Goal: Task Accomplishment & Management: Use online tool/utility

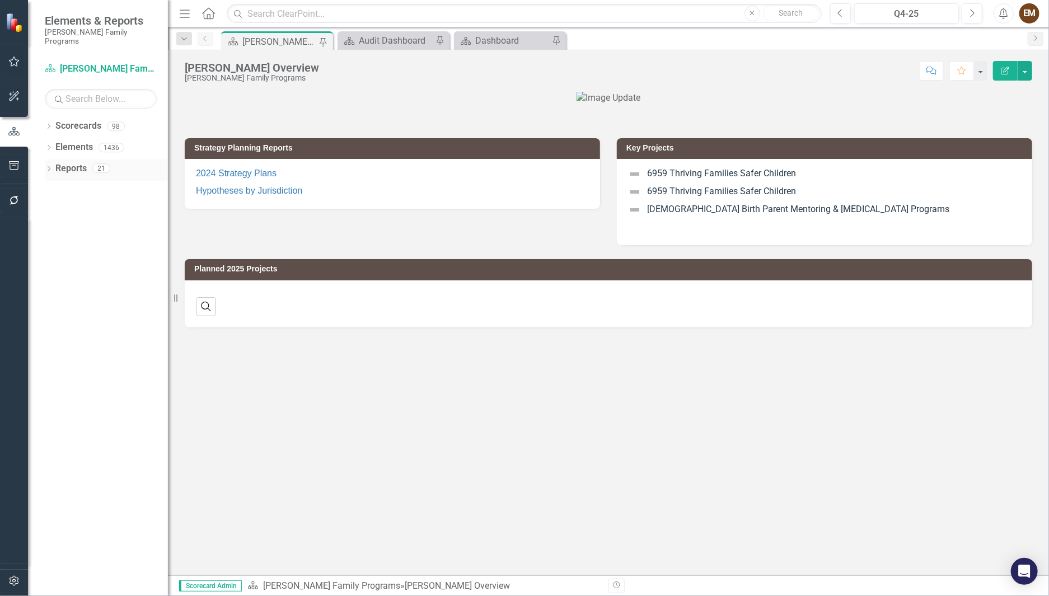
click at [48, 167] on icon "Dropdown" at bounding box center [49, 170] width 8 height 6
click at [94, 264] on link "Project Projects" at bounding box center [84, 270] width 48 height 13
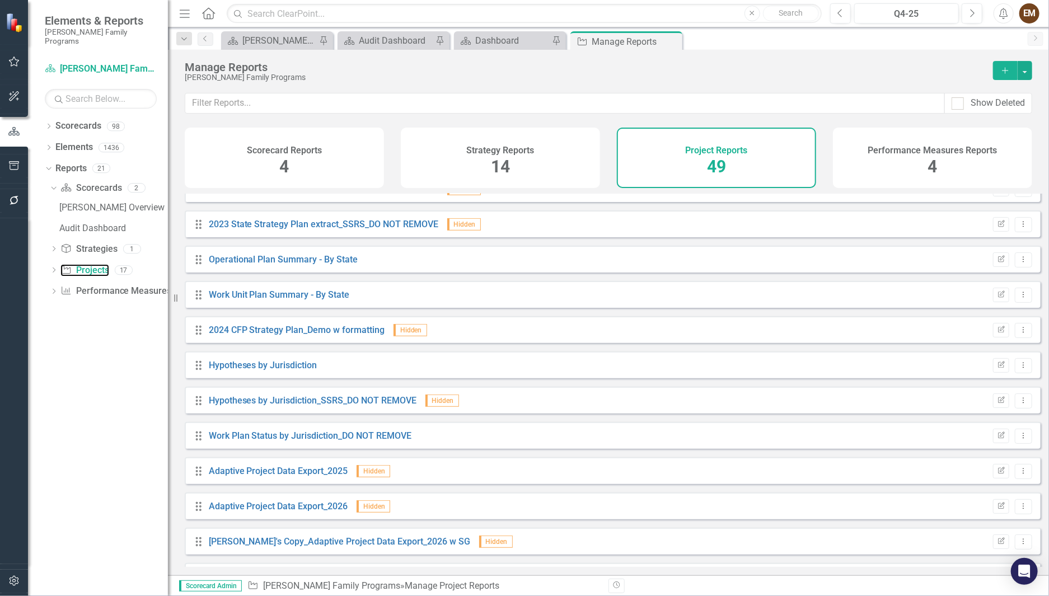
scroll to position [503, 0]
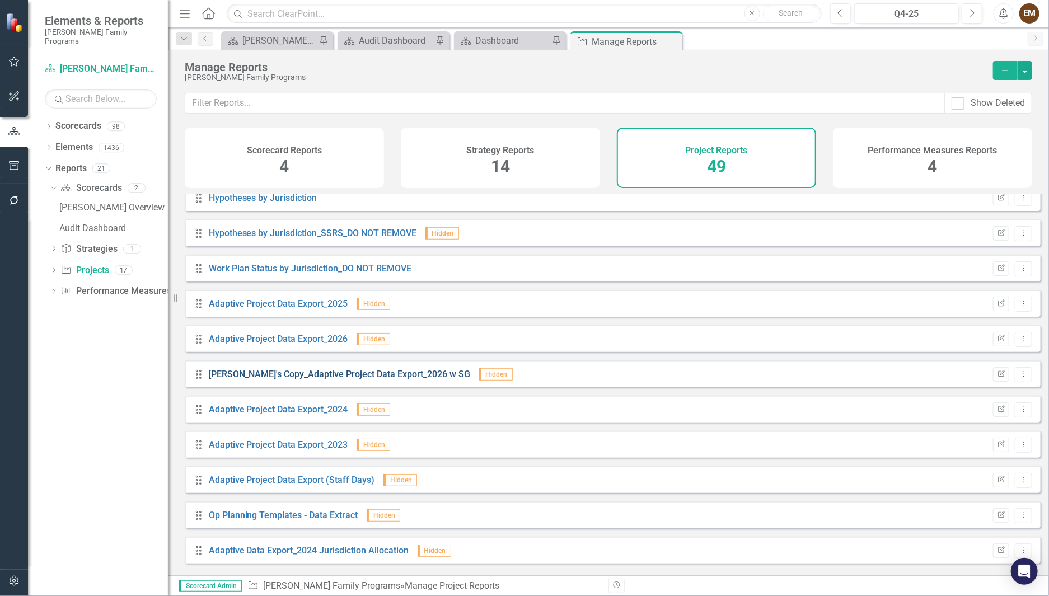
click at [334, 379] on link "[PERSON_NAME]'s Copy_Adaptive Project Data Export_2026 w SG" at bounding box center [340, 374] width 262 height 11
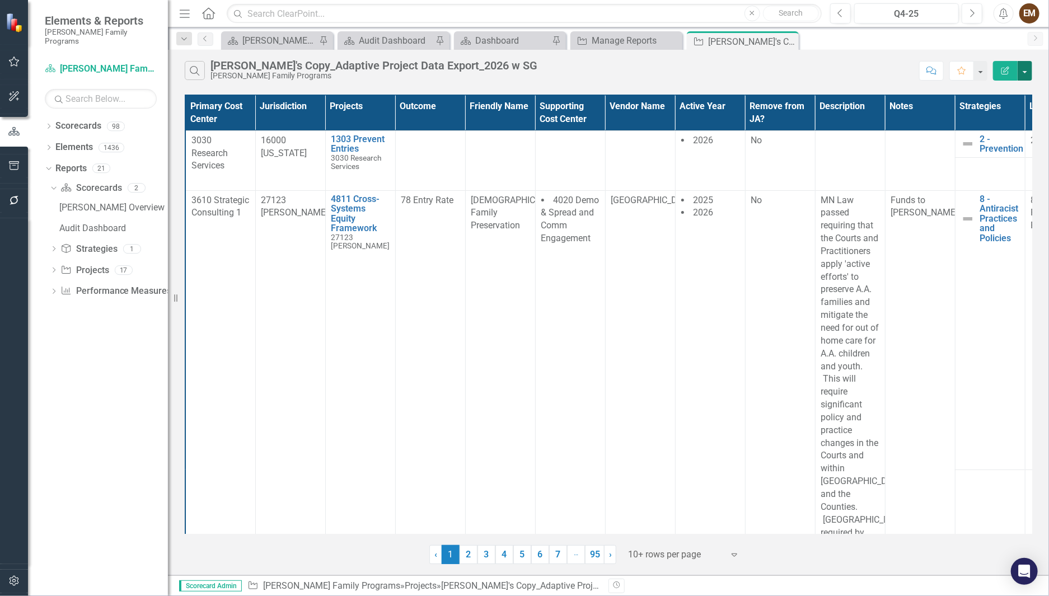
click at [1028, 77] on button "button" at bounding box center [1024, 71] width 15 height 20
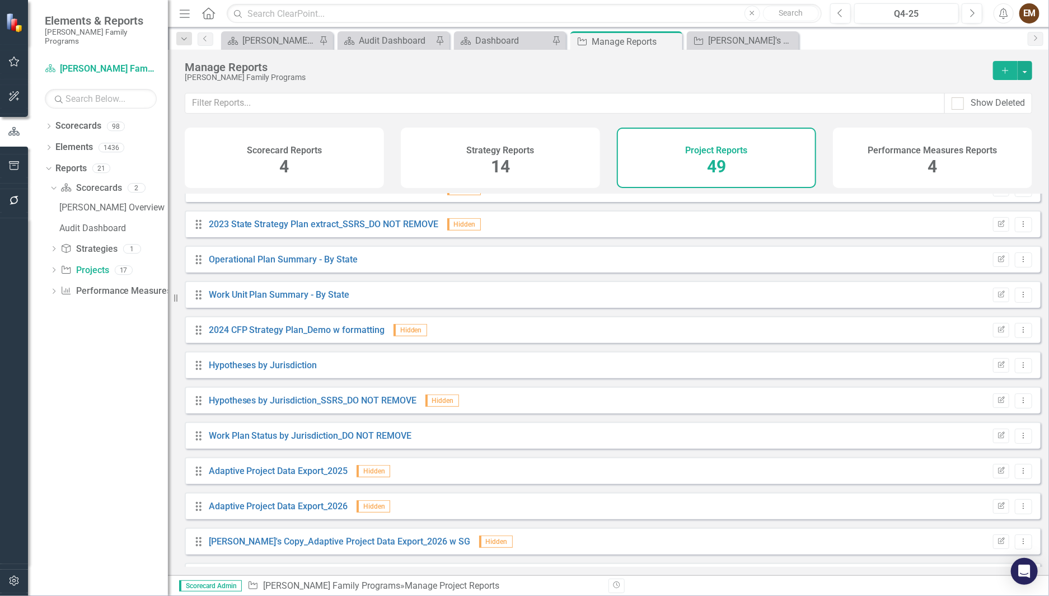
scroll to position [503, 0]
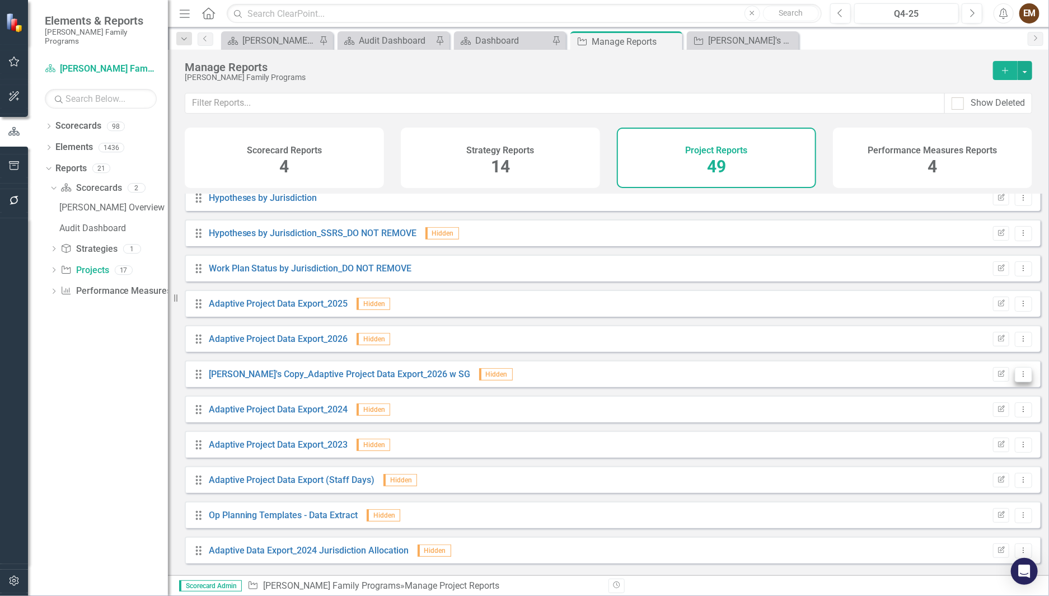
click at [1021, 382] on button "Dropdown Menu" at bounding box center [1023, 374] width 17 height 15
click at [987, 447] on link "Copy Duplicate Report" at bounding box center [977, 445] width 92 height 21
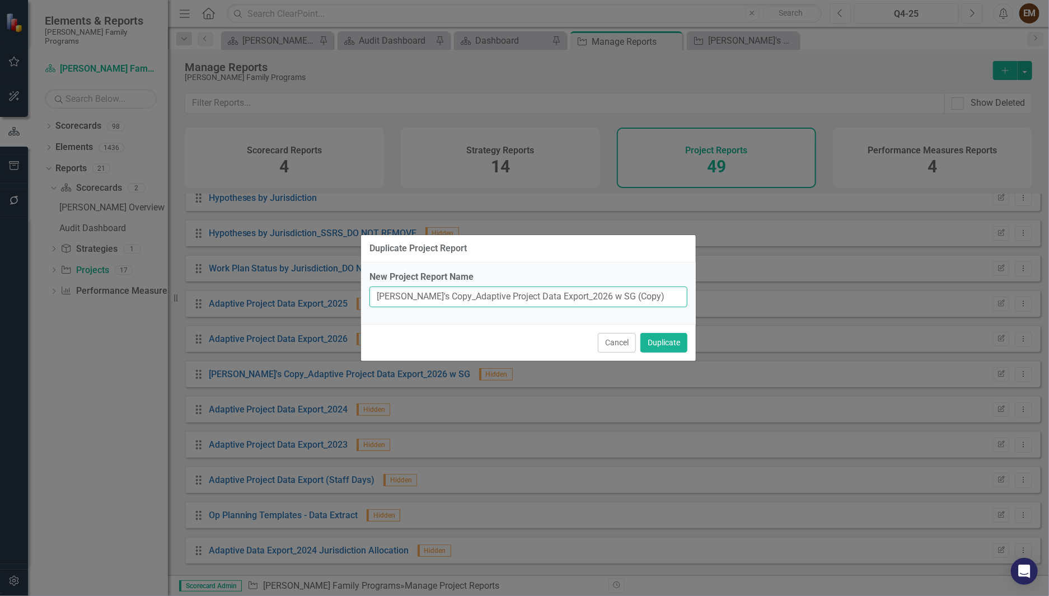
drag, startPoint x: 424, startPoint y: 301, endPoint x: 340, endPoint y: 296, distance: 84.1
click at [340, 296] on div "Duplicate Project Report New Project Report Name [PERSON_NAME]'s Copy_Adaptive …" at bounding box center [524, 298] width 1049 height 596
drag, startPoint x: 443, startPoint y: 295, endPoint x: 404, endPoint y: 291, distance: 39.4
click at [404, 291] on input "2026_Adaptive Project Data Export_2026 w SG (Copy)" at bounding box center [528, 297] width 318 height 21
click at [376, 298] on input "2026_Project Data Export_2026 w SG (Copy)" at bounding box center [528, 297] width 318 height 21
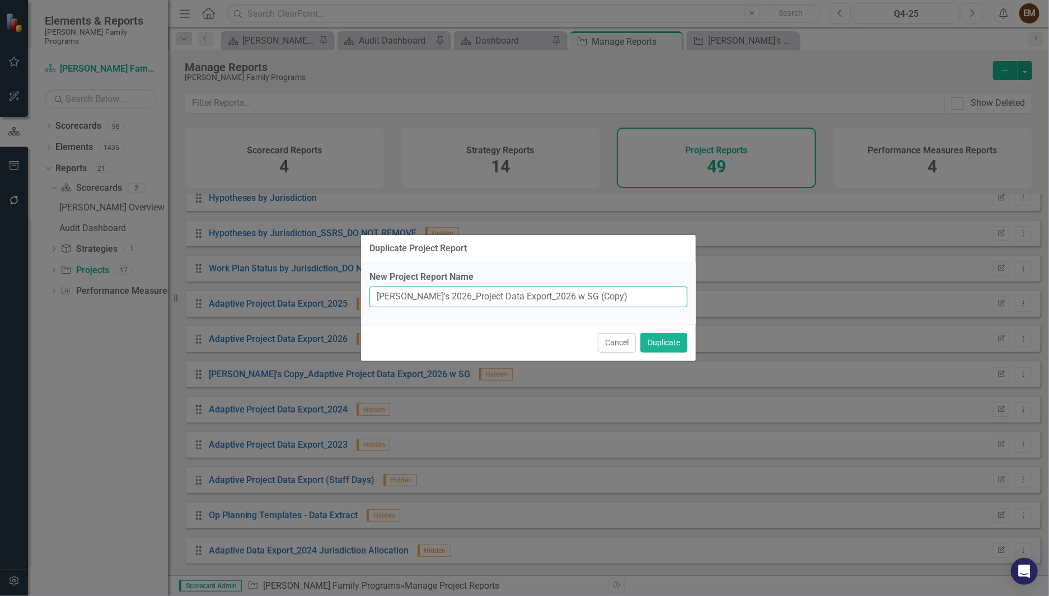
drag, startPoint x: 509, startPoint y: 292, endPoint x: 531, endPoint y: 292, distance: 22.4
click at [531, 292] on input "[PERSON_NAME]'s 2026_Project Data Export_2026 w SG (Copy)" at bounding box center [528, 297] width 318 height 21
click at [535, 292] on input "[PERSON_NAME]'s 2026_Project Data Export w SG & why this project?" at bounding box center [528, 297] width 318 height 21
click at [616, 291] on input "[PERSON_NAME]'s 2026_Project Data Export w SG & 'why this project?" at bounding box center [528, 297] width 318 height 21
type input "[PERSON_NAME]'s 2026_Project Data Export w SG & 'why this project?'"
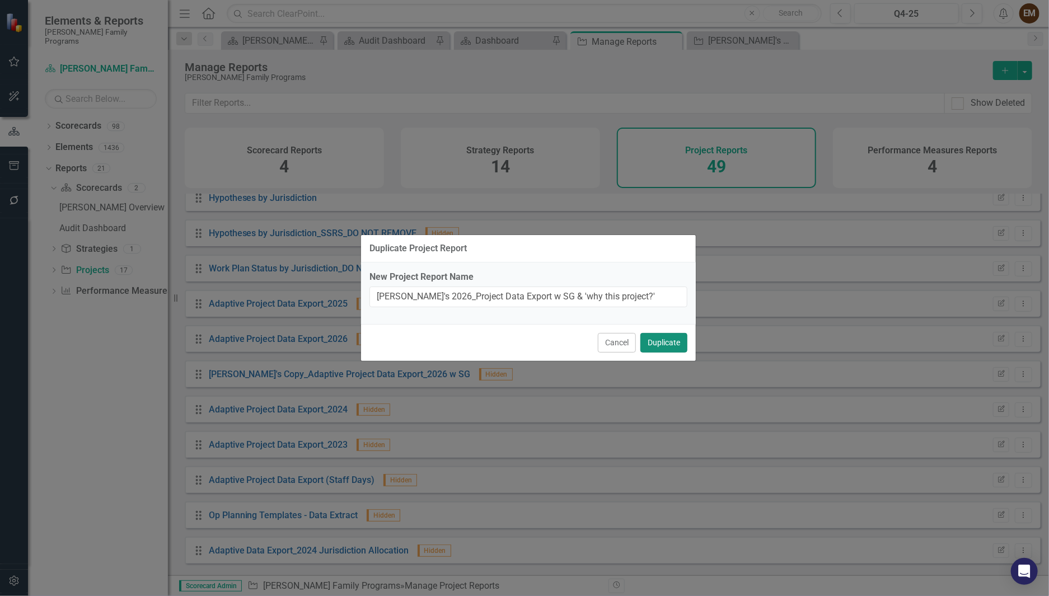
click at [662, 353] on button "Duplicate" at bounding box center [663, 343] width 47 height 20
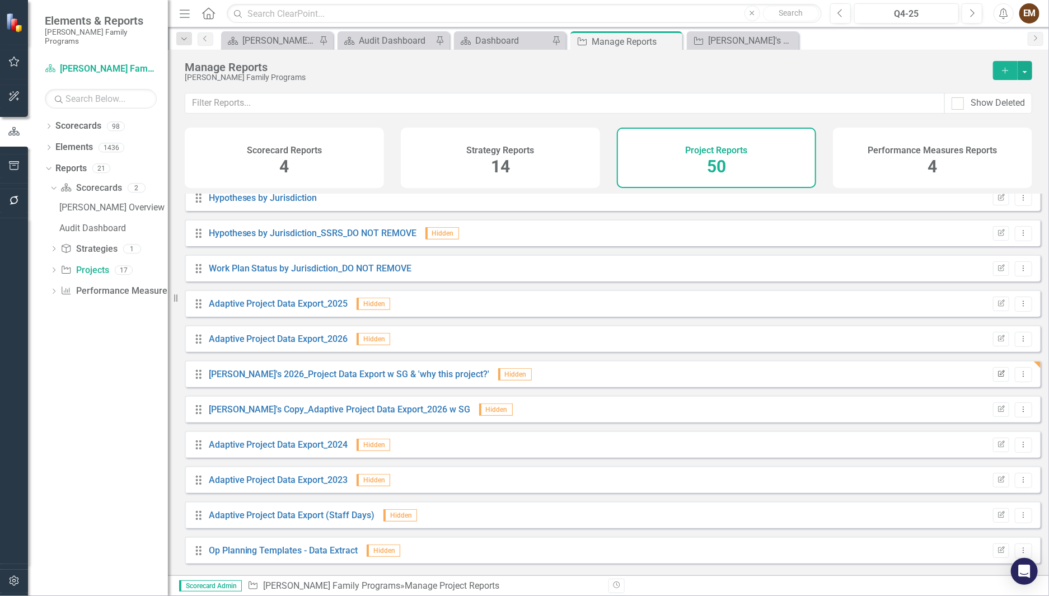
click at [997, 378] on icon "Edit Report" at bounding box center [1001, 374] width 8 height 7
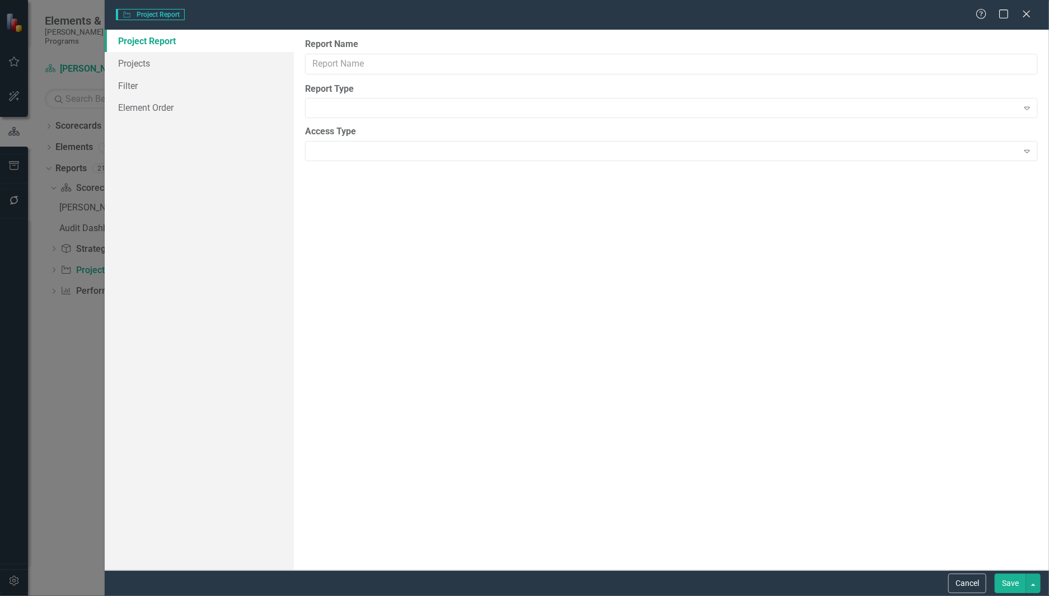
type input "[PERSON_NAME]'s 2026_Project Data Export w SG & 'why this project?'"
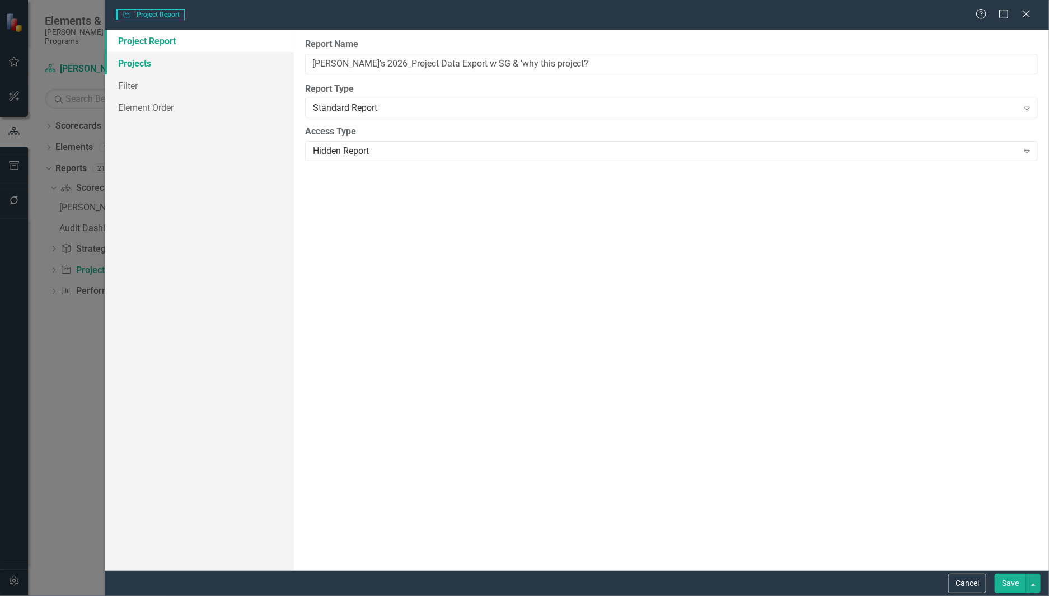
click at [159, 60] on link "Projects" at bounding box center [199, 63] width 189 height 22
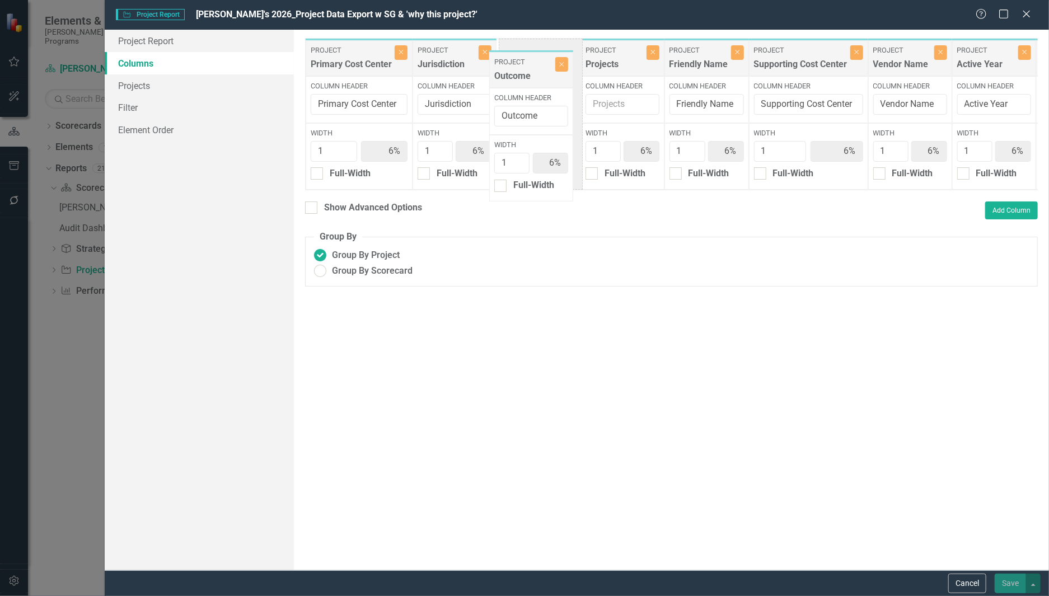
drag, startPoint x: 612, startPoint y: 63, endPoint x: 515, endPoint y: 74, distance: 97.5
click at [515, 74] on div "Project Primary Cost Center Close Column Header Primary Cost Center Width 1 6% …" at bounding box center [1013, 114] width 1417 height 152
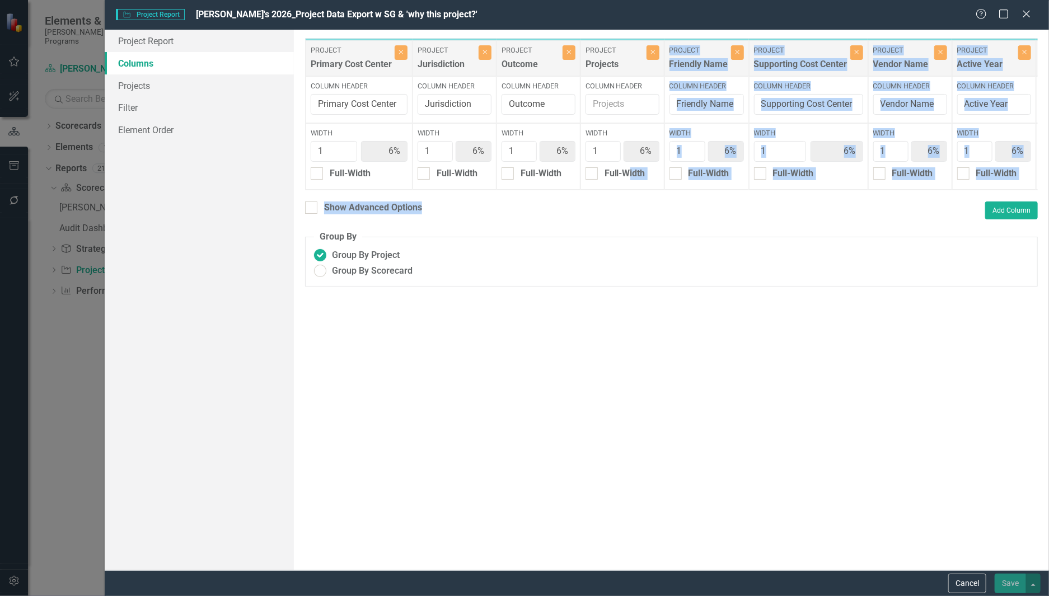
drag, startPoint x: 632, startPoint y: 189, endPoint x: 588, endPoint y: 200, distance: 46.1
click at [588, 200] on div "To add columns to your report, click on the "Select Columns" button below. All …" at bounding box center [671, 300] width 755 height 541
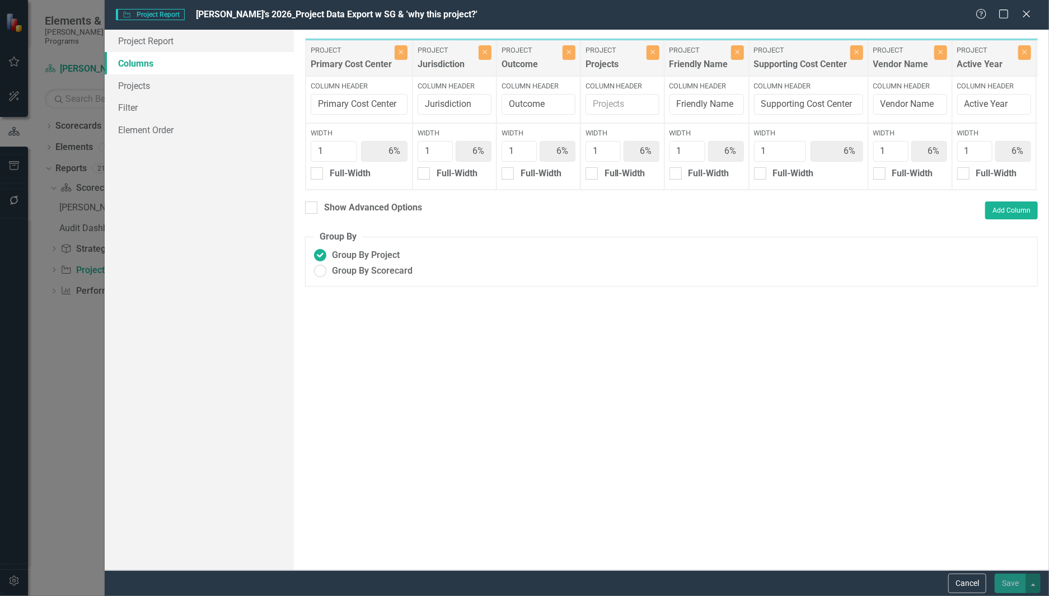
drag, startPoint x: 588, startPoint y: 200, endPoint x: 579, endPoint y: 224, distance: 25.7
click at [581, 236] on div "To add columns to your report, click on the "Select Columns" button below. All …" at bounding box center [671, 300] width 755 height 541
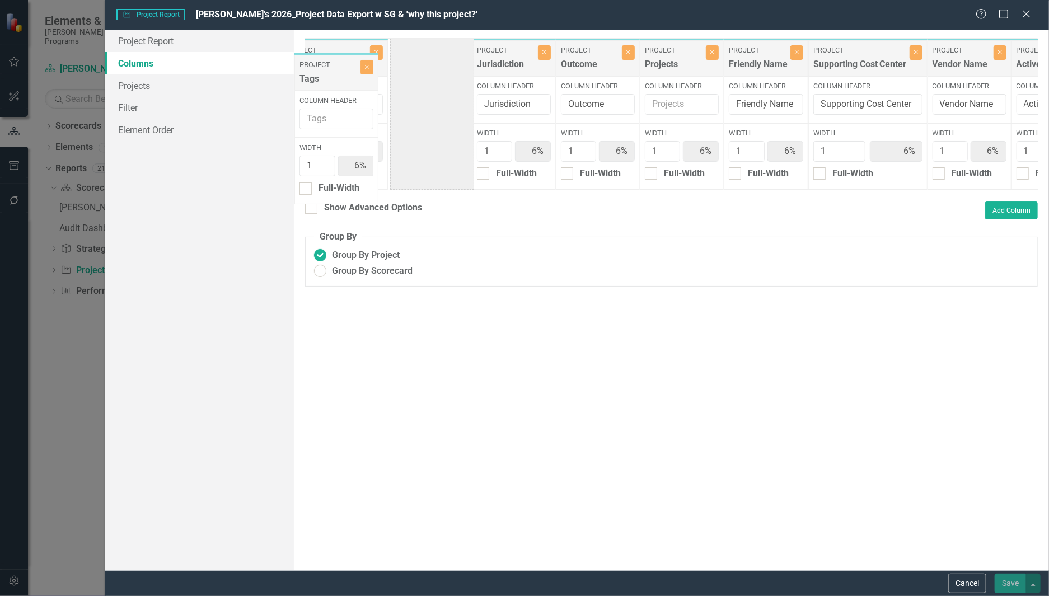
scroll to position [0, 0]
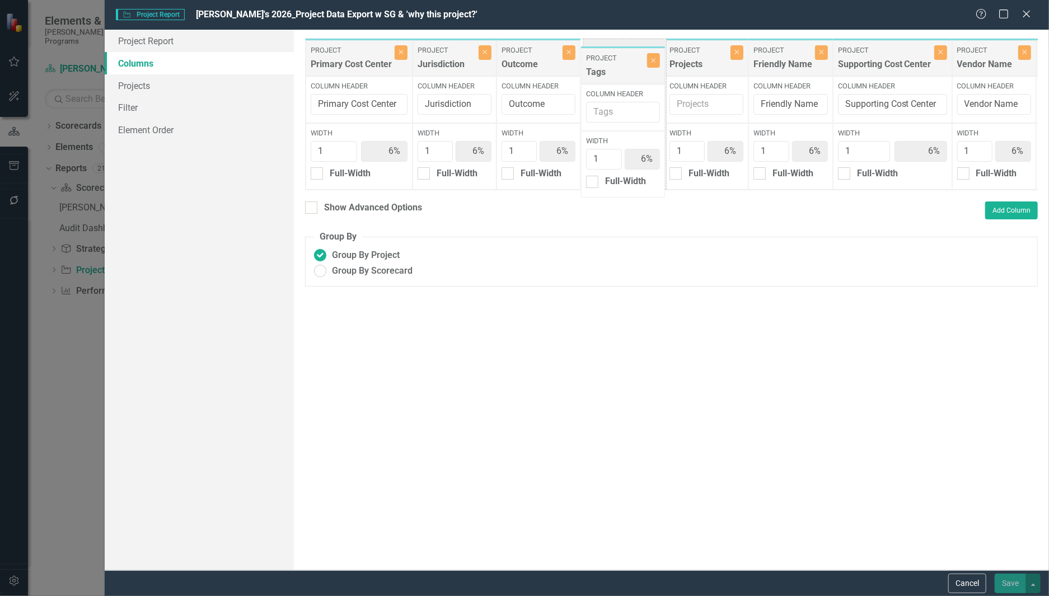
drag, startPoint x: 900, startPoint y: 60, endPoint x: 606, endPoint y: 68, distance: 294.5
click at [606, 68] on div "Project Primary Cost Center Close Column Header Primary Cost Center Width 1 6% …" at bounding box center [1013, 114] width 1417 height 152
click at [624, 98] on input "Column Header" at bounding box center [622, 104] width 74 height 21
type input "Strategic Goal"
click at [745, 209] on div "Show Advanced Options Add Column" at bounding box center [671, 210] width 733 height 18
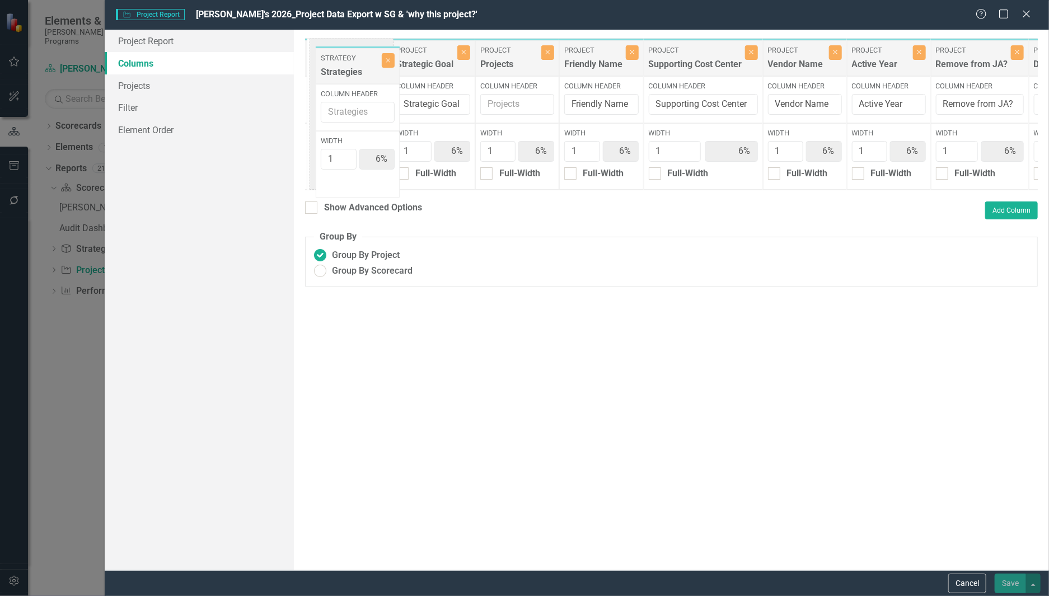
scroll to position [0, 247]
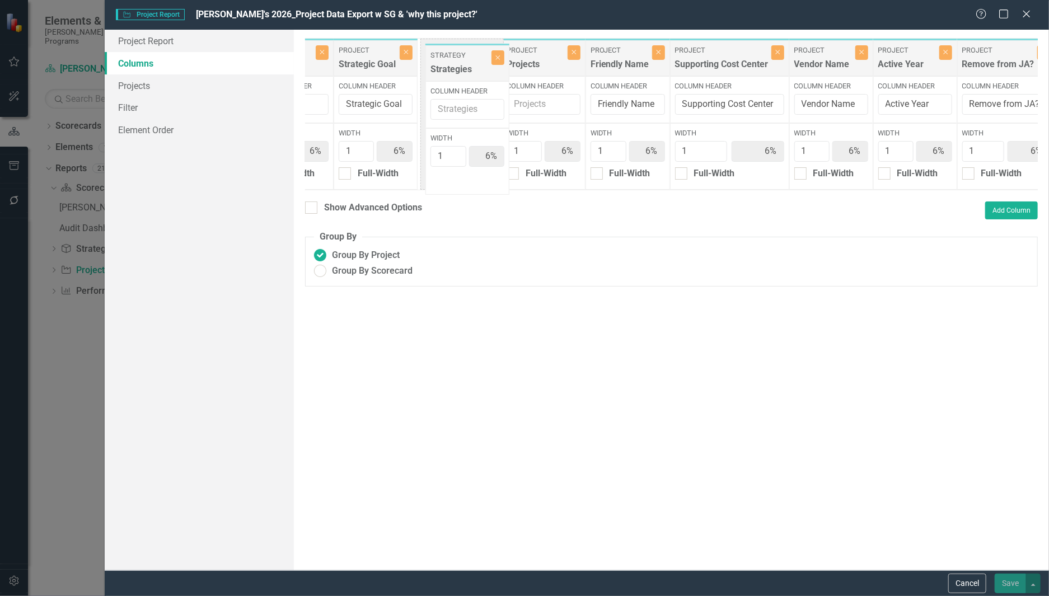
drag, startPoint x: 887, startPoint y: 63, endPoint x: 446, endPoint y: 65, distance: 441.0
click at [446, 65] on div "Project Primary Cost Center Close Column Header Primary Cost Center Width 1 6% …" at bounding box center [766, 114] width 1417 height 152
drag, startPoint x: 463, startPoint y: 105, endPoint x: 487, endPoint y: 102, distance: 24.2
click at [463, 105] on input "Column Header" at bounding box center [460, 104] width 74 height 21
click at [491, 102] on input "Column Header" at bounding box center [460, 104] width 74 height 21
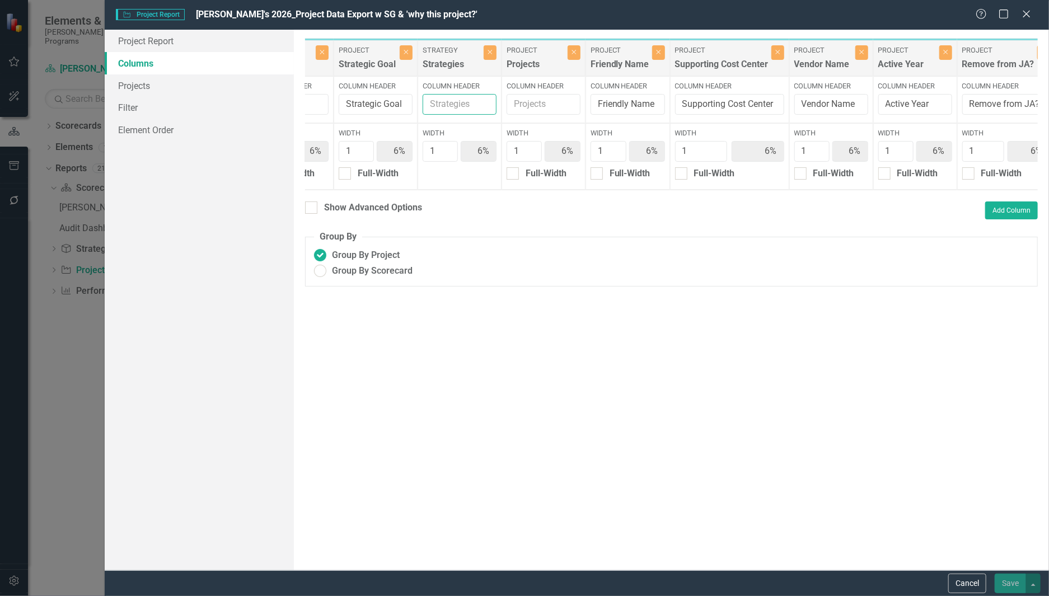
click at [477, 103] on input "Column Header" at bounding box center [460, 104] width 74 height 21
click at [476, 103] on input "Column Header" at bounding box center [460, 104] width 74 height 21
type input "Strategy"
click at [866, 60] on button "Close" at bounding box center [861, 52] width 13 height 15
type input "7%"
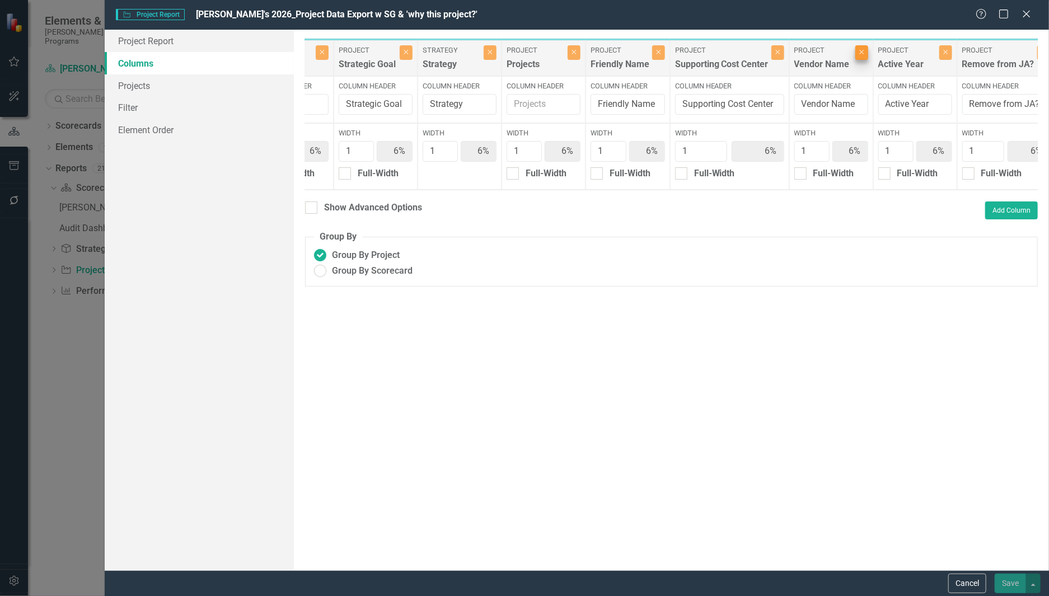
type input "7%"
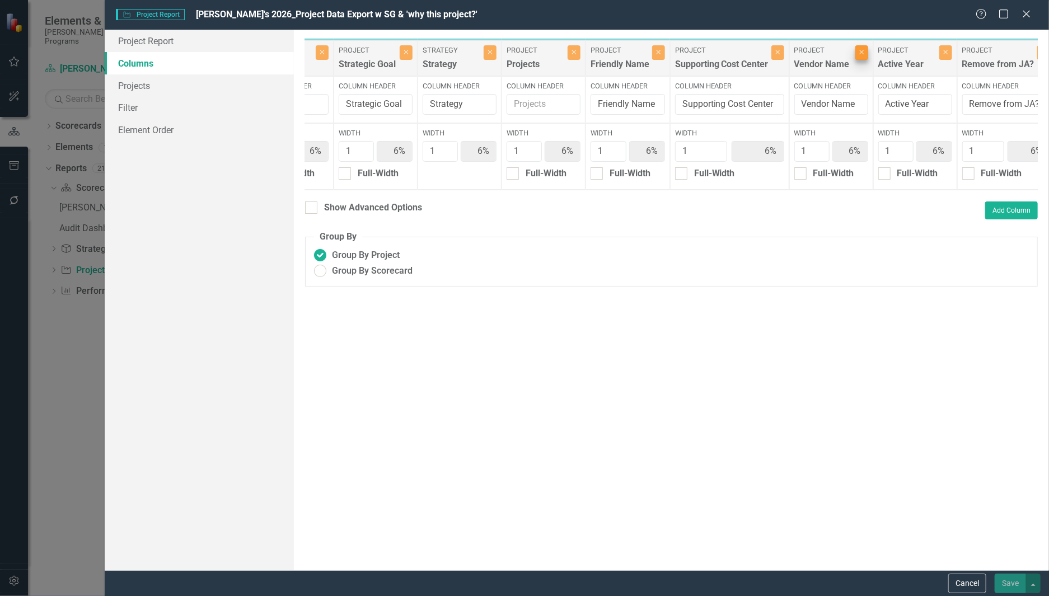
type input "7%"
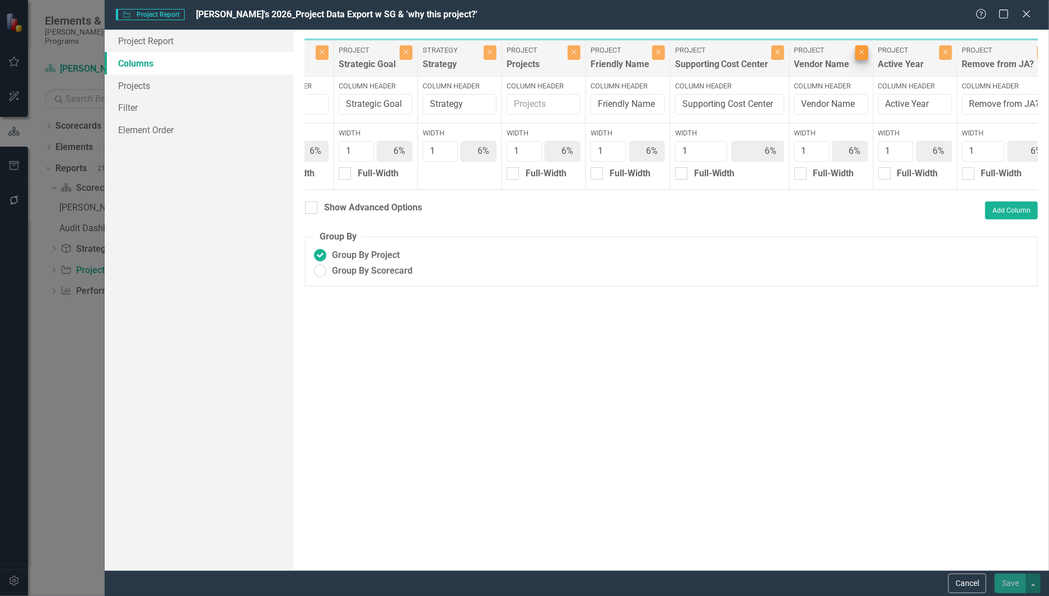
type input "7%"
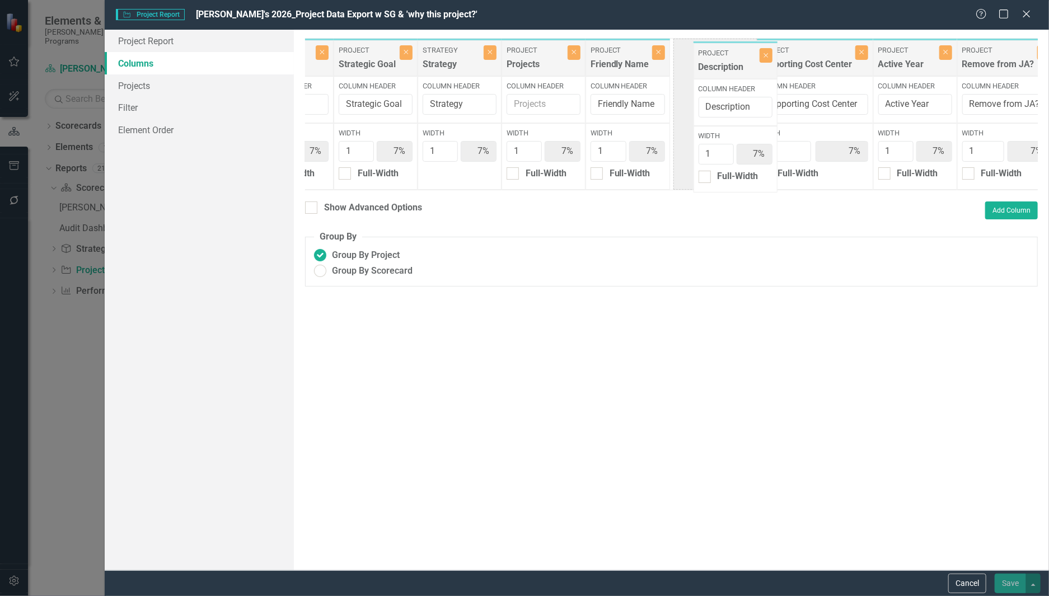
drag, startPoint x: 1008, startPoint y: 60, endPoint x: 723, endPoint y: 63, distance: 284.9
click at [723, 63] on div "Project Primary Cost Center Close Column Header Primary Cost Center Width 1 7% …" at bounding box center [724, 114] width 1333 height 152
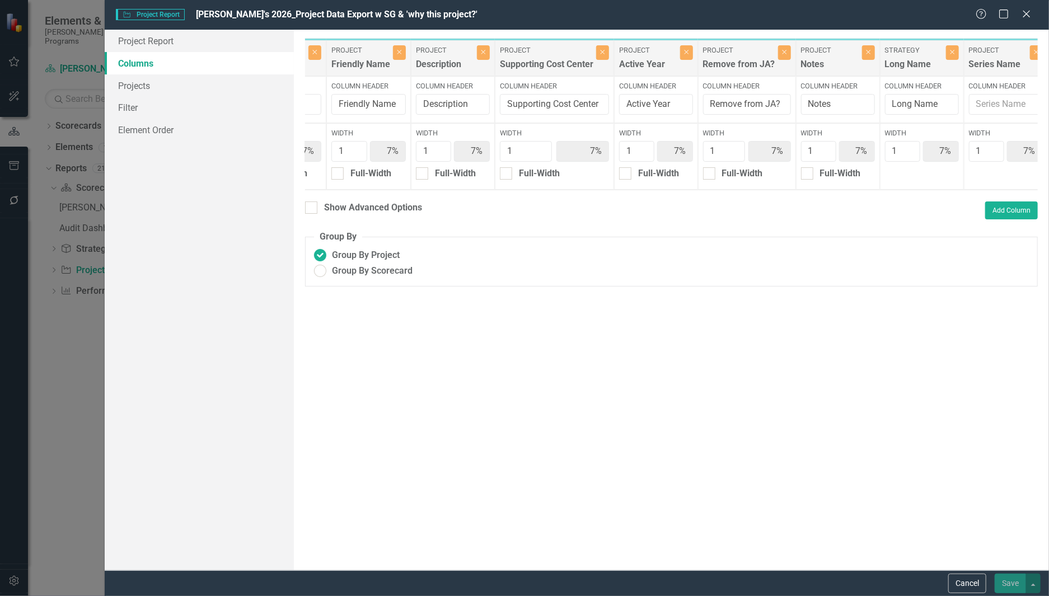
scroll to position [0, 540]
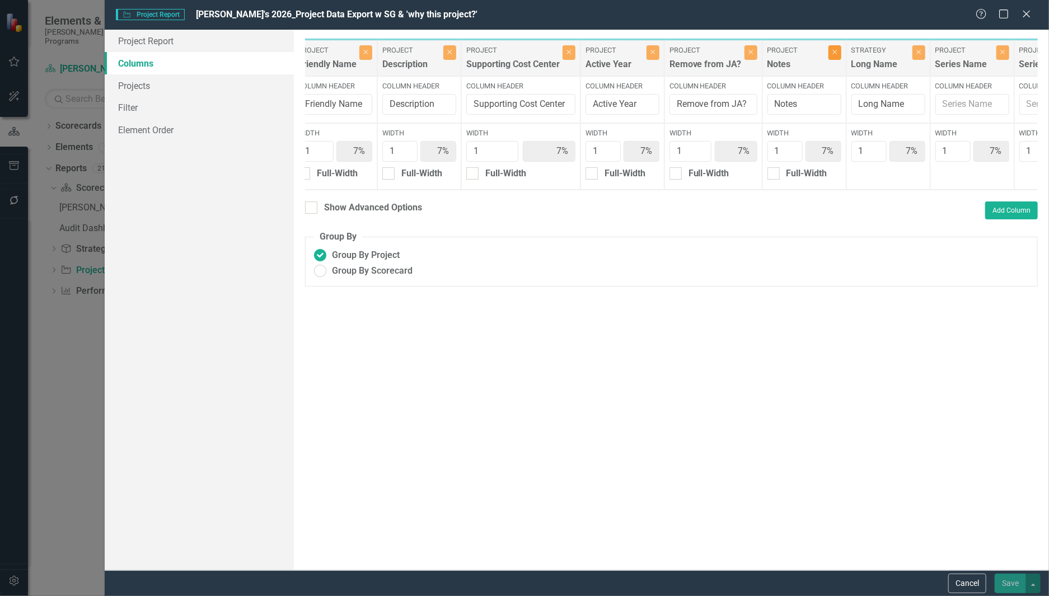
click at [837, 55] on icon "Close" at bounding box center [834, 52] width 5 height 7
click at [837, 54] on icon "Close" at bounding box center [834, 52] width 5 height 7
type input "8%"
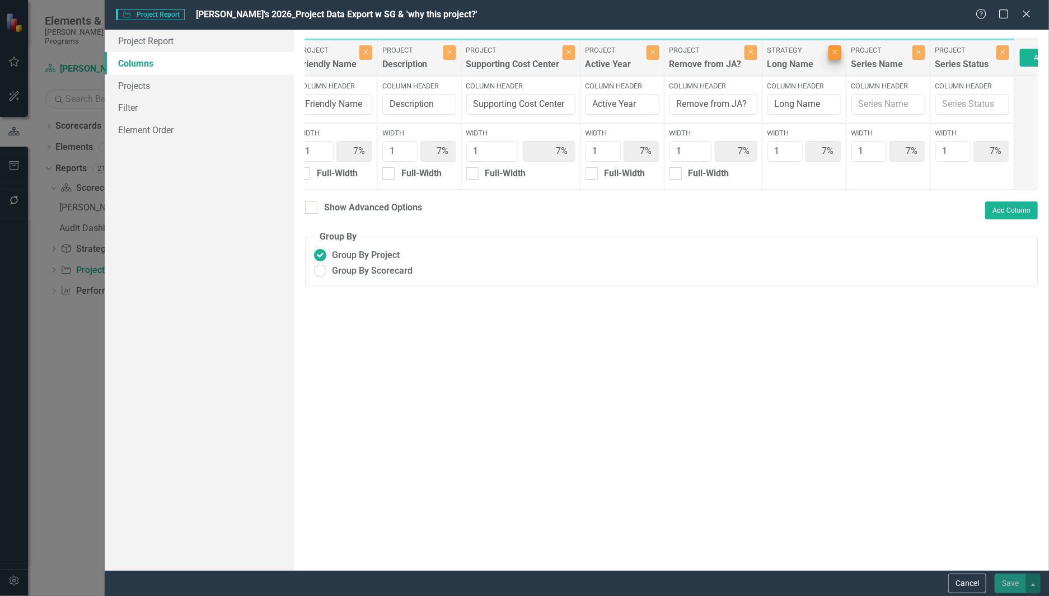
type input "8%"
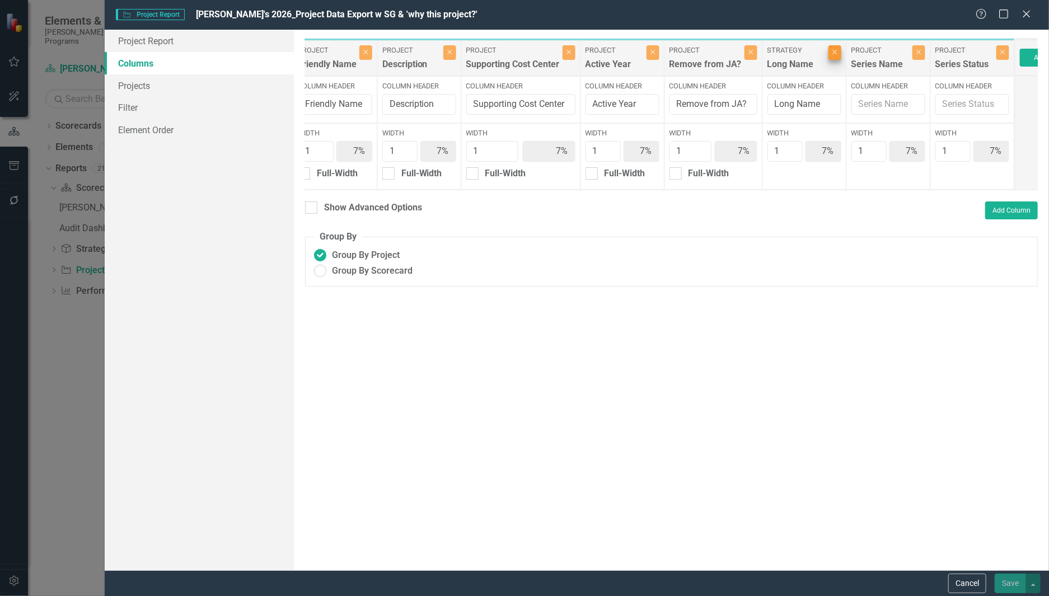
type input "8%"
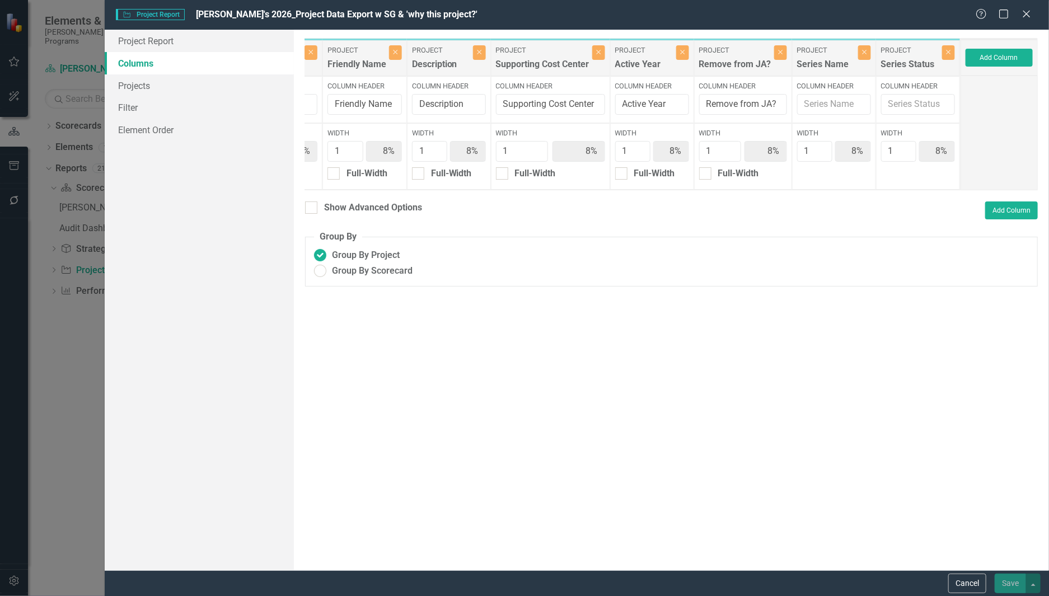
scroll to position [0, 518]
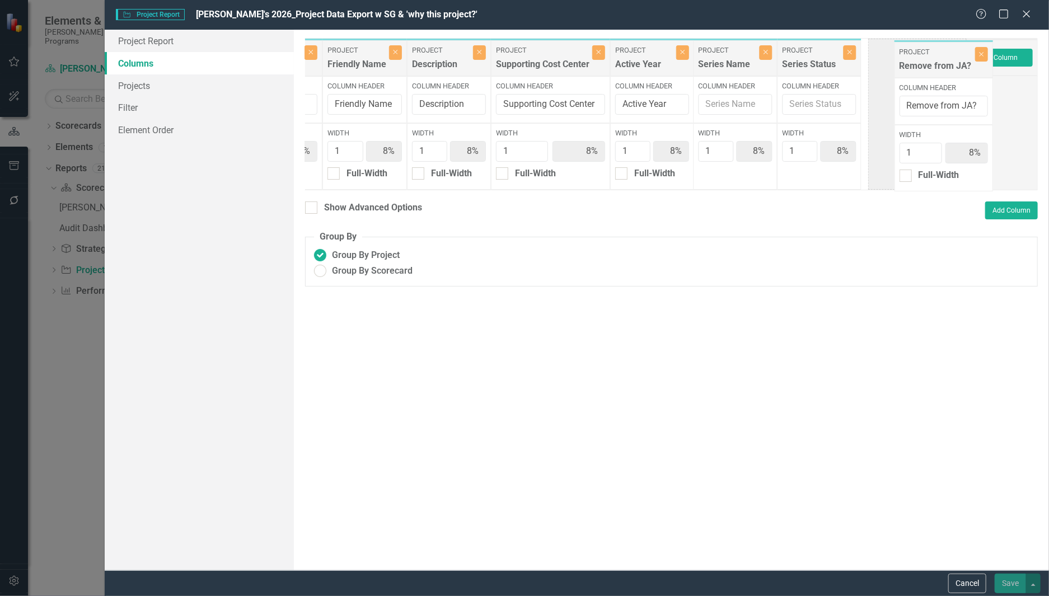
drag, startPoint x: 757, startPoint y: 72, endPoint x: 940, endPoint y: 69, distance: 182.5
click at [940, 69] on div "Project Primary Cost Center Close Column Header Primary Cost Center Width 1 8% …" at bounding box center [377, 114] width 1165 height 152
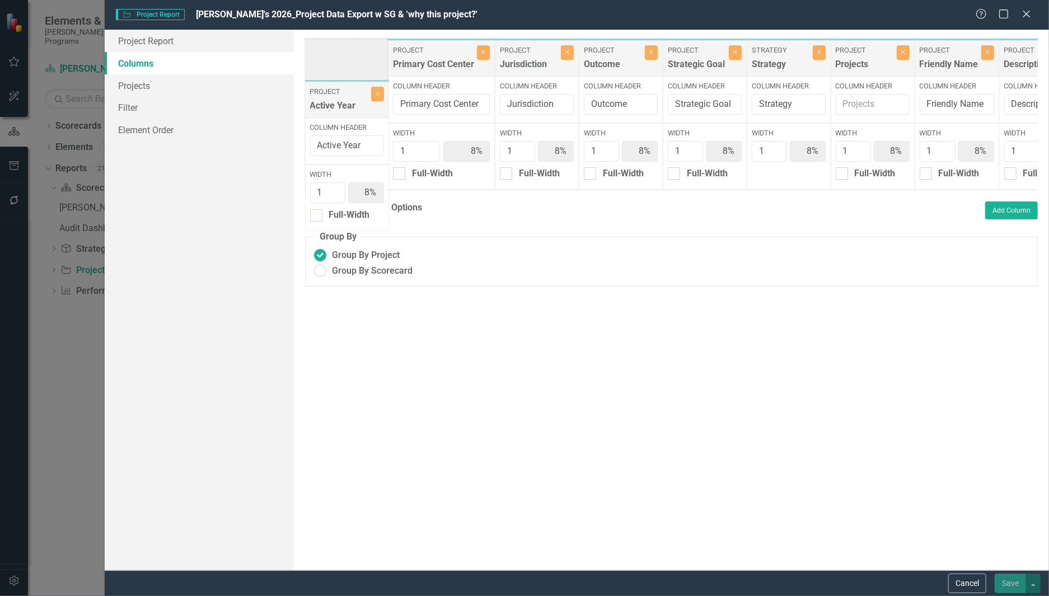
scroll to position [0, 0]
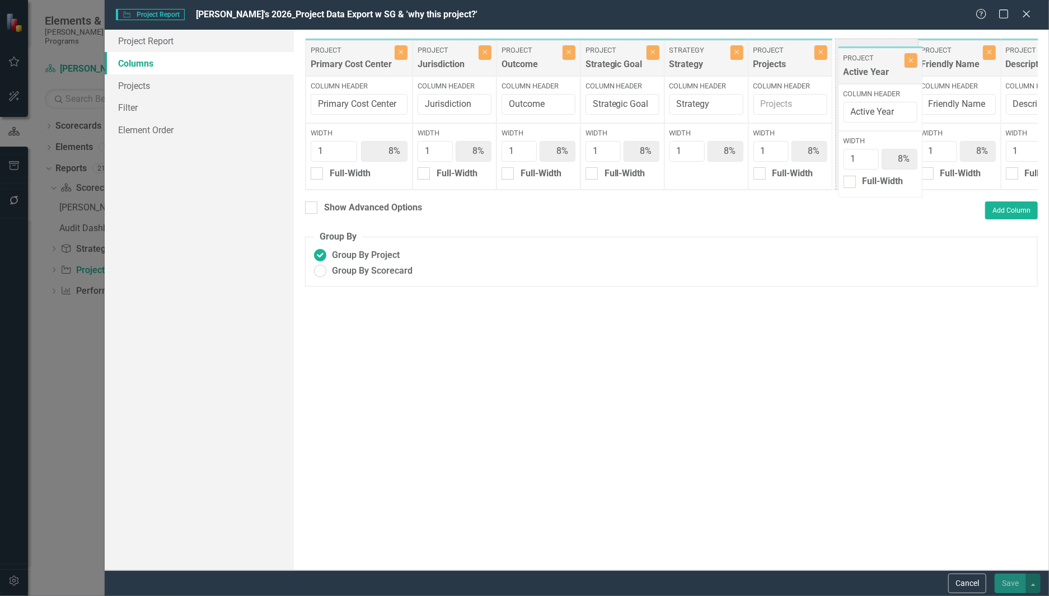
drag, startPoint x: 644, startPoint y: 65, endPoint x: 861, endPoint y: 60, distance: 217.2
click at [866, 58] on div "Project Primary Cost Center Close Column Header Primary Cost Center Width 1 8% …" at bounding box center [887, 114] width 1165 height 152
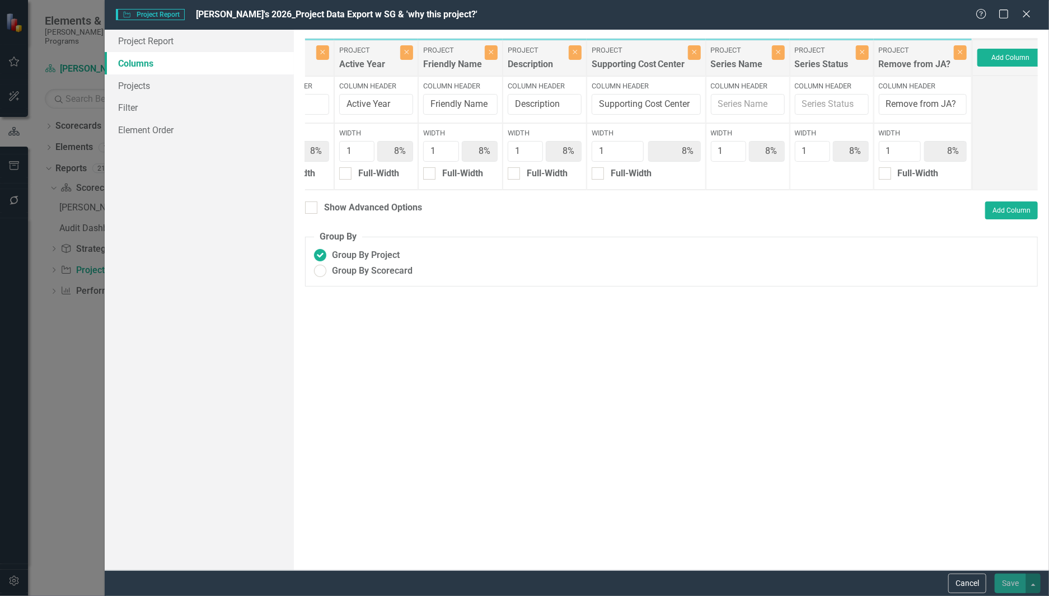
scroll to position [0, 518]
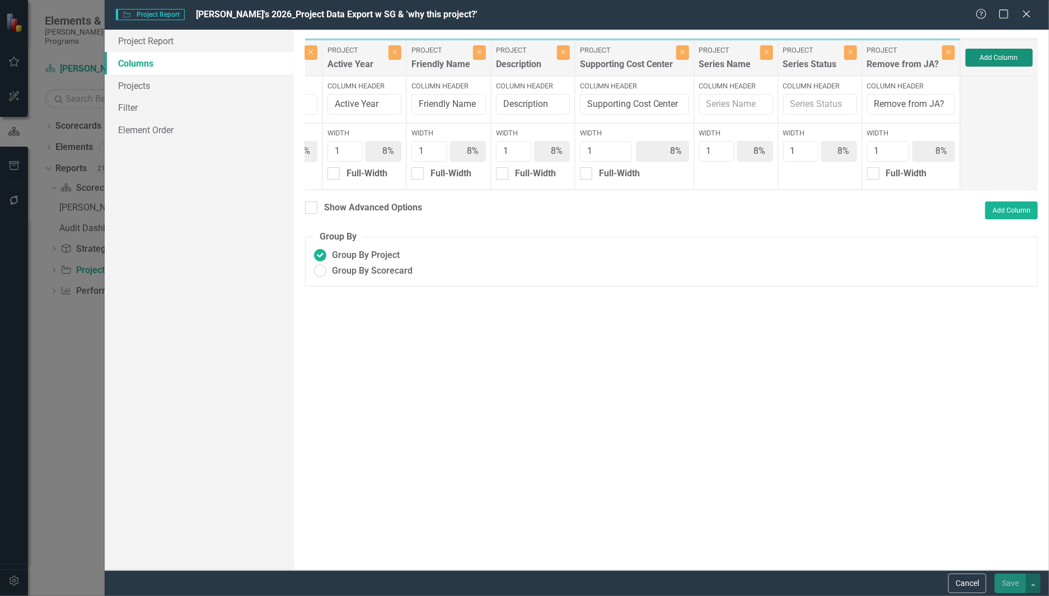
click at [982, 61] on button "Add Column" at bounding box center [998, 58] width 67 height 18
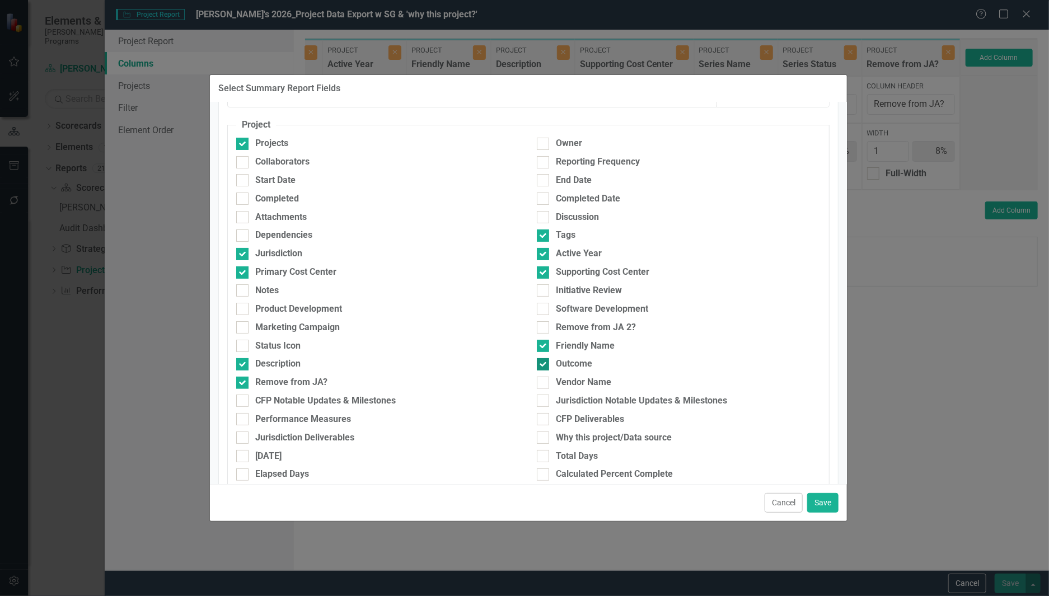
scroll to position [84, 0]
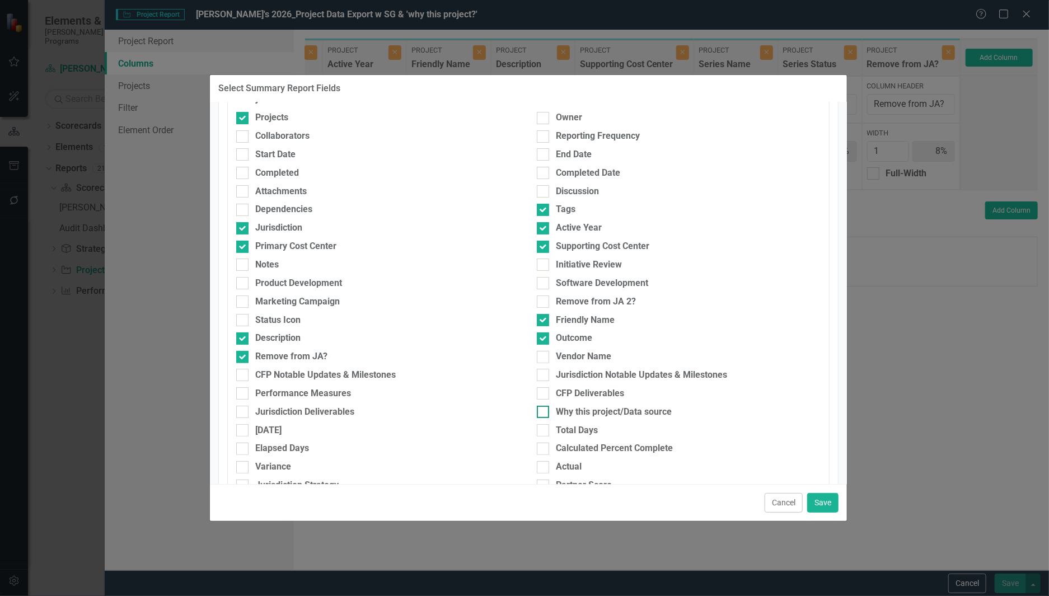
click at [541, 417] on div at bounding box center [543, 412] width 12 height 12
click at [541, 413] on input "Why this project/Data source" at bounding box center [540, 409] width 7 height 7
checkbox input "true"
click at [824, 495] on button "Save" at bounding box center [822, 503] width 31 height 20
type input "7%"
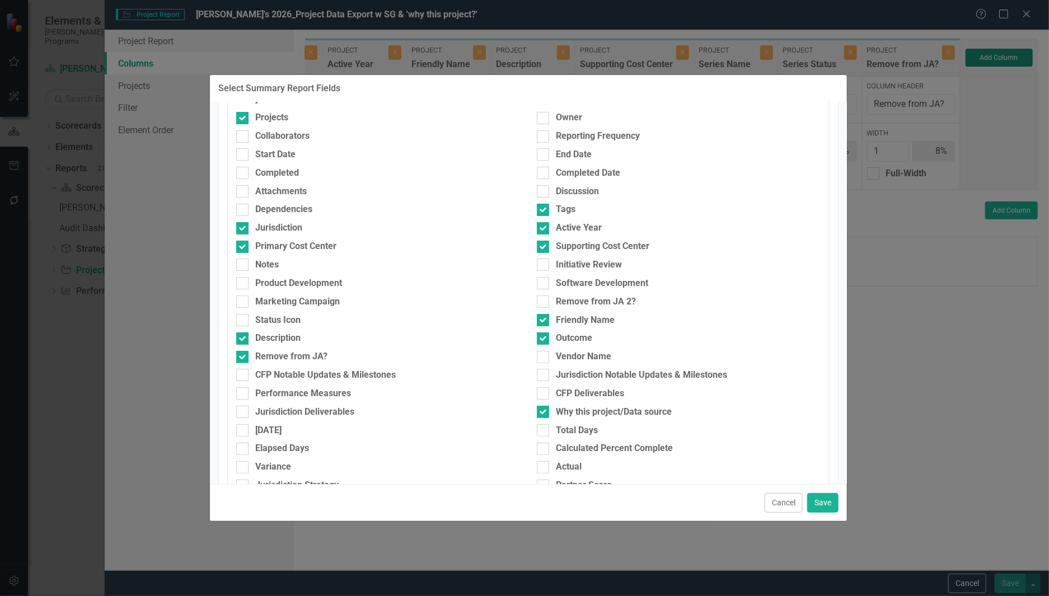
type input "7%"
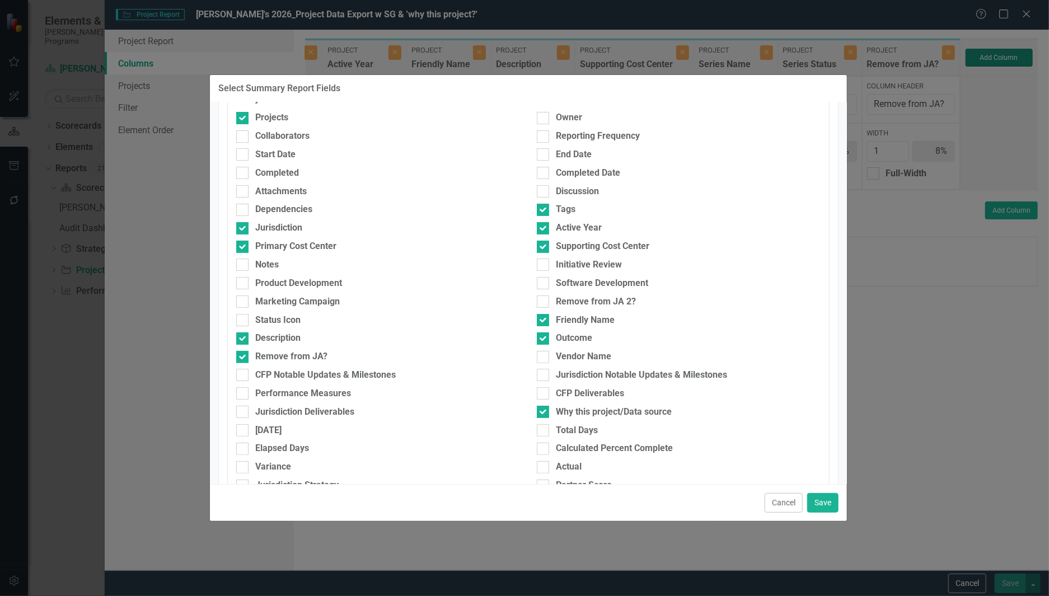
type input "7%"
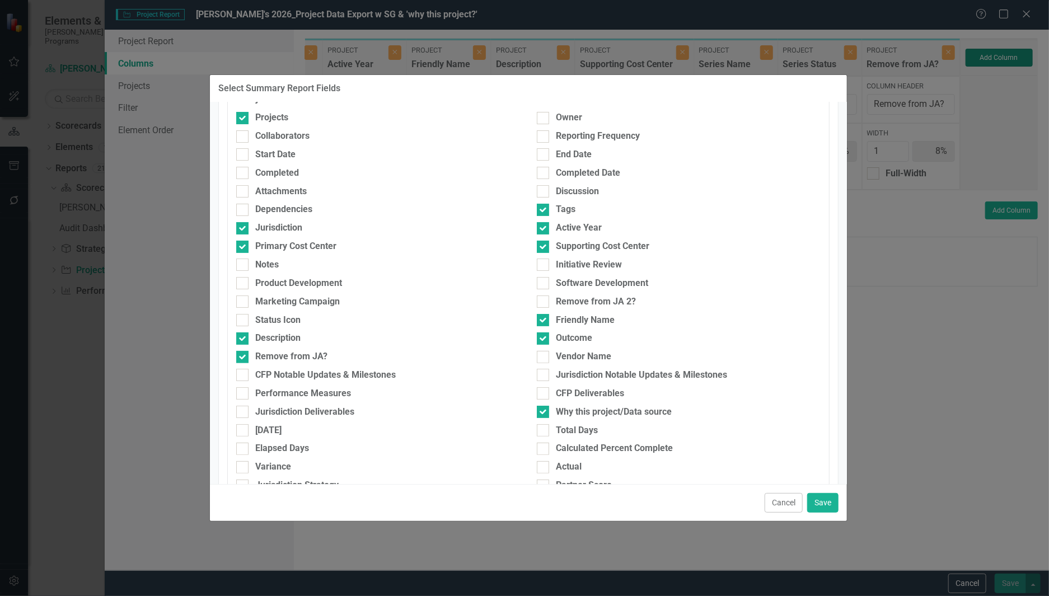
type input "7%"
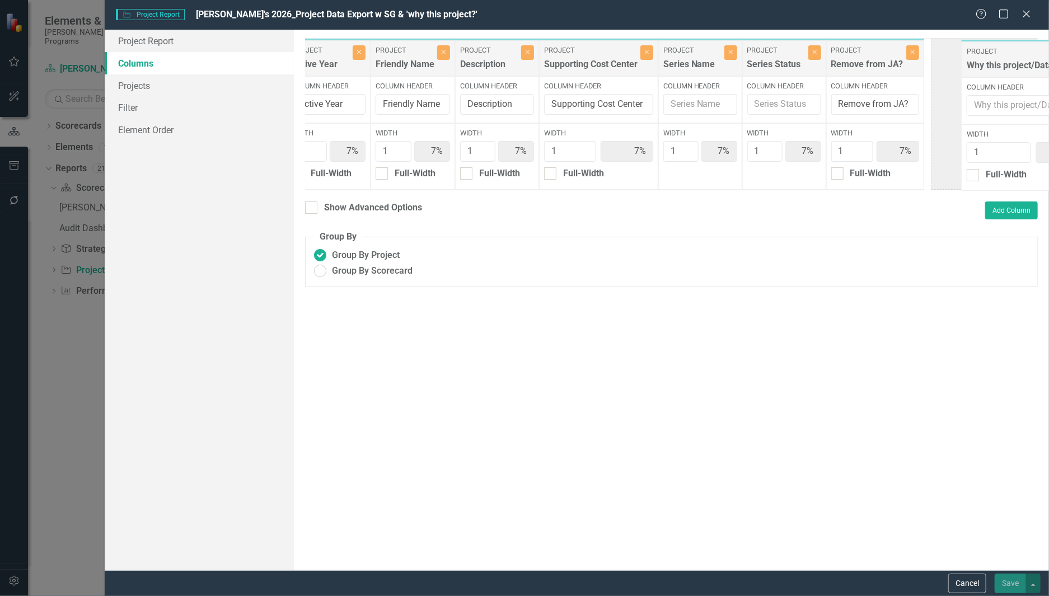
scroll to position [0, 550]
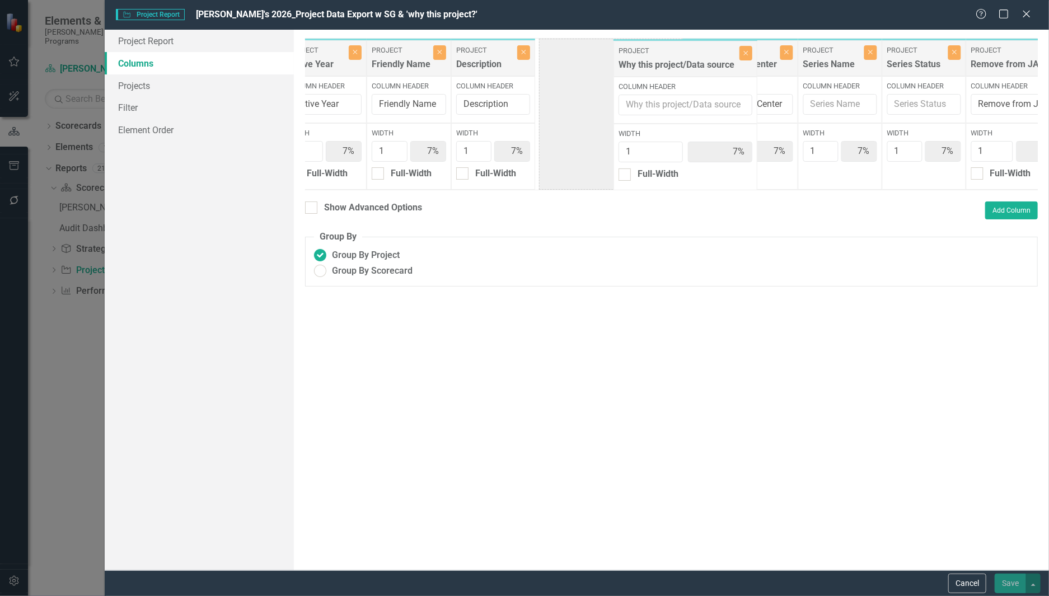
drag, startPoint x: 994, startPoint y: 61, endPoint x: 646, endPoint y: 60, distance: 348.1
click at [646, 60] on div "Project Primary Cost Center Close Column Header Primary Cost Center Width 1 7% …" at bounding box center [408, 114] width 1307 height 152
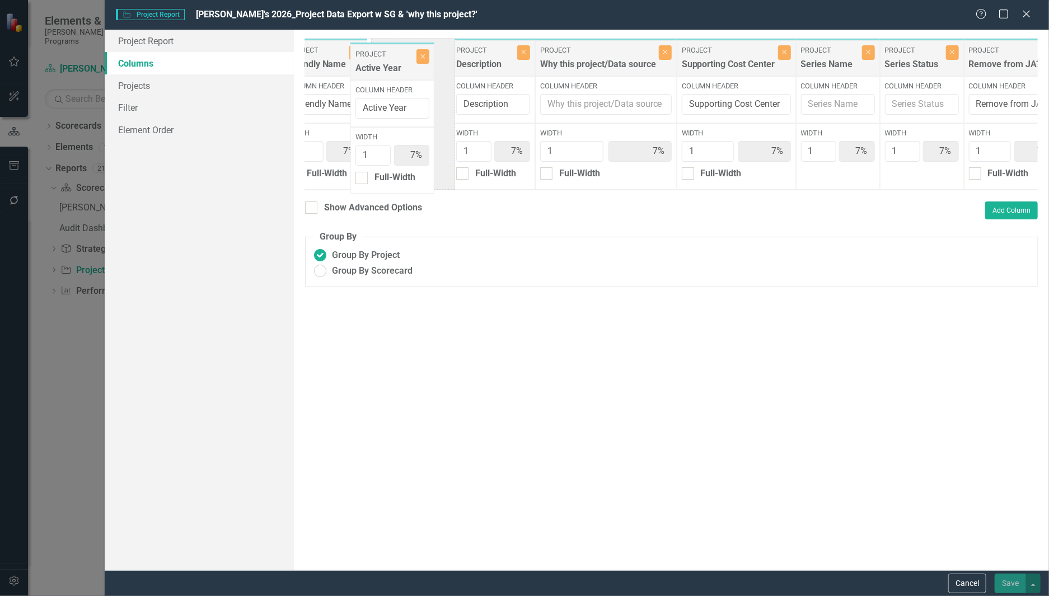
scroll to position [0, 526]
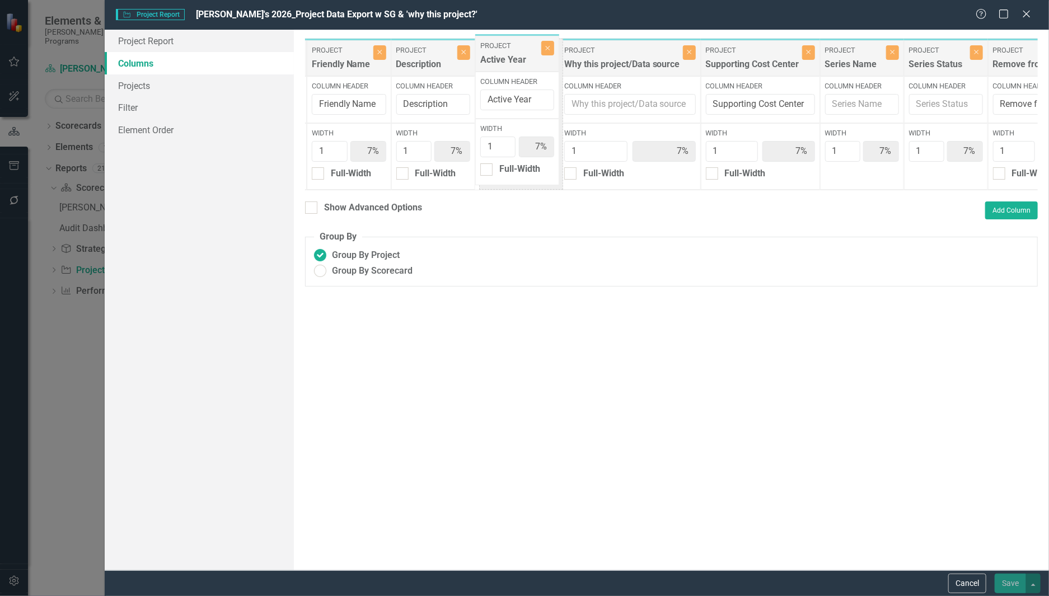
drag, startPoint x: 359, startPoint y: 70, endPoint x: 520, endPoint y: 63, distance: 161.9
click at [520, 63] on div "Project Primary Cost Center Close Column Header Primary Cost Center Width 1 7% …" at bounding box center [432, 114] width 1307 height 152
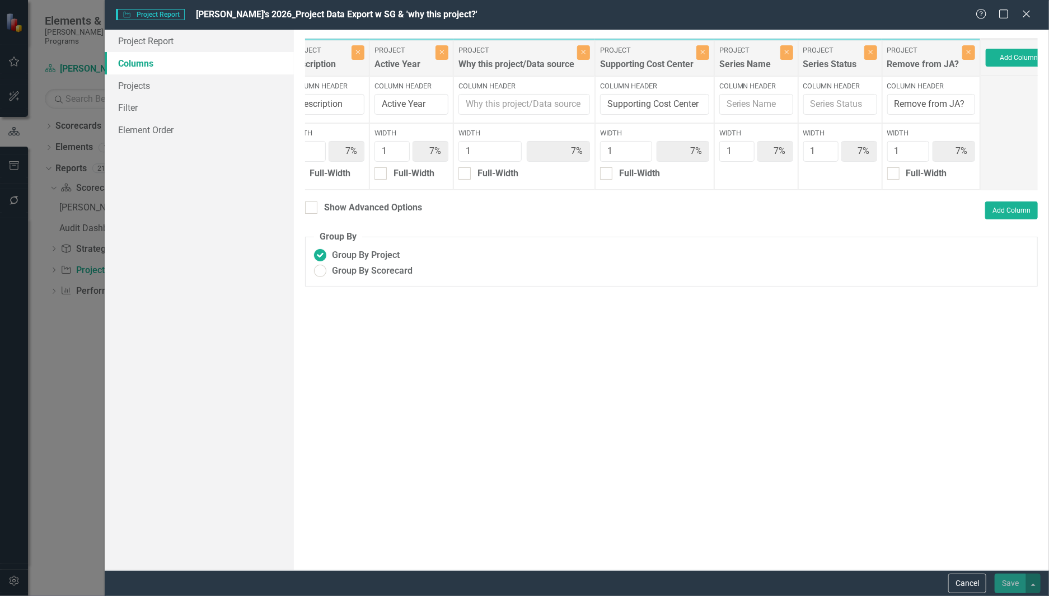
scroll to position [0, 662]
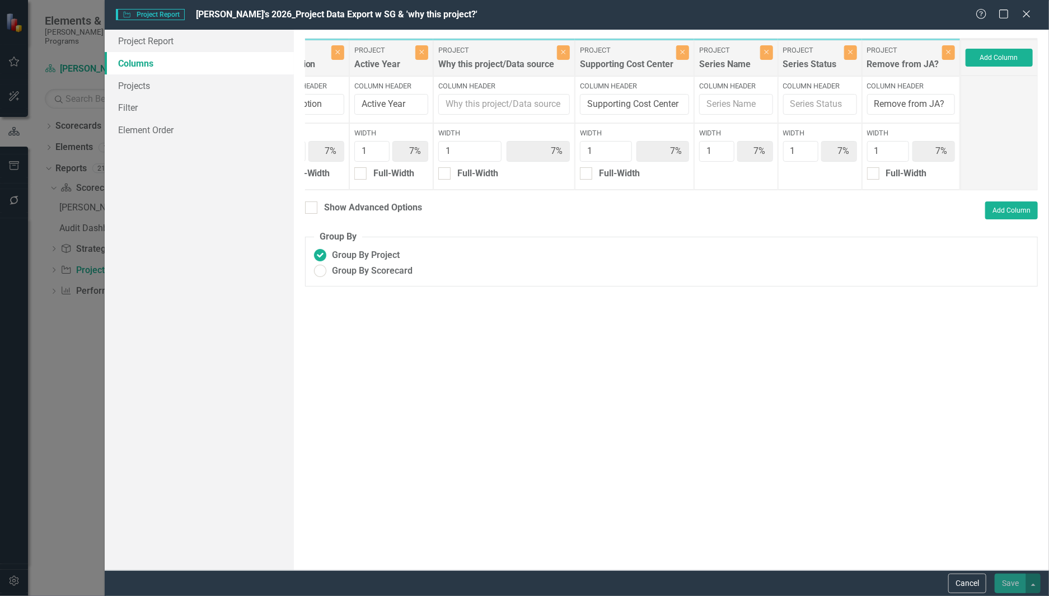
click at [989, 567] on div "To add columns to your report, click on the "Select Columns" button below. All …" at bounding box center [671, 300] width 755 height 541
drag, startPoint x: 823, startPoint y: 360, endPoint x: 867, endPoint y: 381, distance: 48.1
click at [823, 363] on div "To add columns to your report, click on the "Select Columns" button below. All …" at bounding box center [671, 300] width 755 height 541
click at [1018, 547] on div "To add columns to your report, click on the "Select Columns" button below. All …" at bounding box center [671, 300] width 755 height 541
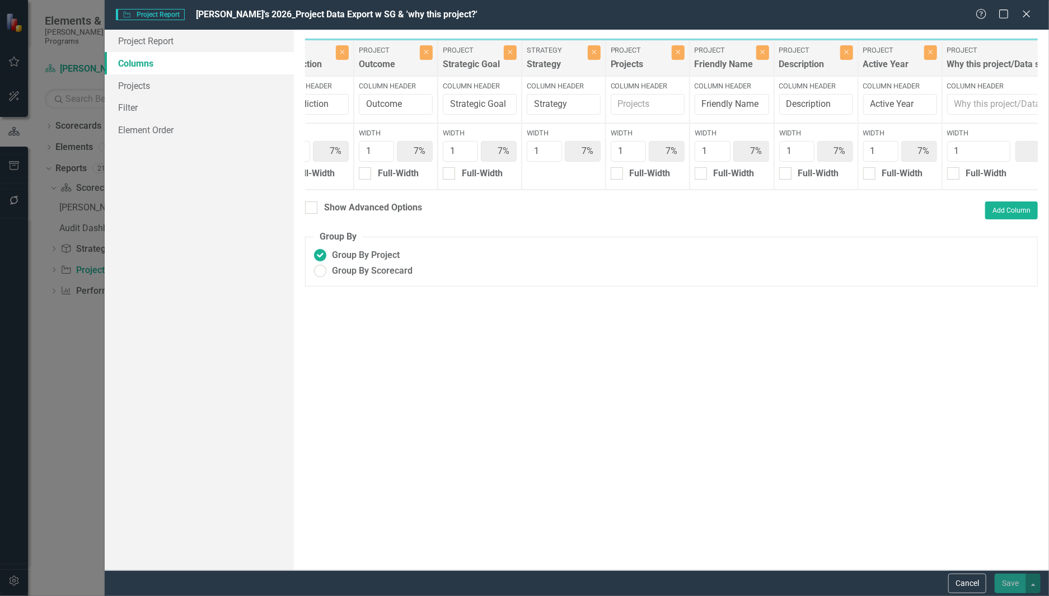
scroll to position [0, 0]
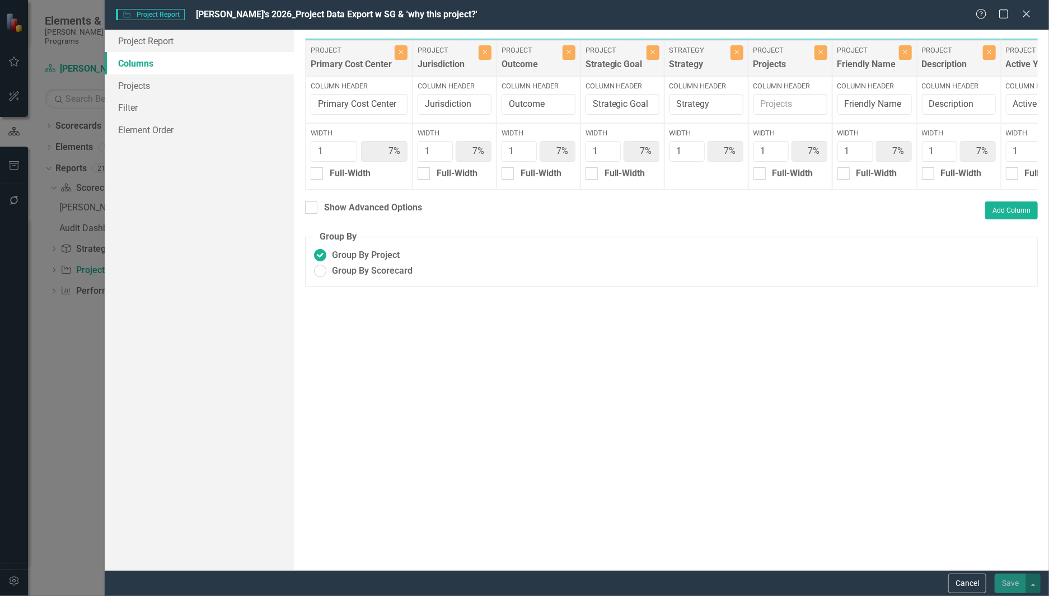
click at [340, 61] on div "Primary Cost Center" at bounding box center [351, 67] width 81 height 18
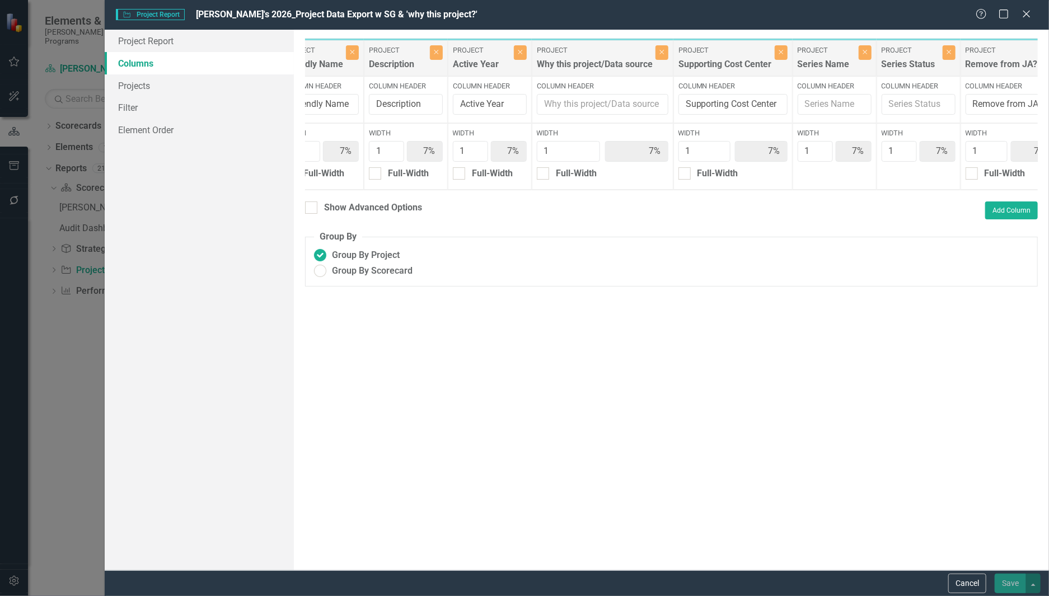
scroll to position [0, 662]
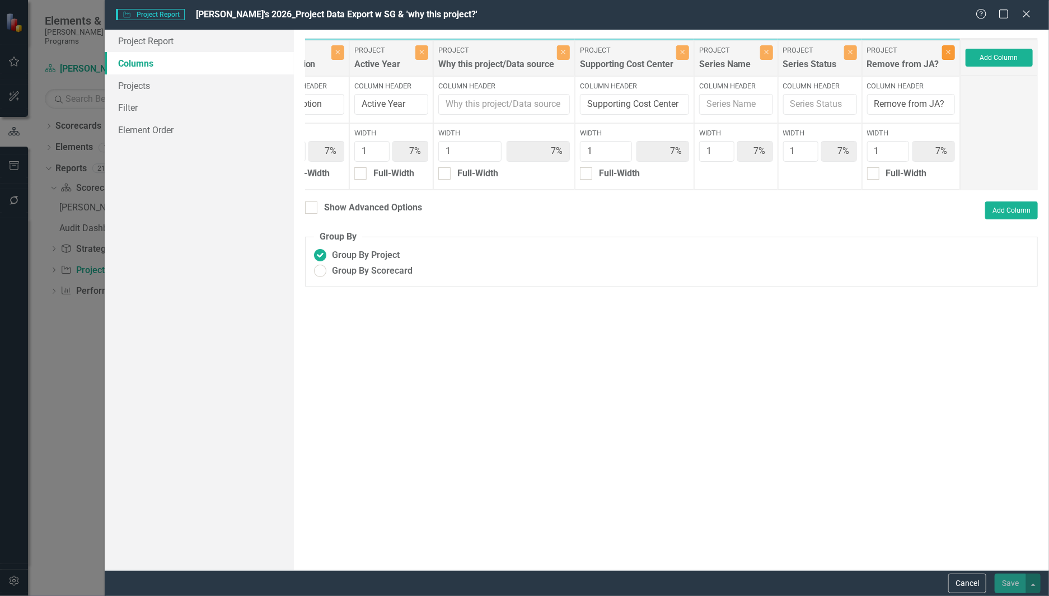
click at [950, 53] on icon "Close" at bounding box center [948, 52] width 5 height 7
type input "8%"
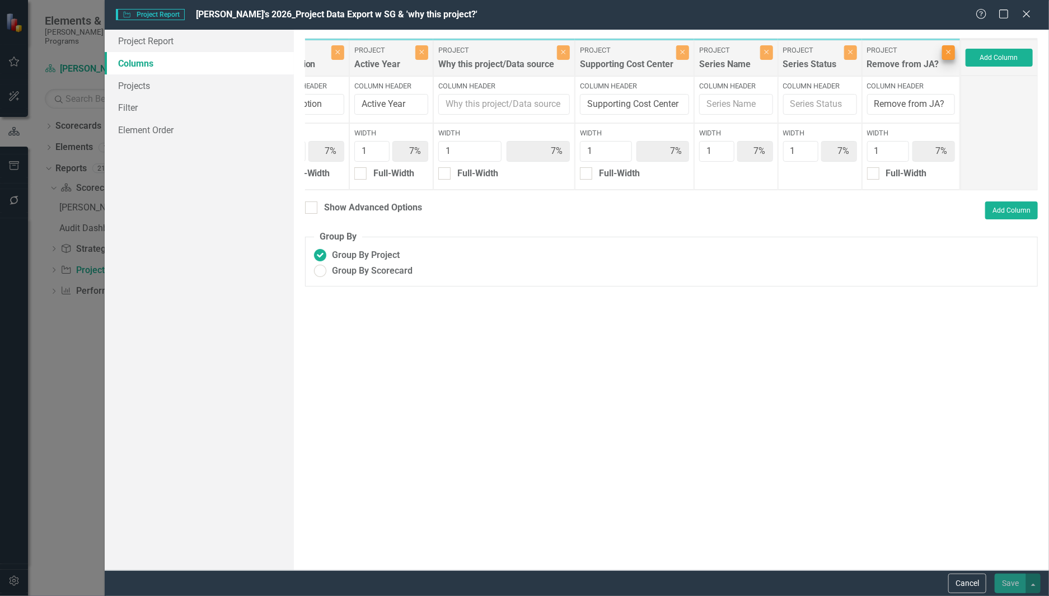
type input "8%"
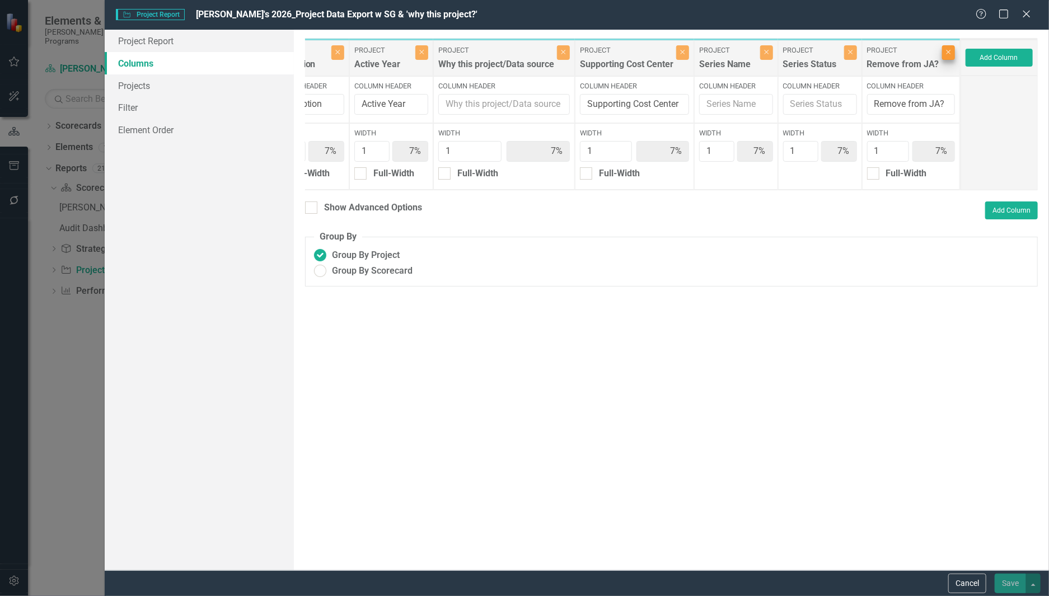
type input "8%"
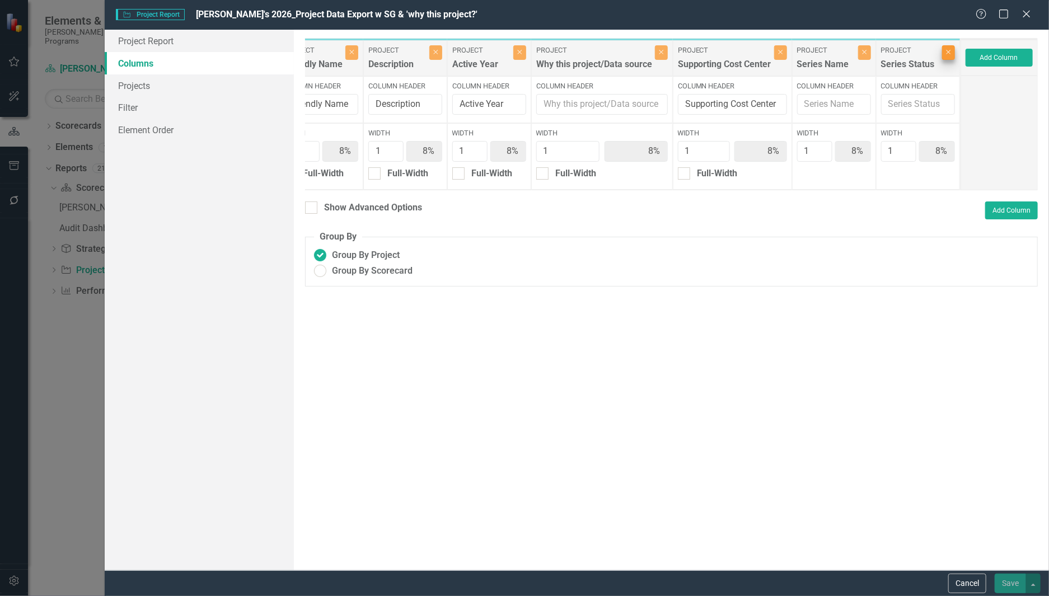
scroll to position [0, 562]
click at [984, 58] on button "Add Column" at bounding box center [998, 58] width 67 height 18
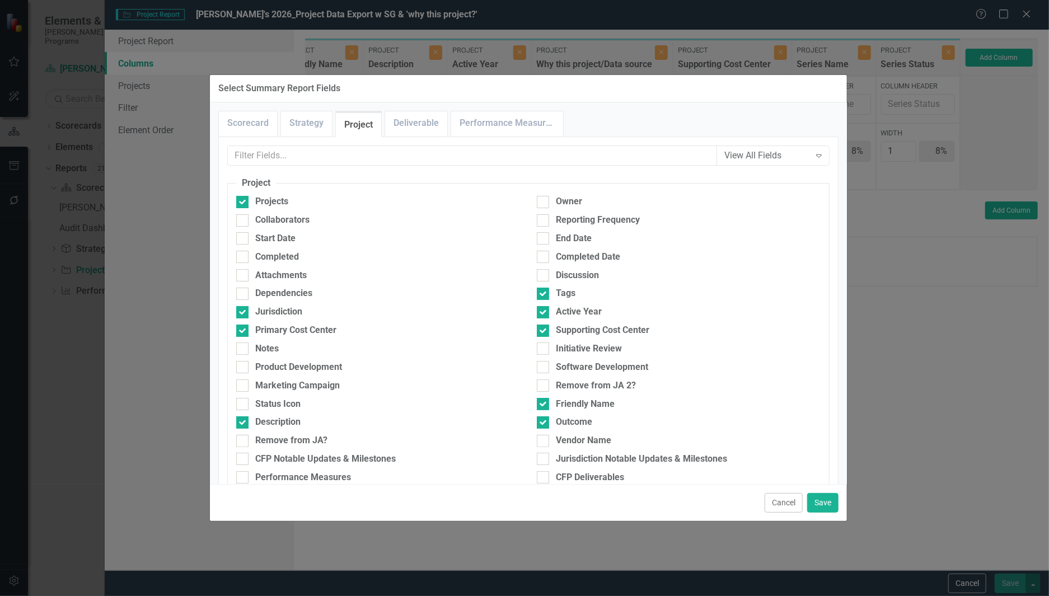
click at [782, 484] on div "Cancel Save" at bounding box center [528, 502] width 637 height 37
click at [772, 493] on button "Cancel" at bounding box center [783, 503] width 38 height 20
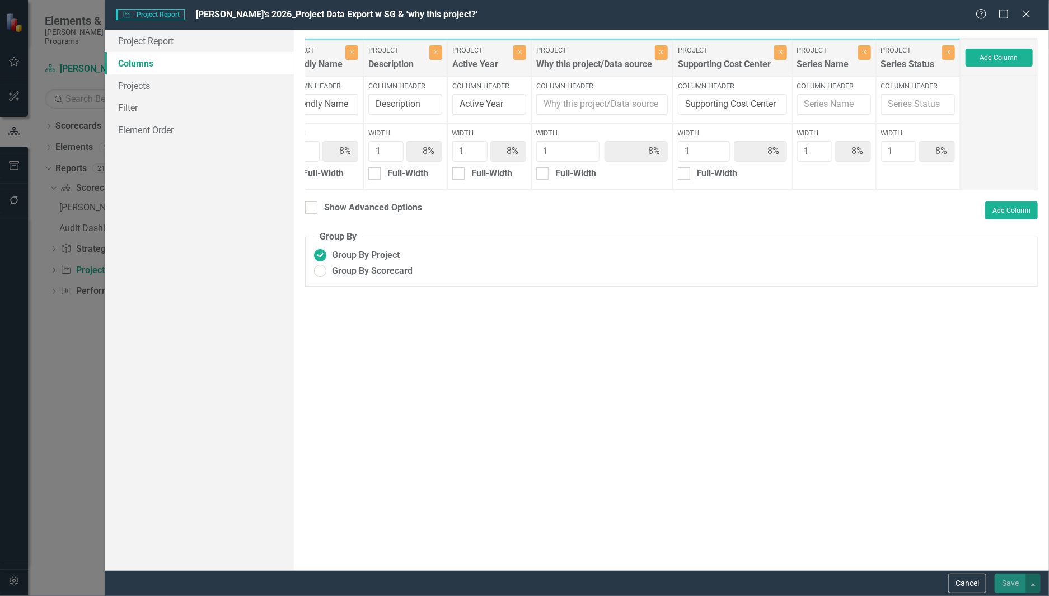
click at [931, 520] on div "To add columns to your report, click on the "Select Columns" button below. All …" at bounding box center [671, 300] width 755 height 541
click at [555, 333] on div "To add columns to your report, click on the "Select Columns" button below. All …" at bounding box center [671, 300] width 755 height 541
click at [208, 73] on link "Columns" at bounding box center [199, 63] width 189 height 22
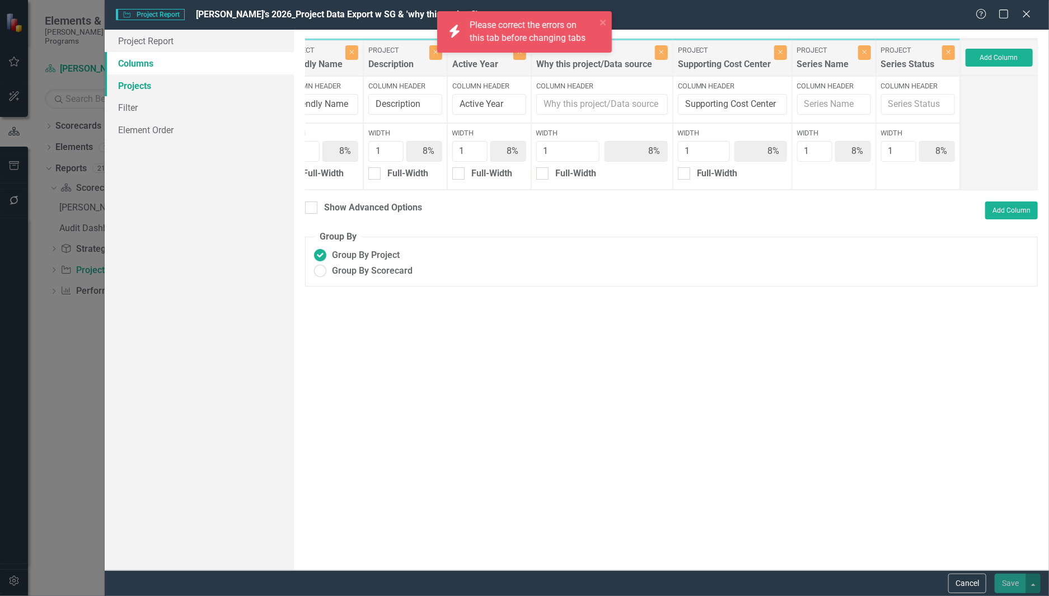
click at [199, 79] on link "Projects" at bounding box center [199, 85] width 189 height 22
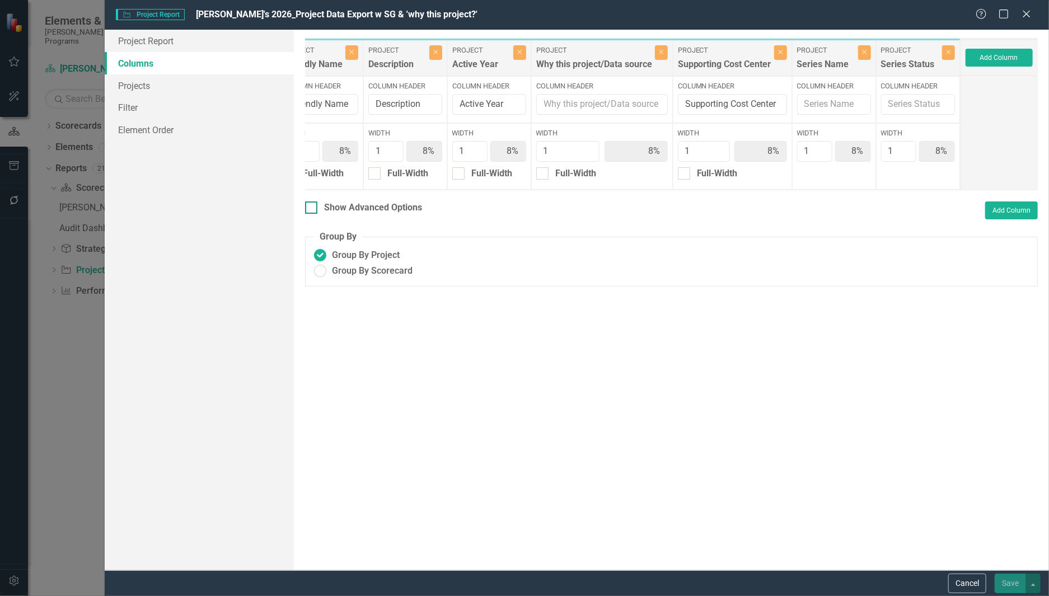
click at [306, 209] on input "Show Advanced Options" at bounding box center [308, 204] width 7 height 7
checkbox input "true"
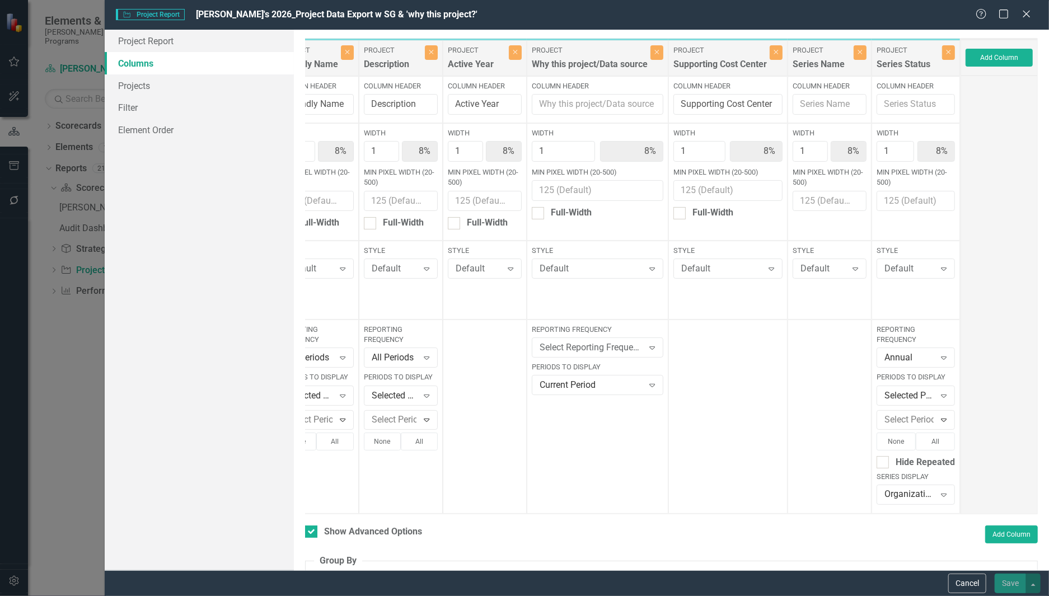
drag, startPoint x: 740, startPoint y: 524, endPoint x: 734, endPoint y: 525, distance: 6.2
click at [734, 525] on div "To add columns to your report, click on the "Select Columns" button below. All …" at bounding box center [671, 300] width 755 height 541
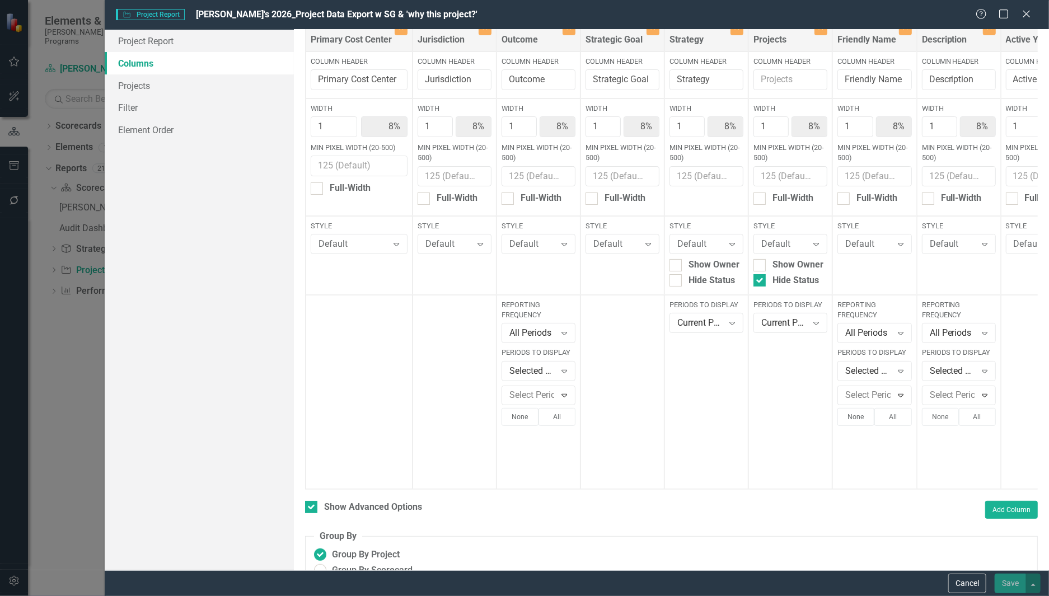
scroll to position [62, 0]
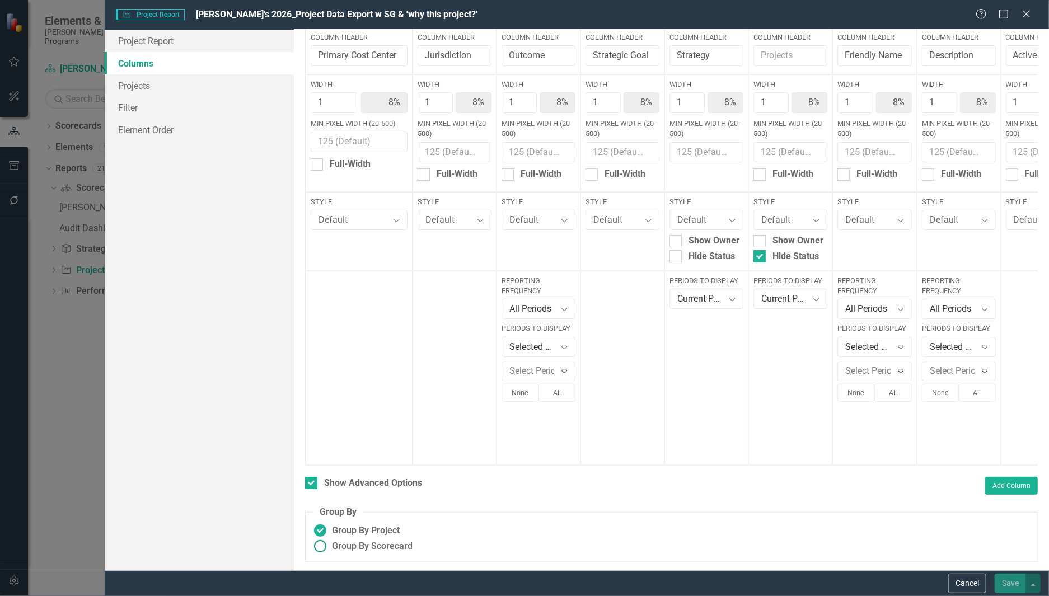
click at [941, 543] on label "Group By Scorecard" at bounding box center [671, 546] width 715 height 13
click at [329, 543] on input "Group By Scorecard" at bounding box center [319, 546] width 17 height 17
radio input "true"
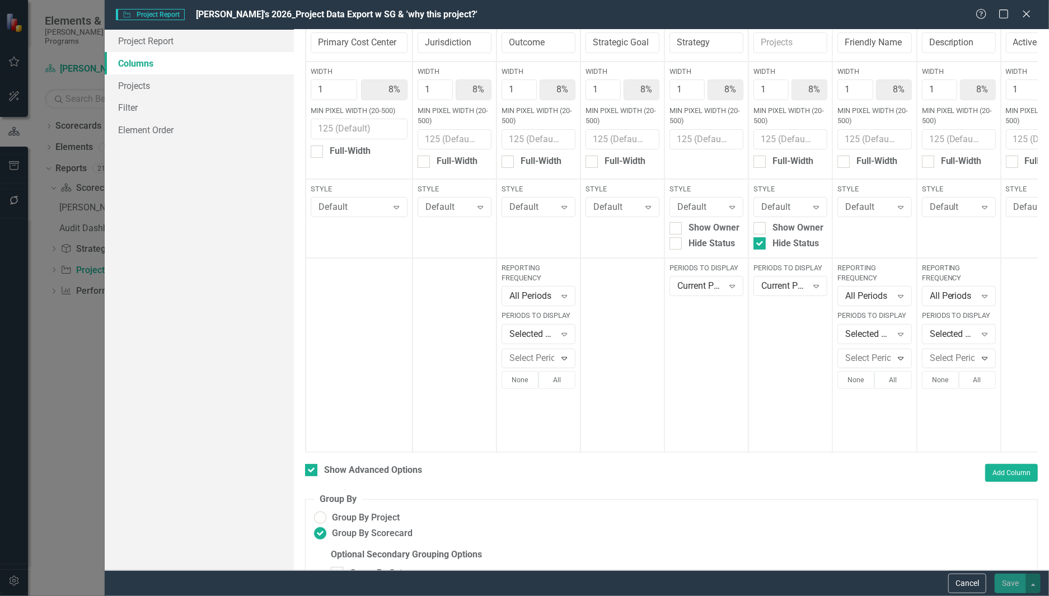
scroll to position [119, 0]
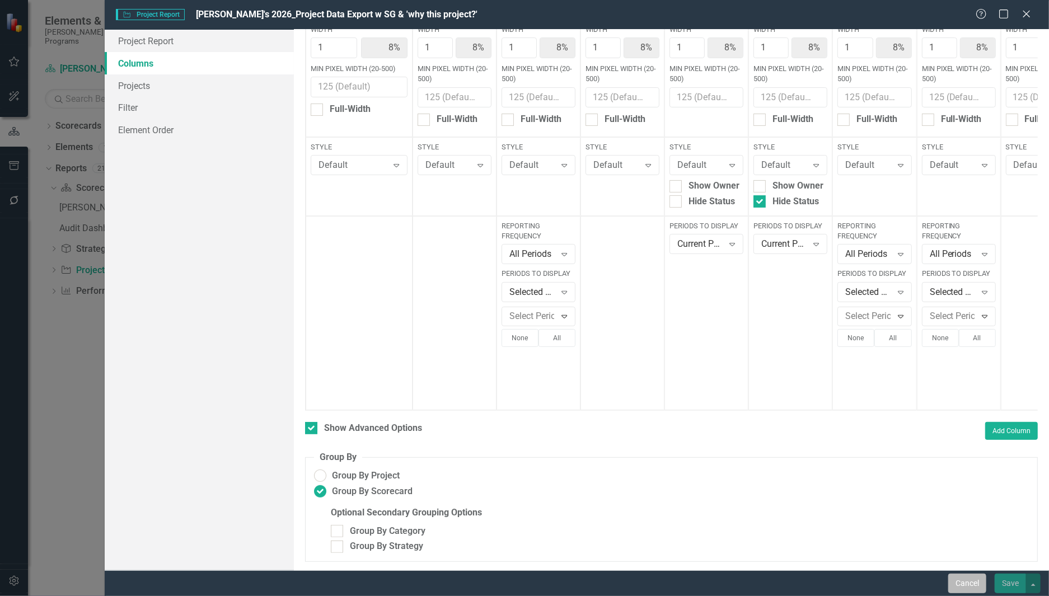
click at [967, 584] on button "Cancel" at bounding box center [967, 584] width 38 height 20
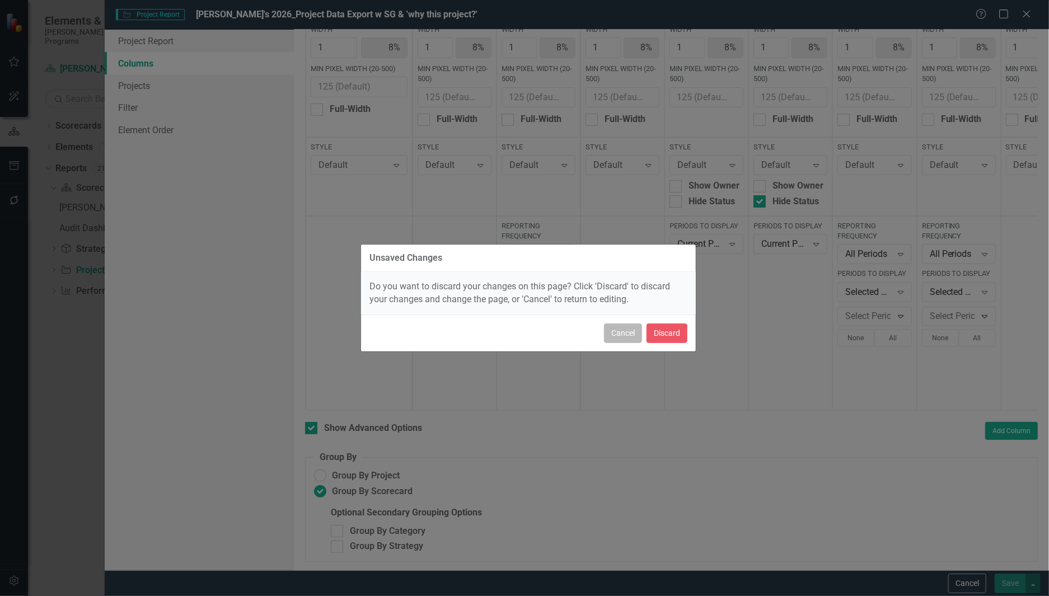
click at [604, 340] on button "Cancel" at bounding box center [623, 333] width 38 height 20
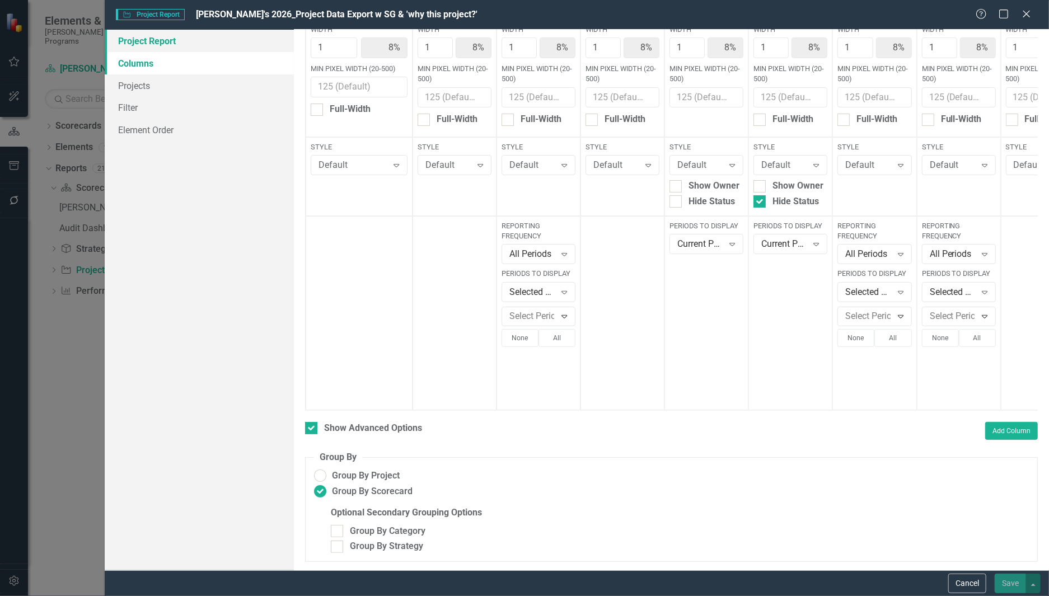
click at [132, 43] on link "Project Report" at bounding box center [199, 41] width 189 height 22
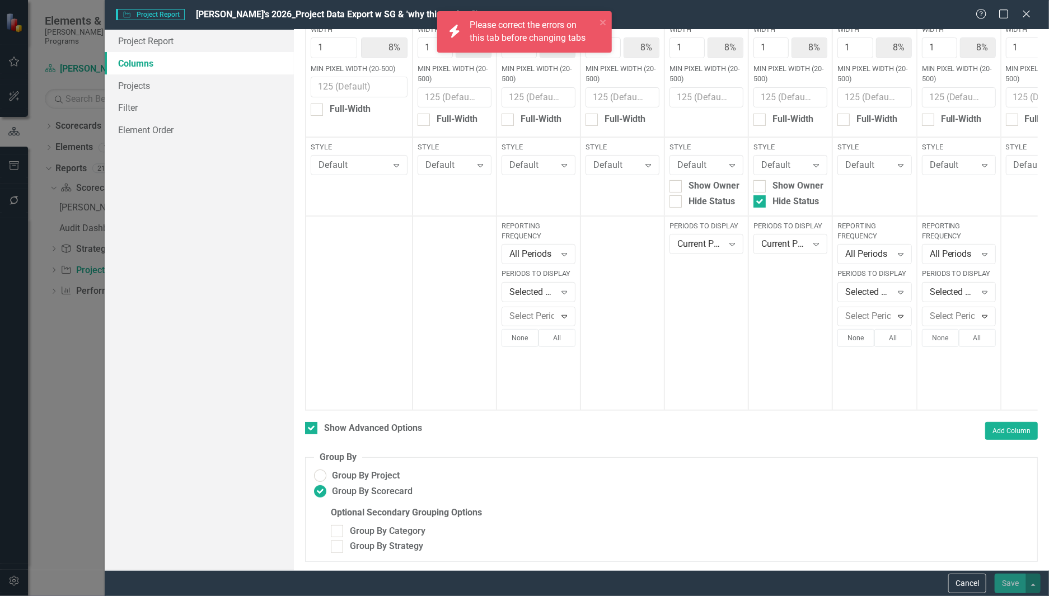
click at [528, 33] on div "Please correct the errors on this tab before changing tabs" at bounding box center [533, 32] width 126 height 26
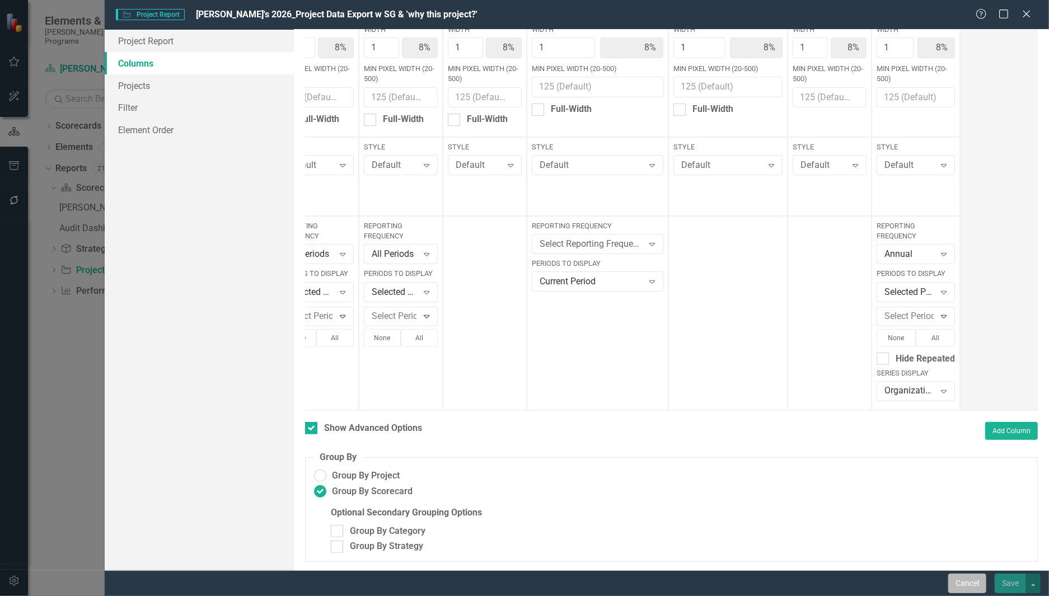
click at [954, 579] on button "Cancel" at bounding box center [967, 584] width 38 height 20
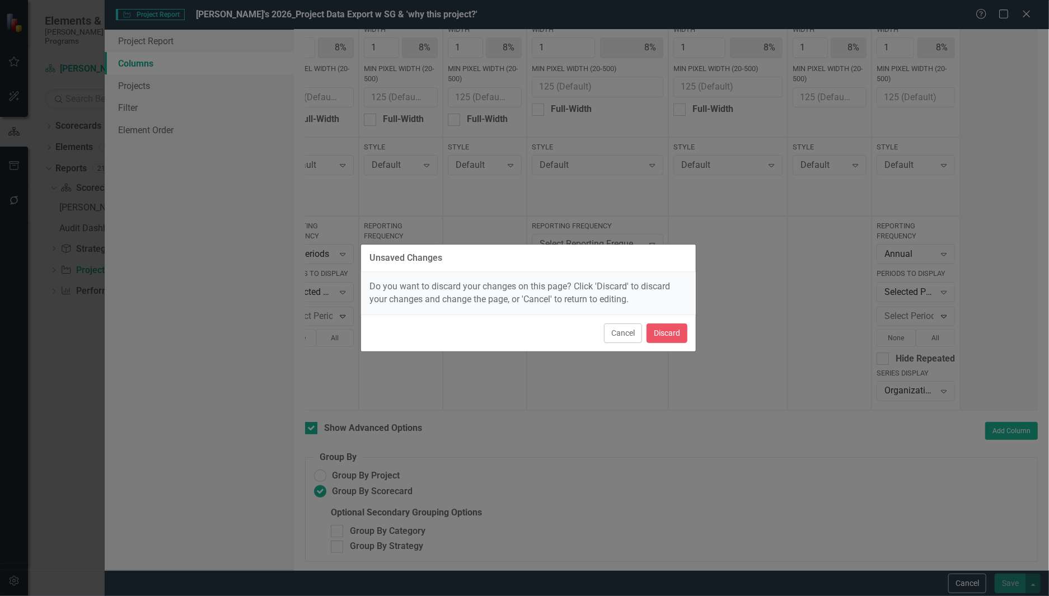
drag, startPoint x: 661, startPoint y: 322, endPoint x: 658, endPoint y: 330, distance: 8.8
click at [660, 322] on div "Cancel Discard" at bounding box center [528, 333] width 335 height 37
click at [658, 332] on button "Discard" at bounding box center [666, 333] width 41 height 20
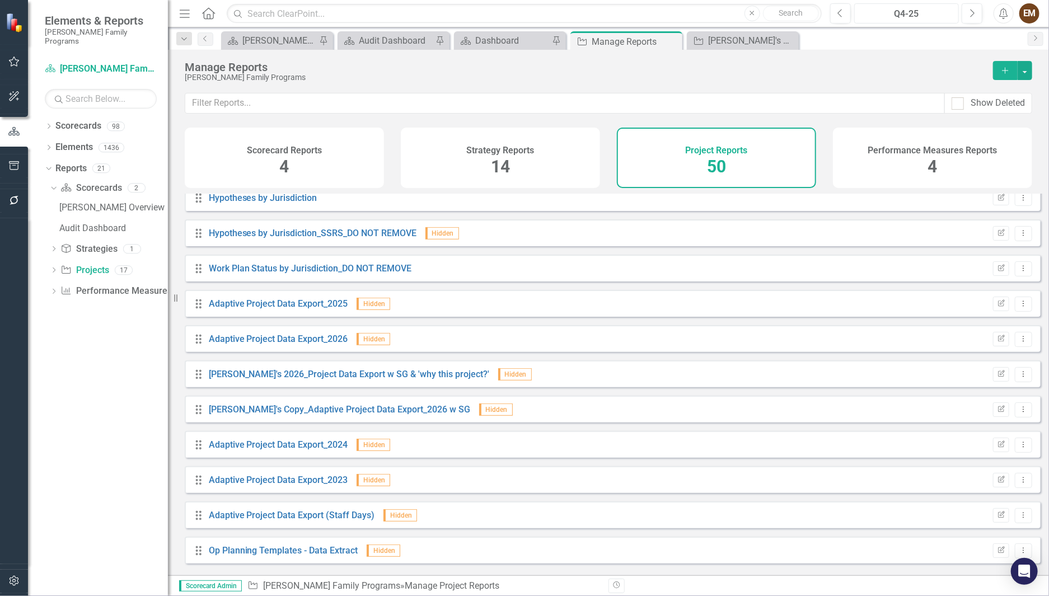
click at [923, 10] on div "Q4-25" at bounding box center [906, 13] width 97 height 13
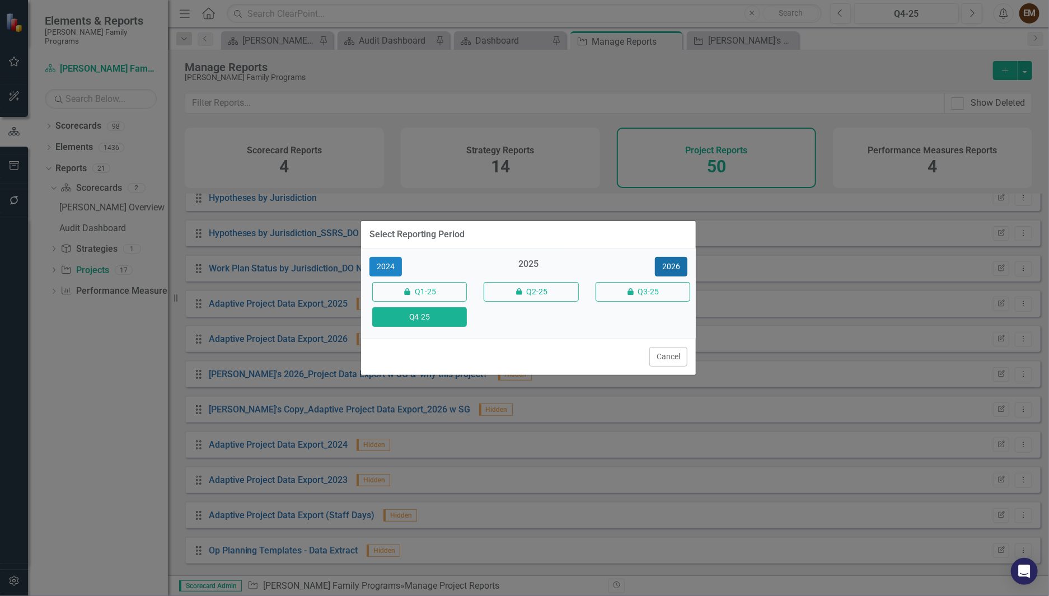
drag, startPoint x: 666, startPoint y: 257, endPoint x: 572, endPoint y: 275, distance: 95.6
click at [665, 257] on button "2026" at bounding box center [671, 267] width 32 height 20
drag, startPoint x: 417, startPoint y: 332, endPoint x: 434, endPoint y: 331, distance: 16.8
click at [416, 333] on div "2025 2026 icon.lock Q1-26 icon.lock Q2-26 icon.lock Q3-26 Q4-26" at bounding box center [528, 293] width 335 height 90
drag, startPoint x: 431, startPoint y: 323, endPoint x: 744, endPoint y: 363, distance: 315.4
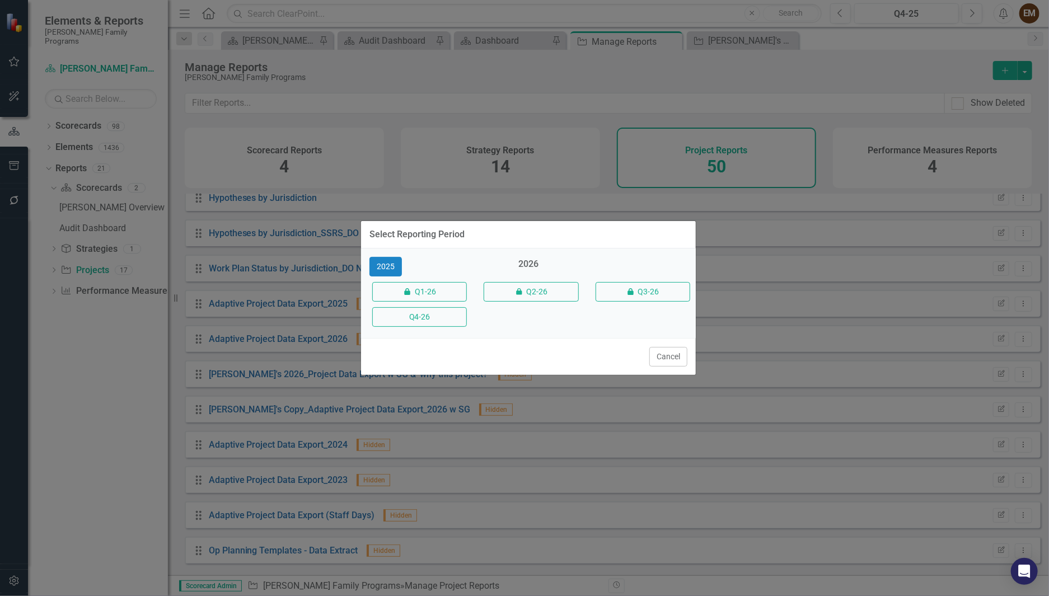
click at [430, 322] on button "Q4-26" at bounding box center [419, 317] width 95 height 20
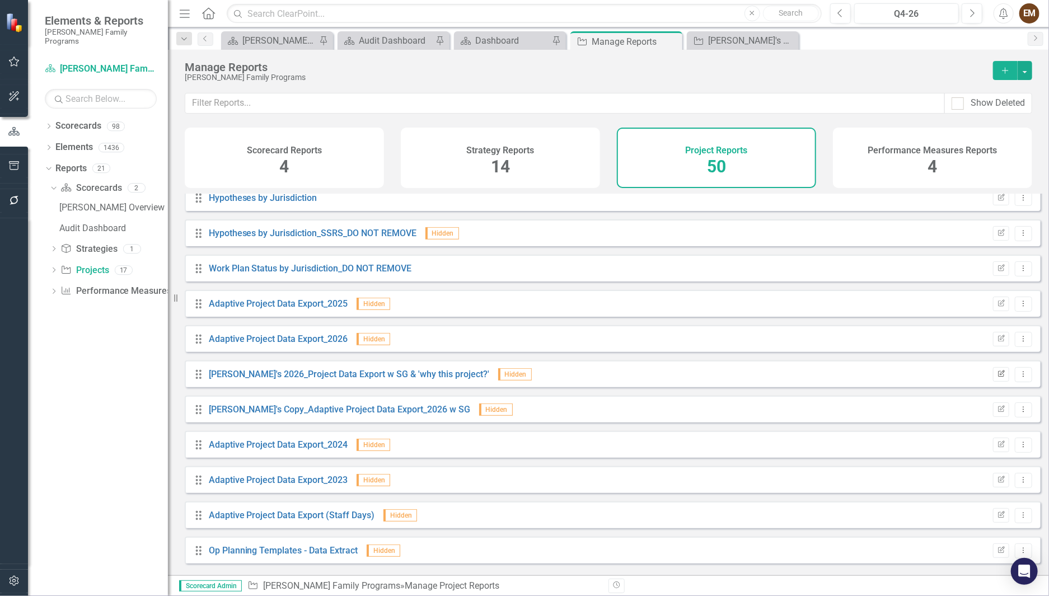
click at [997, 378] on icon "Edit Report" at bounding box center [1001, 374] width 8 height 7
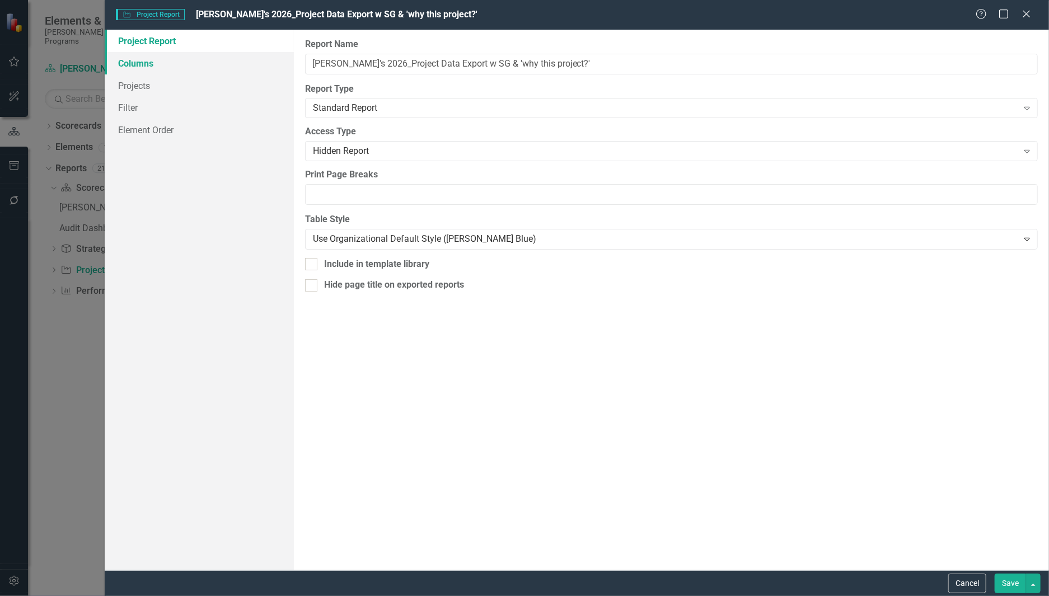
click at [146, 58] on link "Columns" at bounding box center [199, 63] width 189 height 22
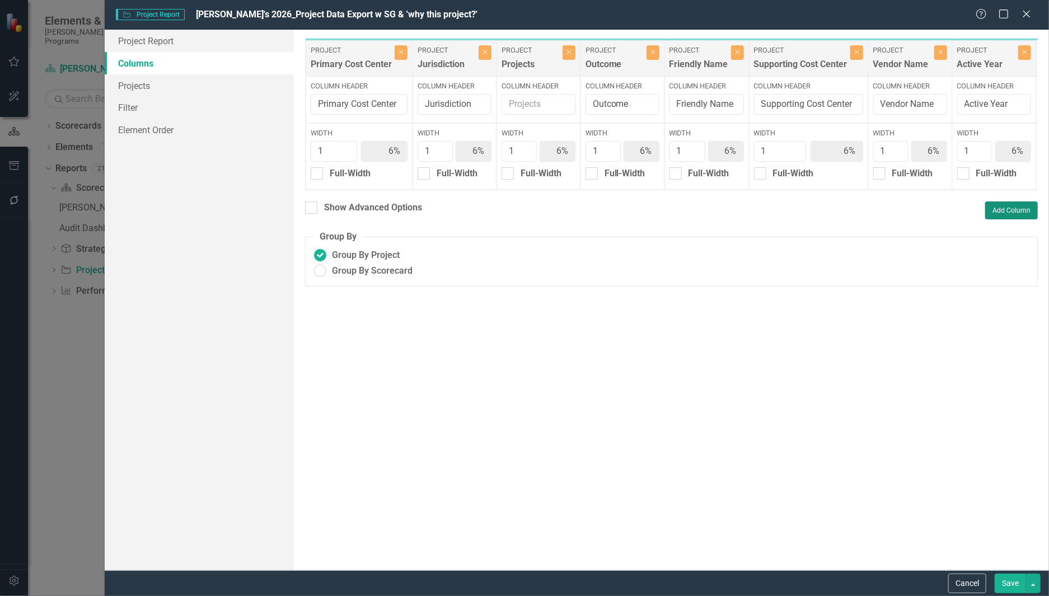
click at [1010, 219] on button "Add Column" at bounding box center [1011, 210] width 53 height 18
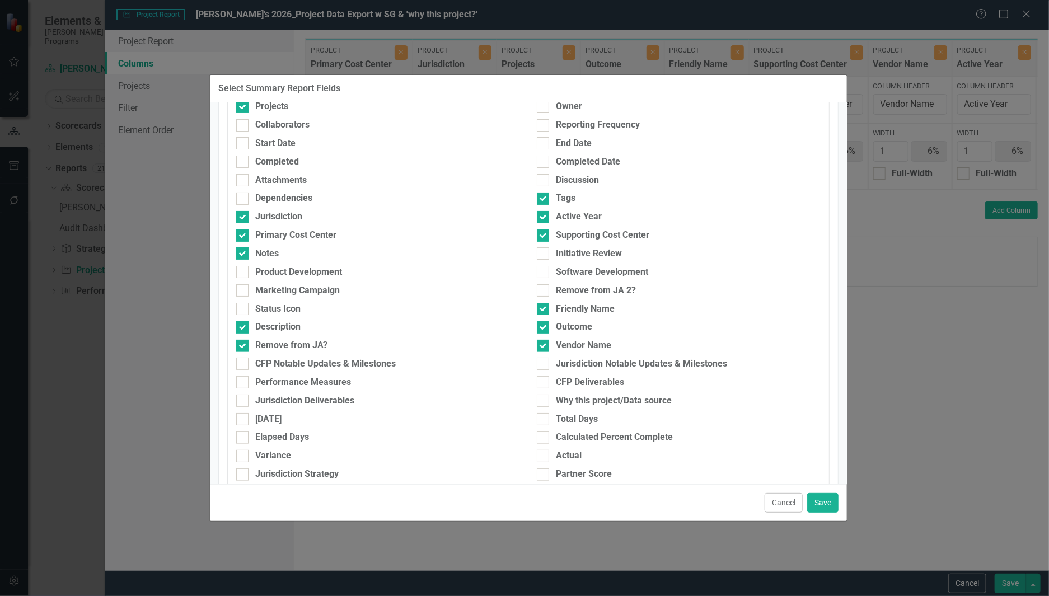
scroll to position [168, 0]
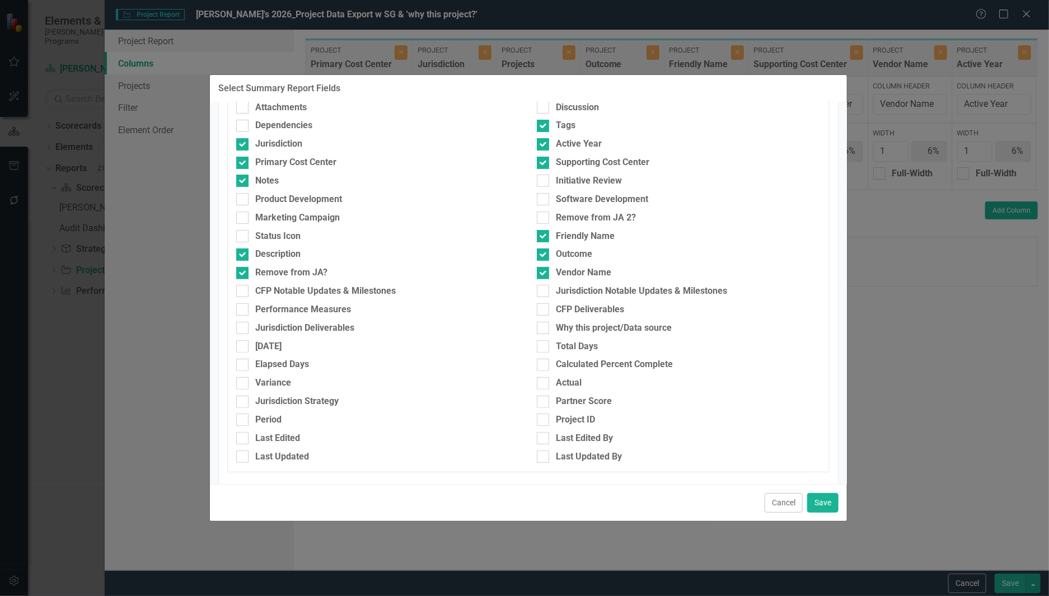
click at [585, 322] on div "CFP Deliverables" at bounding box center [678, 312] width 301 height 18
click at [541, 333] on div at bounding box center [543, 328] width 12 height 12
click at [541, 329] on input "Why this project/Data source" at bounding box center [540, 325] width 7 height 7
checkbox input "true"
click at [821, 498] on button "Save" at bounding box center [822, 503] width 31 height 20
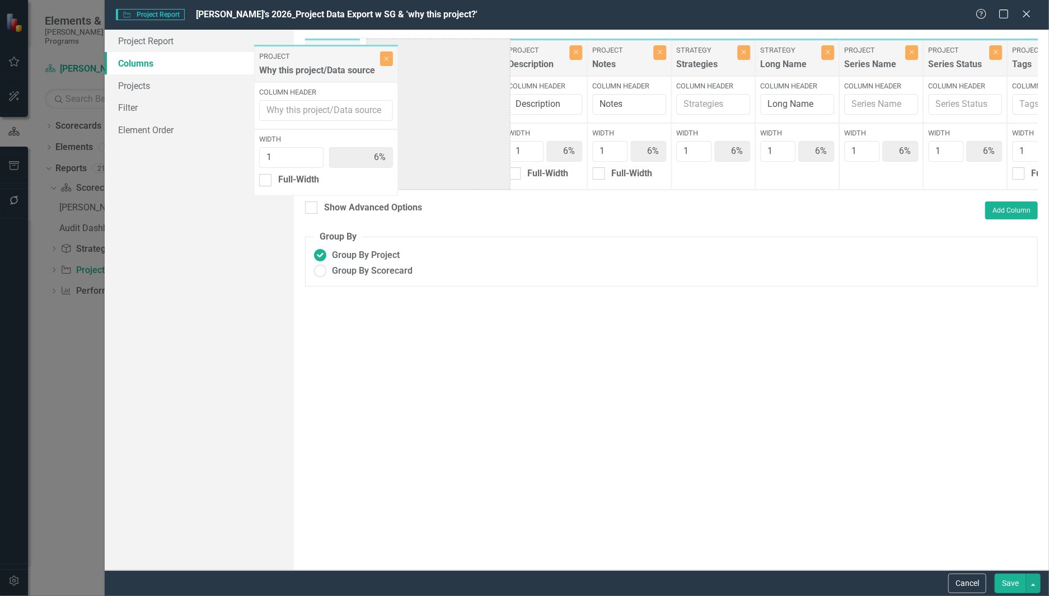
scroll to position [0, 771]
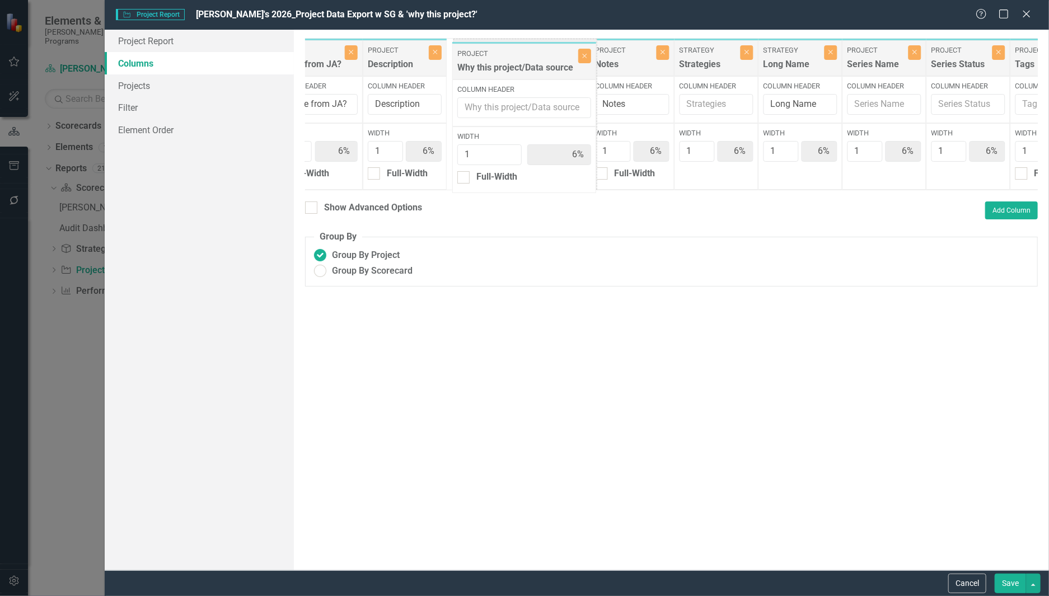
drag, startPoint x: 854, startPoint y: 63, endPoint x: 517, endPoint y: 60, distance: 336.9
click at [517, 60] on div "Project Primary Cost Center Close Column Header Primary Cost Center Width 1 6% …" at bounding box center [313, 114] width 1559 height 152
click at [666, 58] on button "Close" at bounding box center [660, 52] width 13 height 15
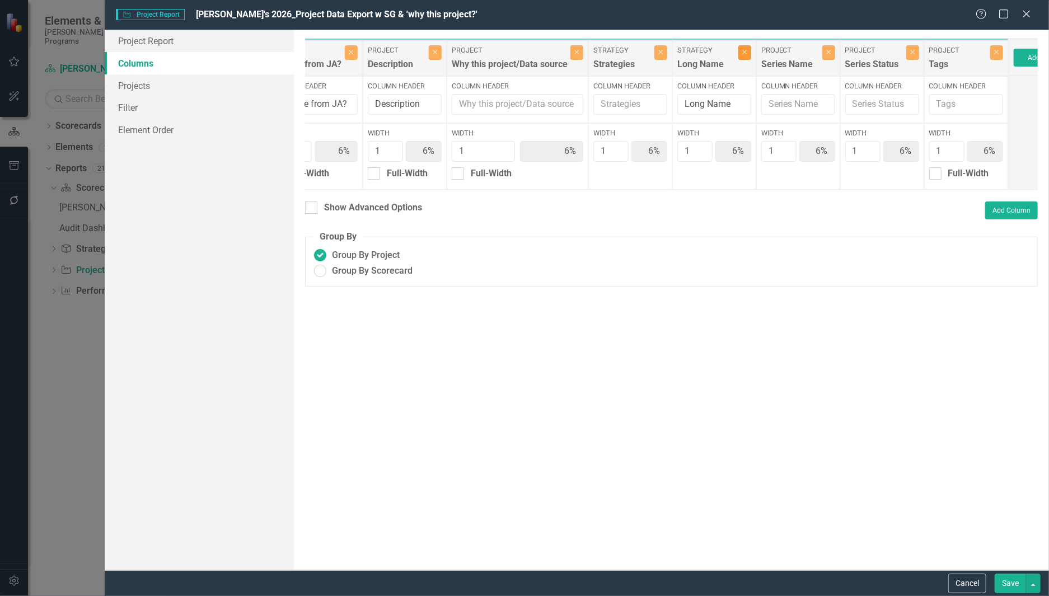
click at [747, 55] on icon "Close" at bounding box center [744, 52] width 5 height 7
type input "7%"
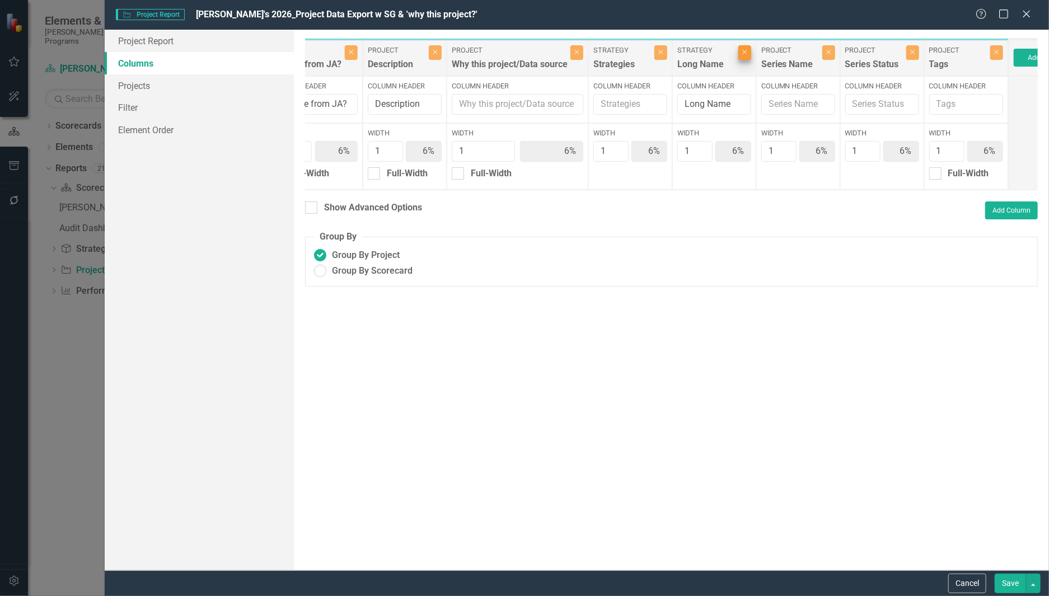
type input "7%"
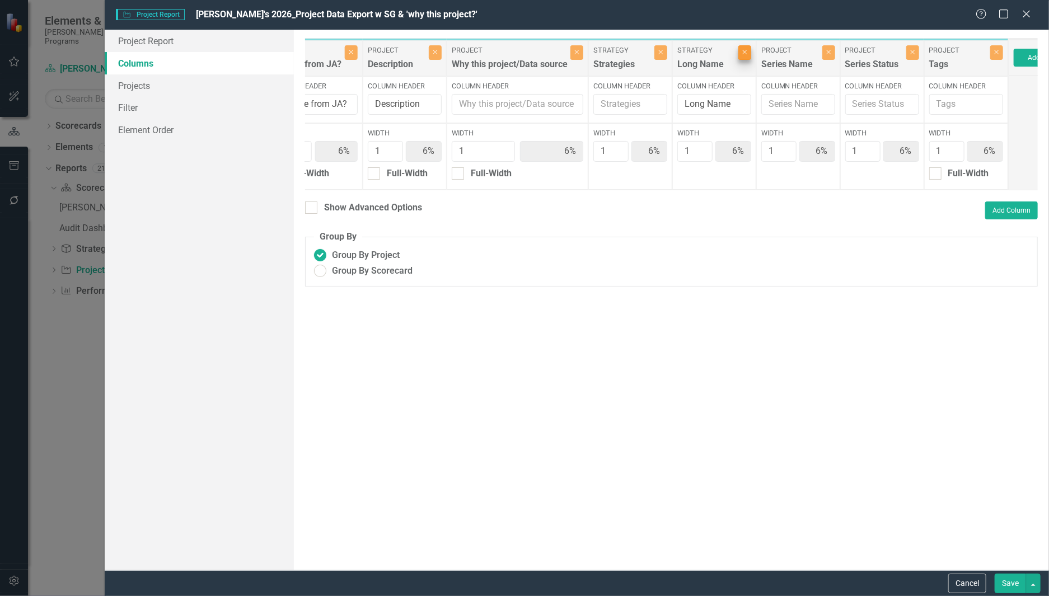
type input "7%"
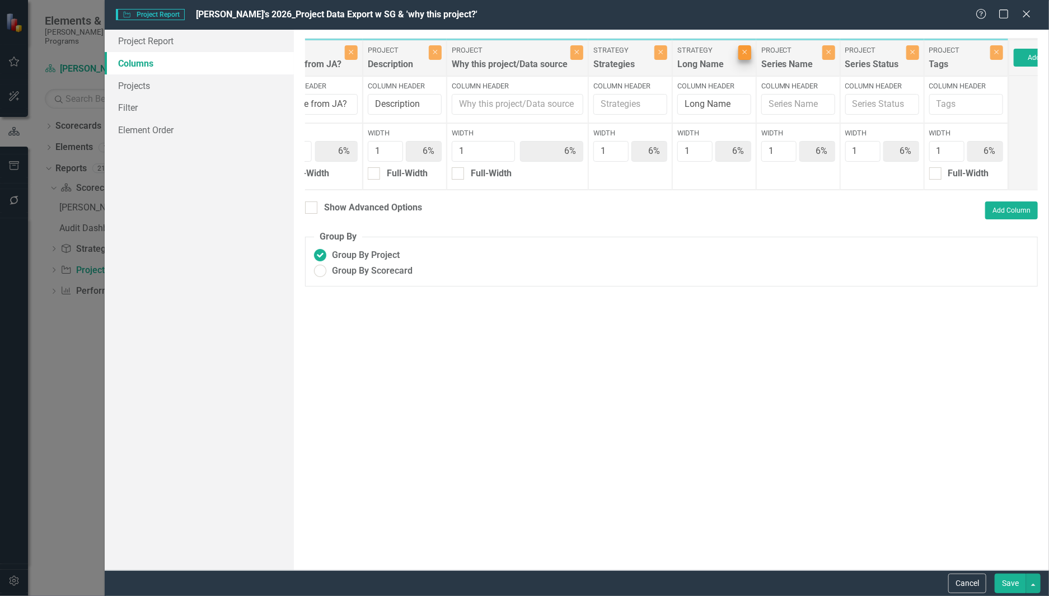
type input "7%"
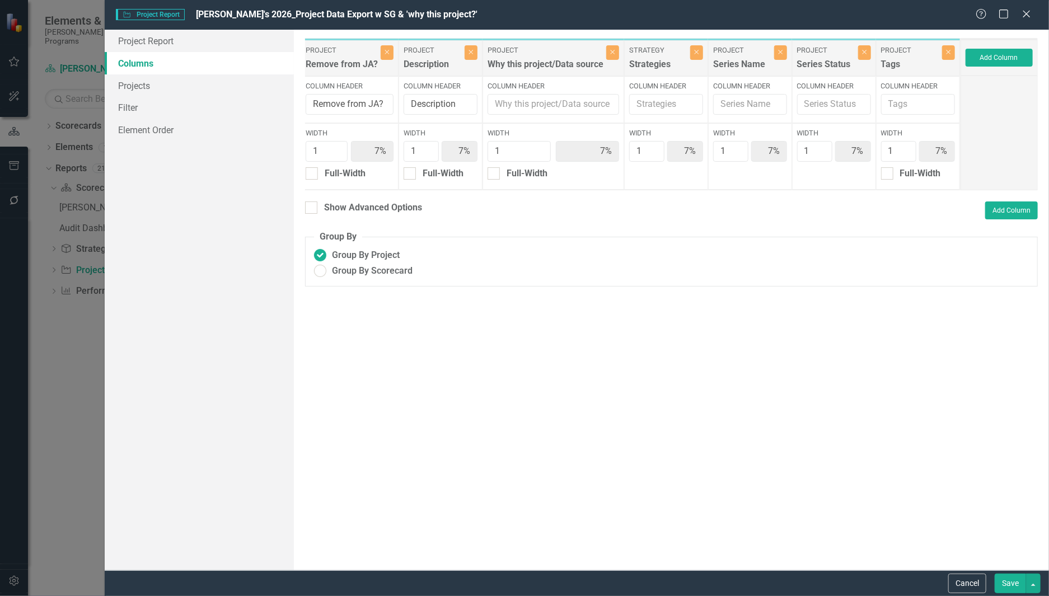
scroll to position [0, 744]
click at [905, 107] on input "Column Header" at bounding box center [918, 104] width 74 height 21
type input "Strategic Goal"
click at [994, 574] on button "Save" at bounding box center [1009, 584] width 31 height 20
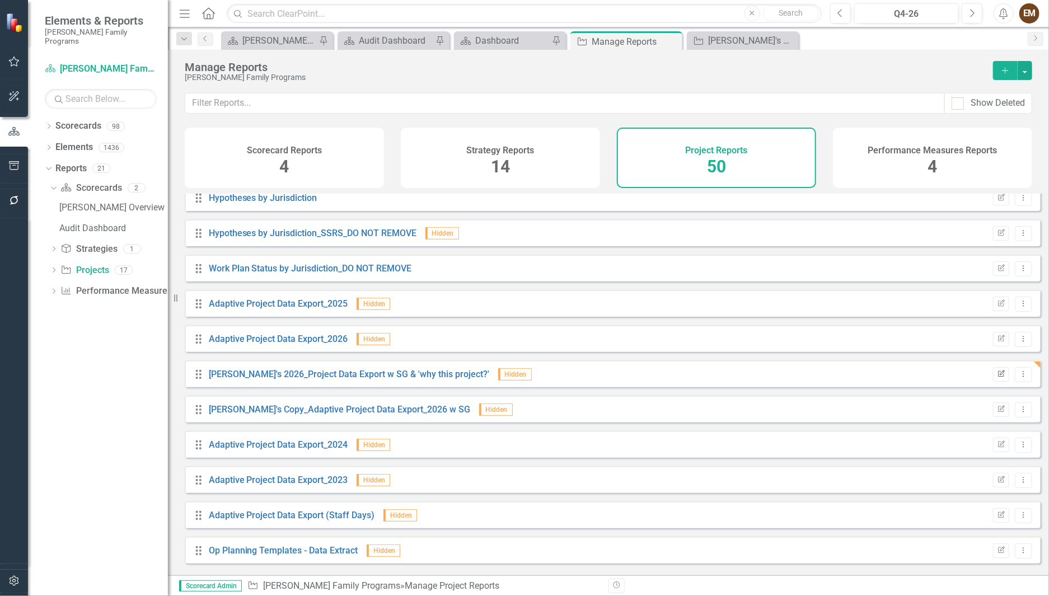
click at [997, 378] on icon "Edit Report" at bounding box center [1001, 374] width 8 height 7
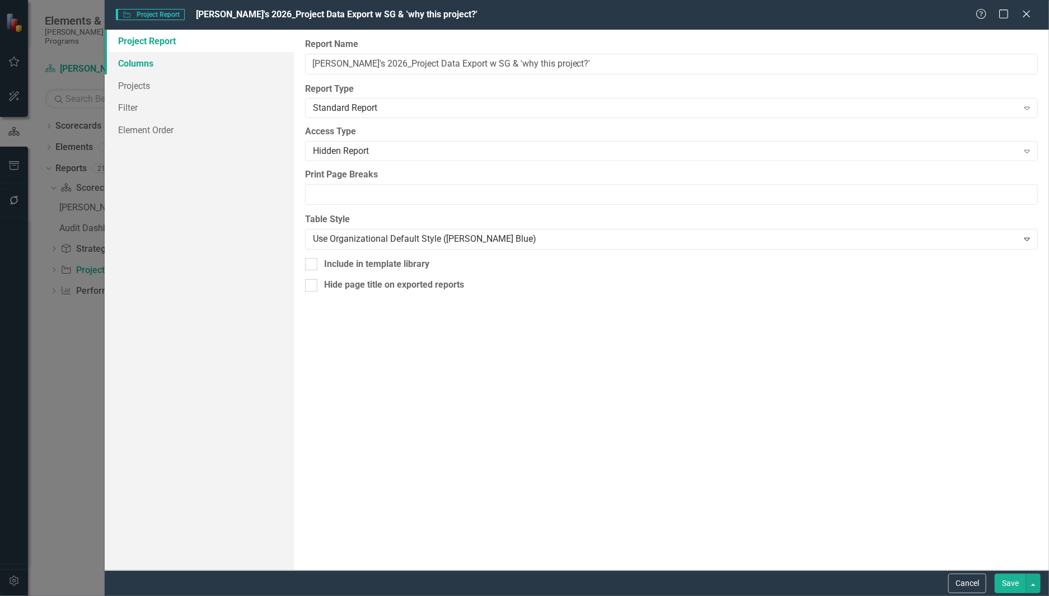
click at [157, 64] on link "Columns" at bounding box center [199, 63] width 189 height 22
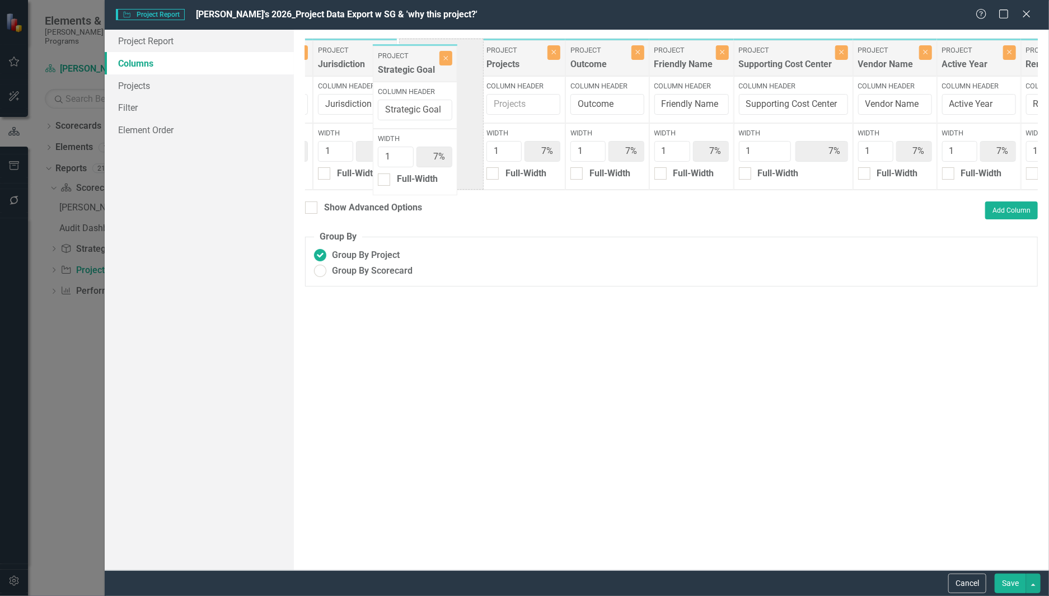
scroll to position [0, 95]
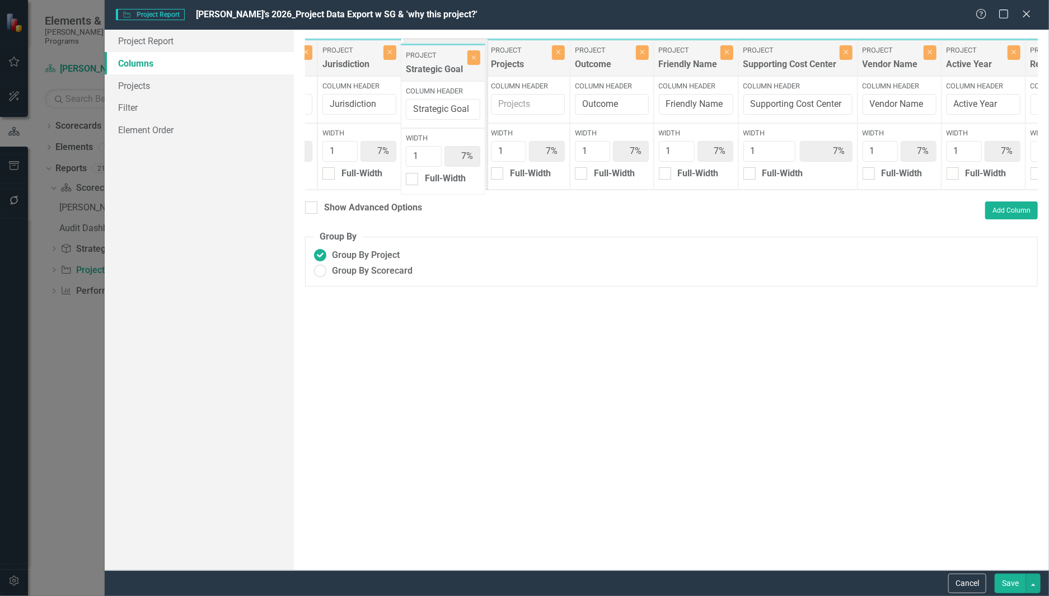
drag, startPoint x: 910, startPoint y: 63, endPoint x: 438, endPoint y: 68, distance: 472.4
click at [438, 68] on div "Project Primary Cost Center Close Column Header Primary Cost Center Width 1 7% …" at bounding box center [905, 114] width 1391 height 152
drag, startPoint x: 605, startPoint y: 59, endPoint x: 528, endPoint y: 67, distance: 77.1
click at [519, 67] on div "Project Primary Cost Center Close Column Header Primary Cost Center Width 1 7% …" at bounding box center [905, 114] width 1391 height 152
click at [699, 67] on div "Project Primary Cost Center Close Column Header Primary Cost Center Width 1 7% …" at bounding box center [905, 114] width 1391 height 152
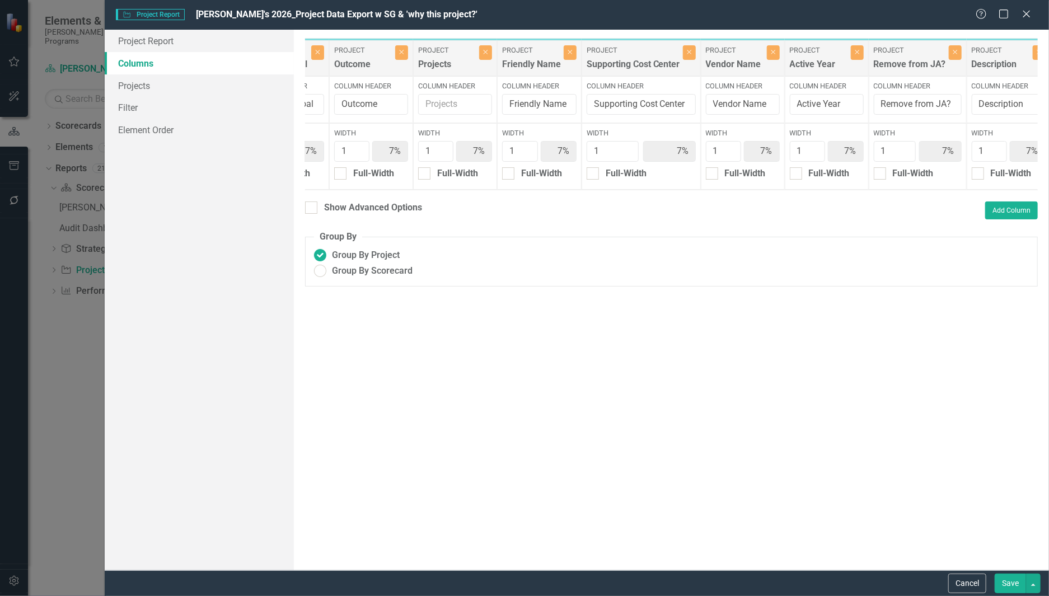
scroll to position [0, 330]
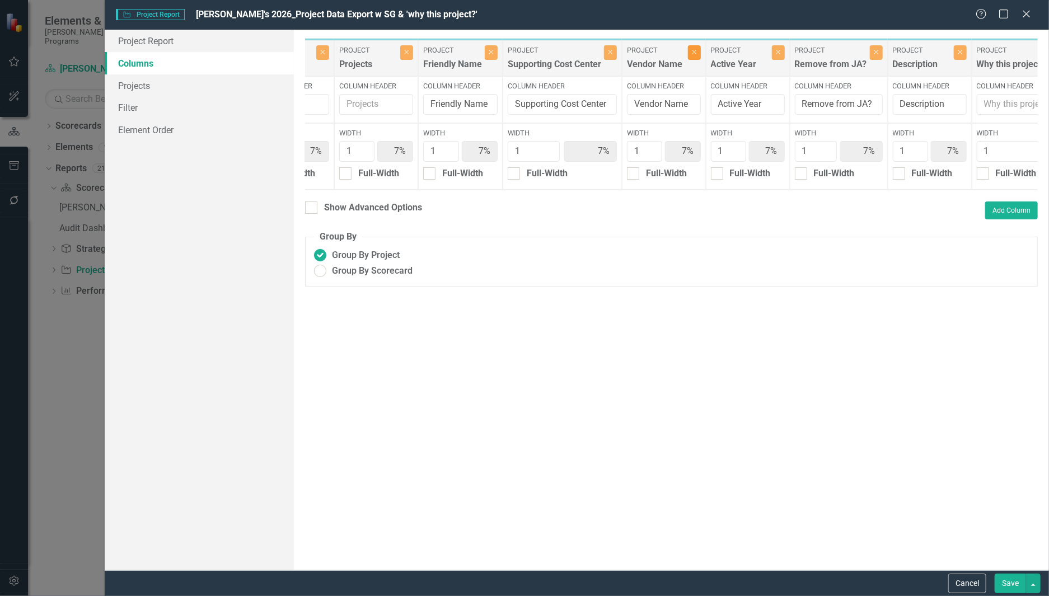
click at [697, 55] on icon "Close" at bounding box center [694, 52] width 5 height 7
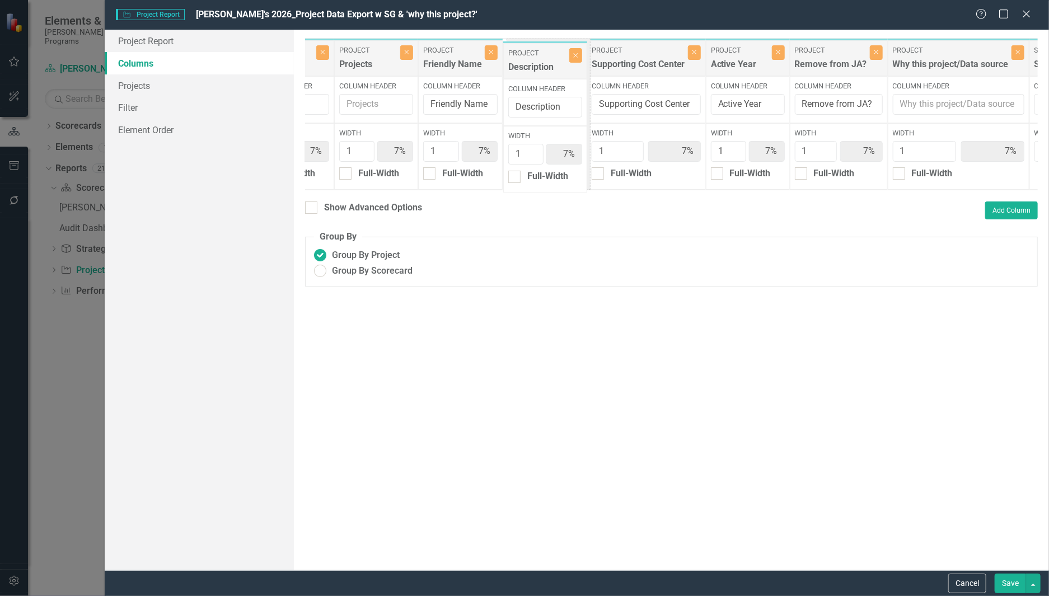
drag, startPoint x: 842, startPoint y: 60, endPoint x: 534, endPoint y: 63, distance: 307.8
click at [534, 63] on div "Project Primary Cost Center Close Column Header Primary Cost Center Width 1 7% …" at bounding box center [628, 114] width 1307 height 152
click at [697, 58] on button "Close" at bounding box center [694, 52] width 13 height 15
type input "8%"
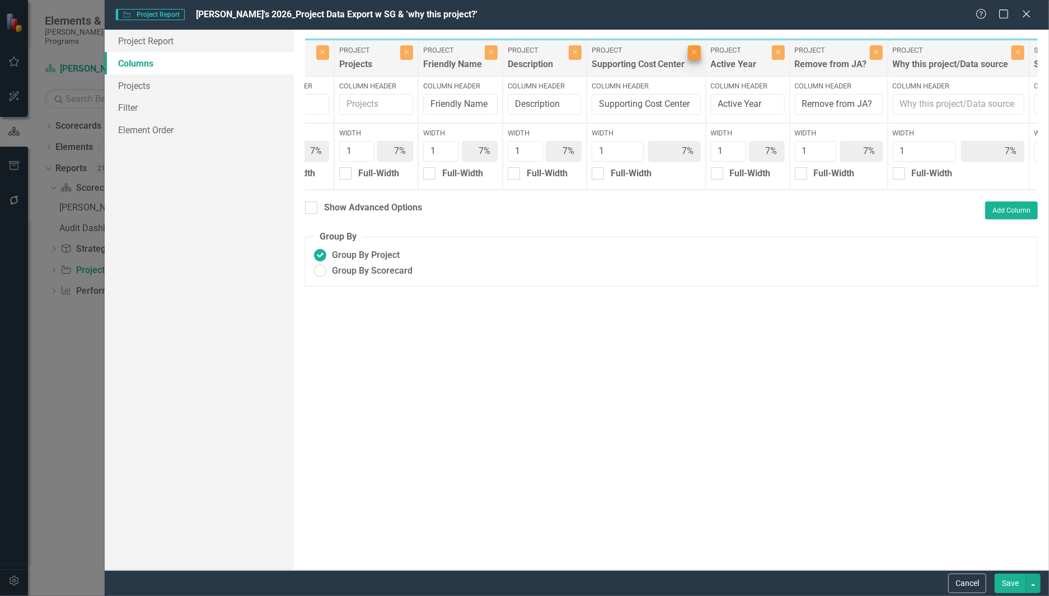
type input "8%"
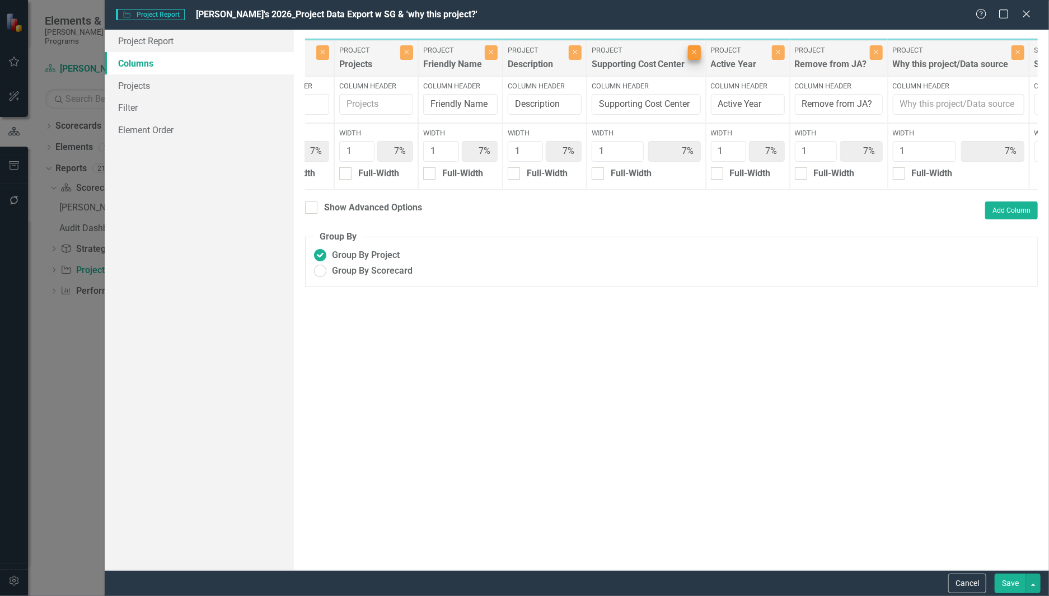
type input "8%"
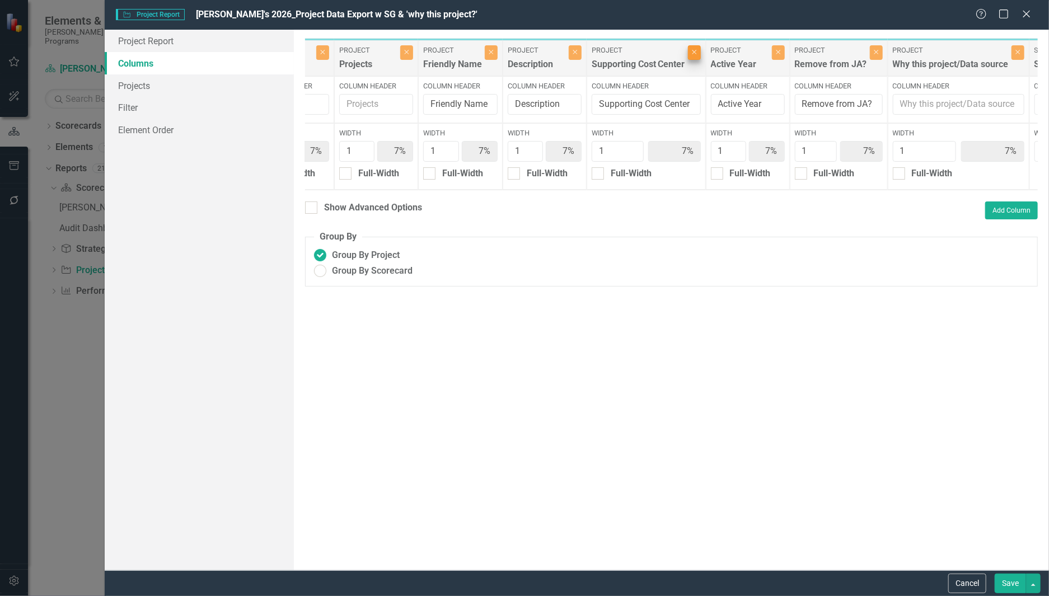
type input "8%"
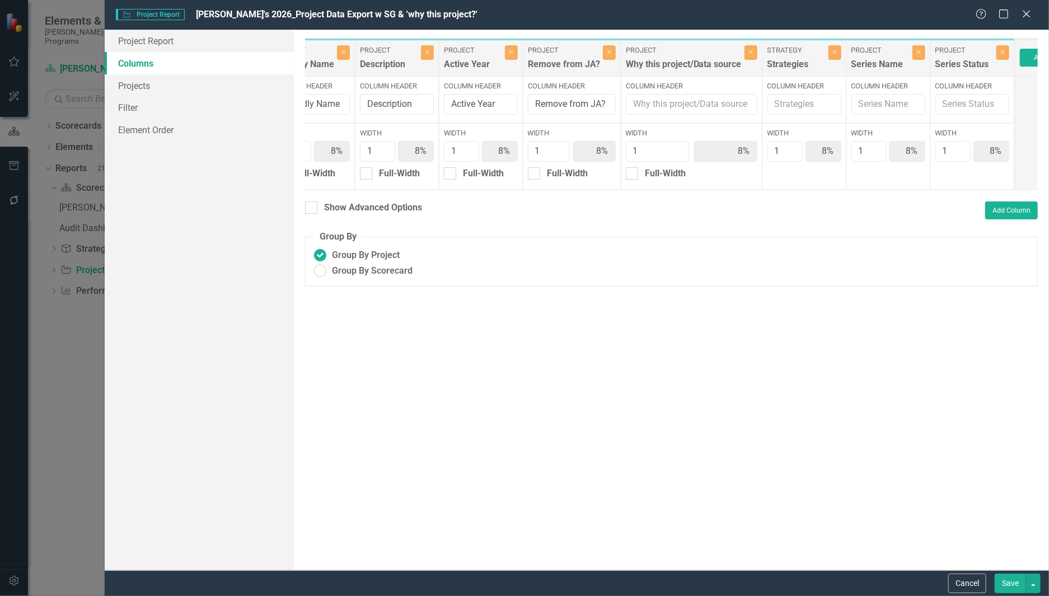
scroll to position [0, 505]
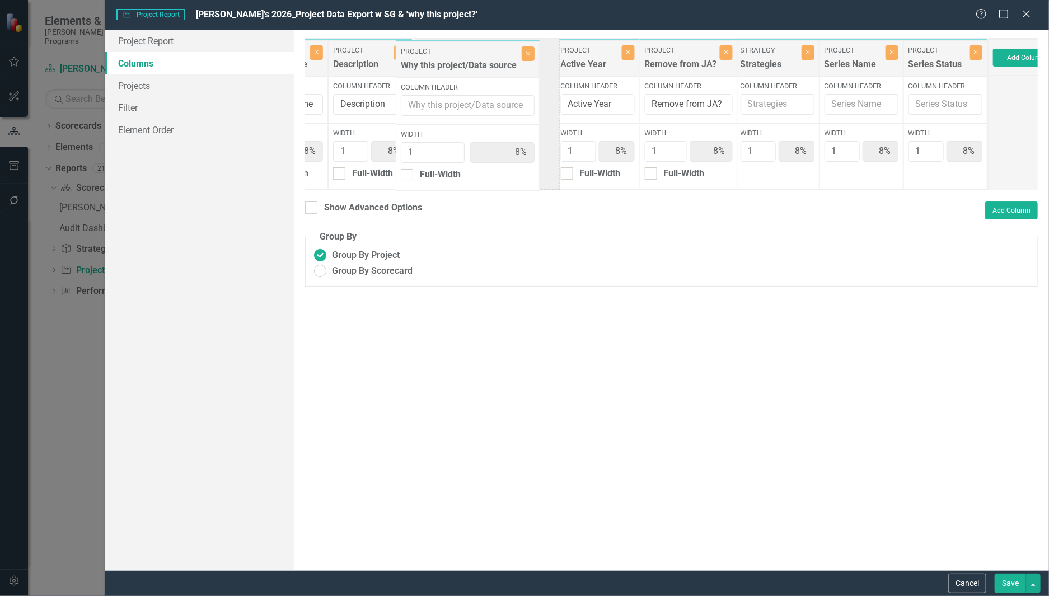
drag, startPoint x: 679, startPoint y: 60, endPoint x: 476, endPoint y: 61, distance: 203.2
click at [476, 61] on div "Project Primary Cost Center Close Column Header Primary Cost Center Width 1 8% …" at bounding box center [394, 114] width 1188 height 152
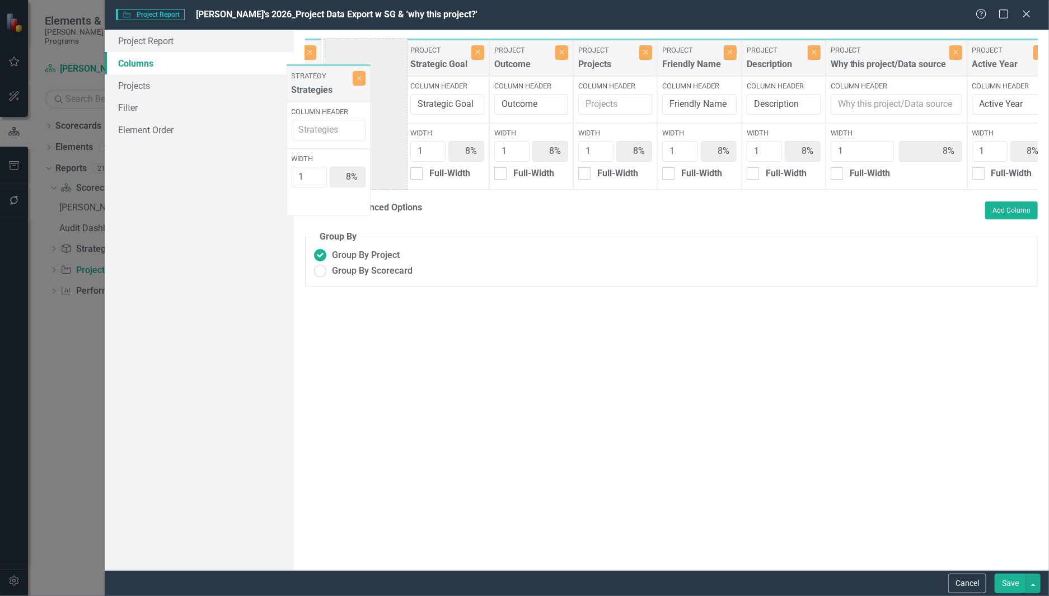
scroll to position [0, 21]
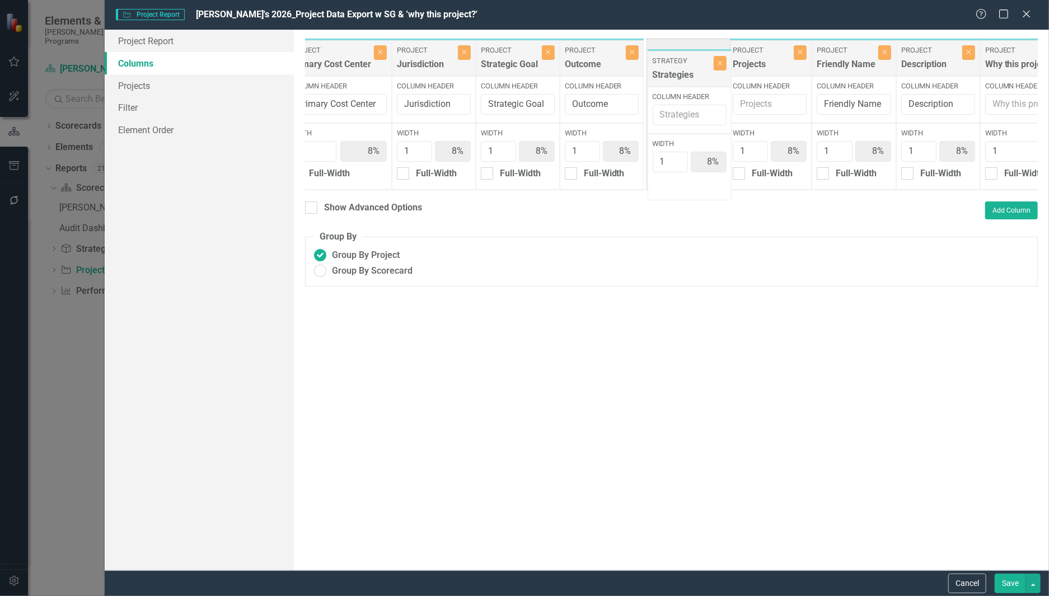
drag, startPoint x: 767, startPoint y: 67, endPoint x: 672, endPoint y: 77, distance: 96.2
click at [672, 77] on div "Project Primary Cost Center Close Column Header Primary Cost Center Width 1 8% …" at bounding box center [878, 114] width 1188 height 152
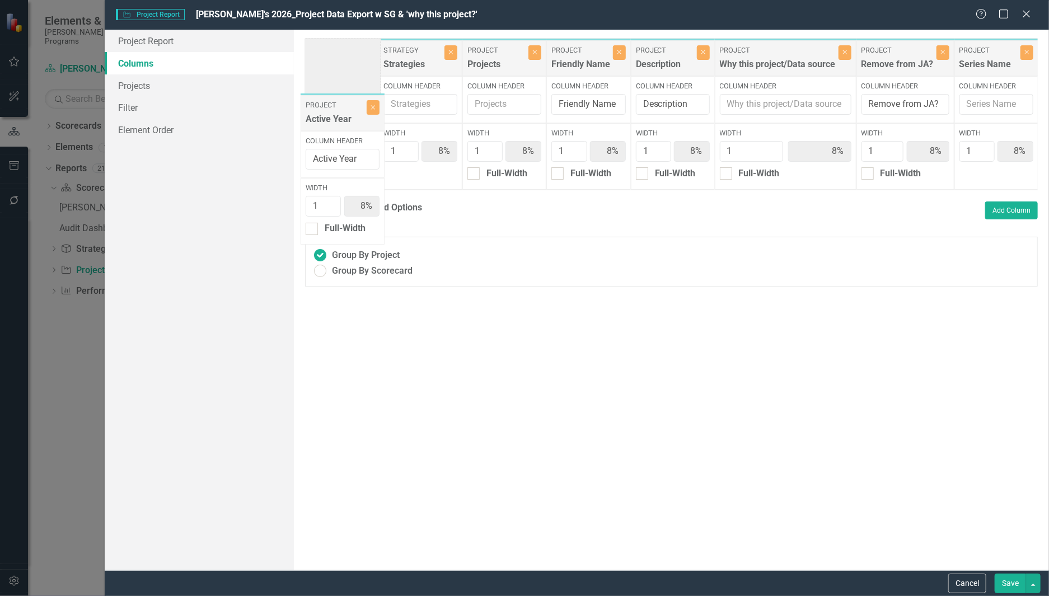
scroll to position [0, 327]
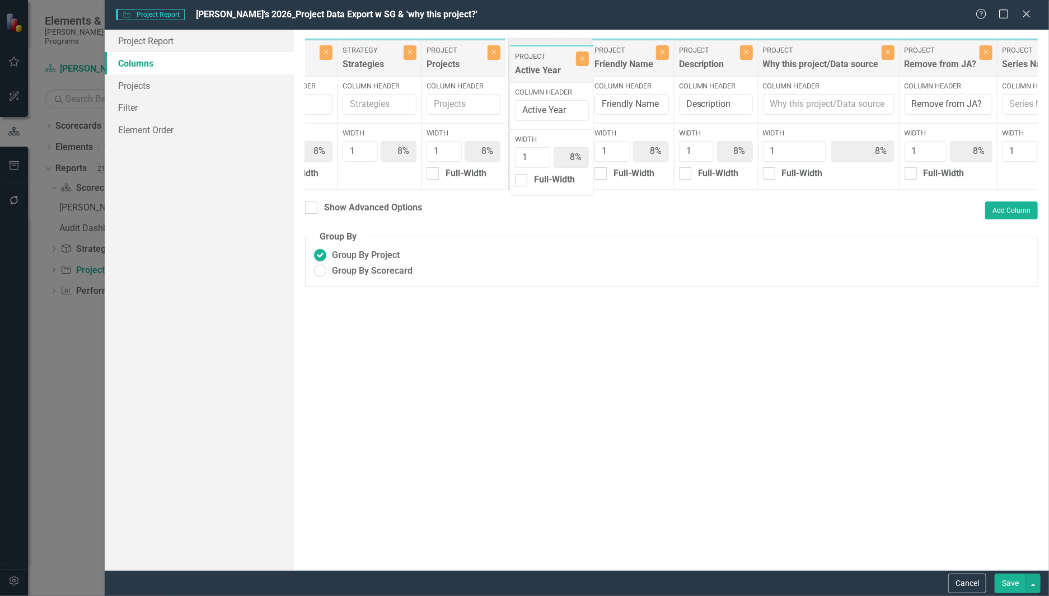
drag, startPoint x: 655, startPoint y: 62, endPoint x: 556, endPoint y: 68, distance: 99.2
click at [556, 68] on div "Project Primary Cost Center Close Column Header Primary Cost Center Width 1 8% …" at bounding box center [572, 114] width 1188 height 152
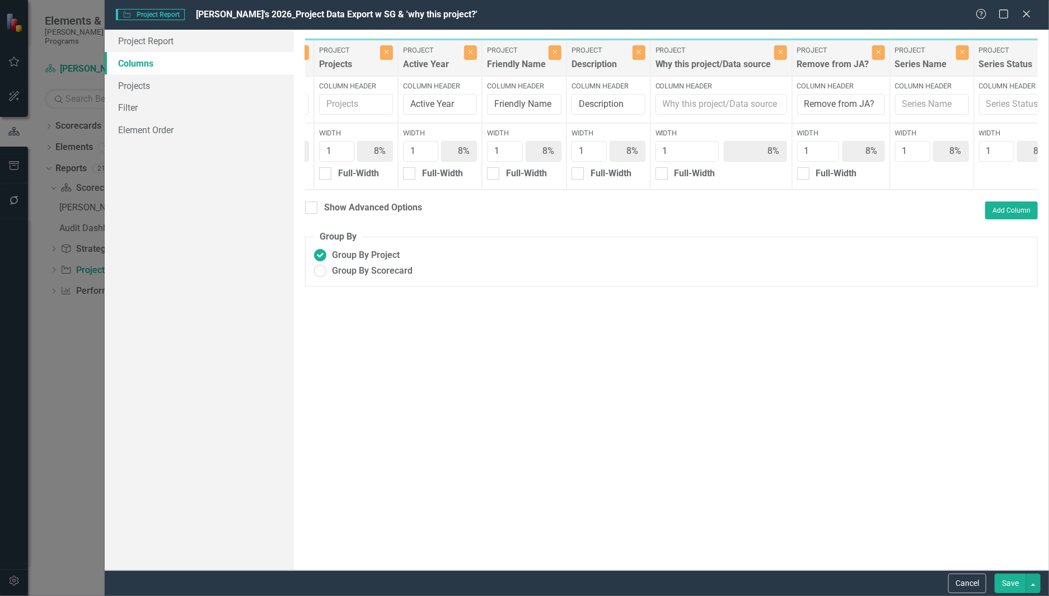
scroll to position [0, 528]
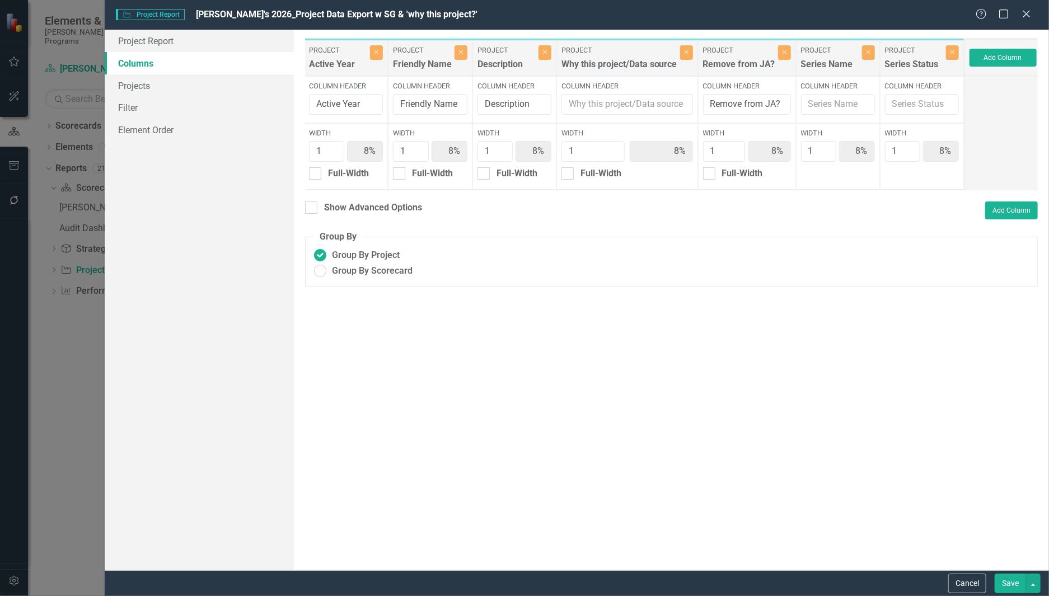
click at [1010, 584] on button "Save" at bounding box center [1009, 584] width 31 height 20
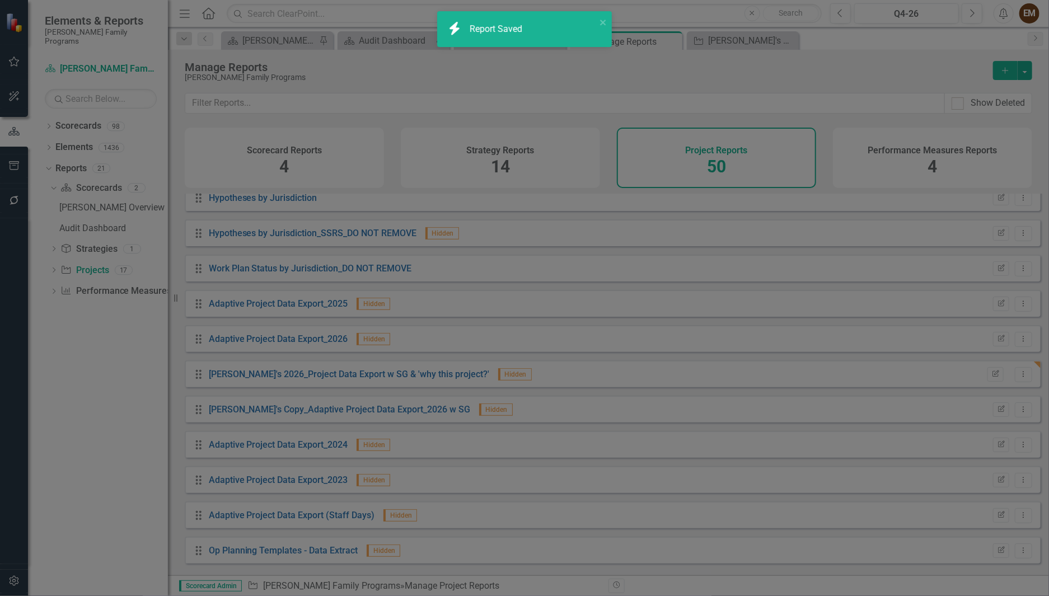
radio input "false"
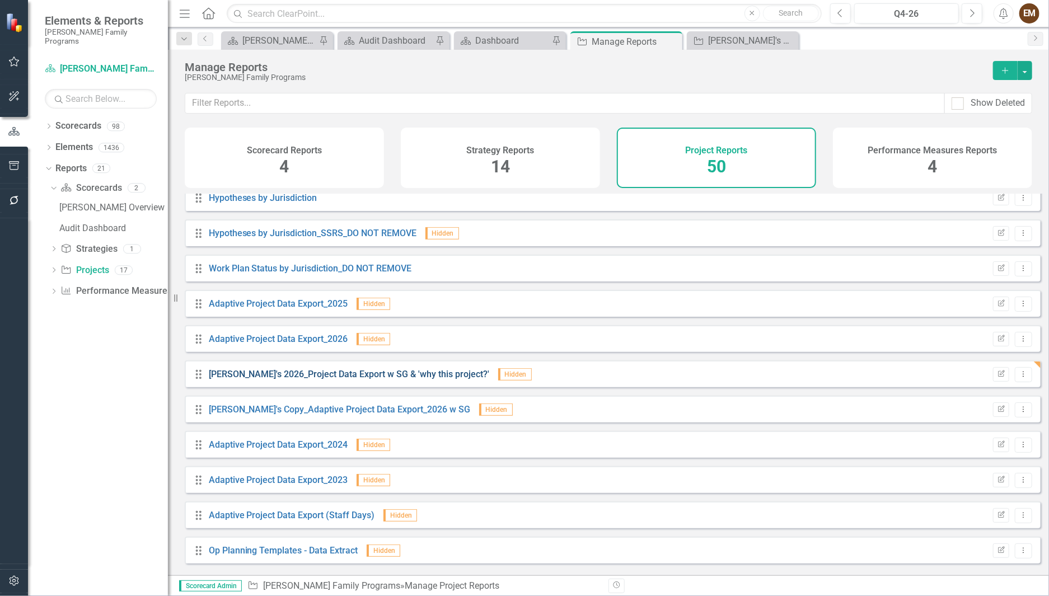
click at [263, 379] on link "[PERSON_NAME]'s 2026_Project Data Export w SG & 'why this project?'" at bounding box center [349, 374] width 281 height 11
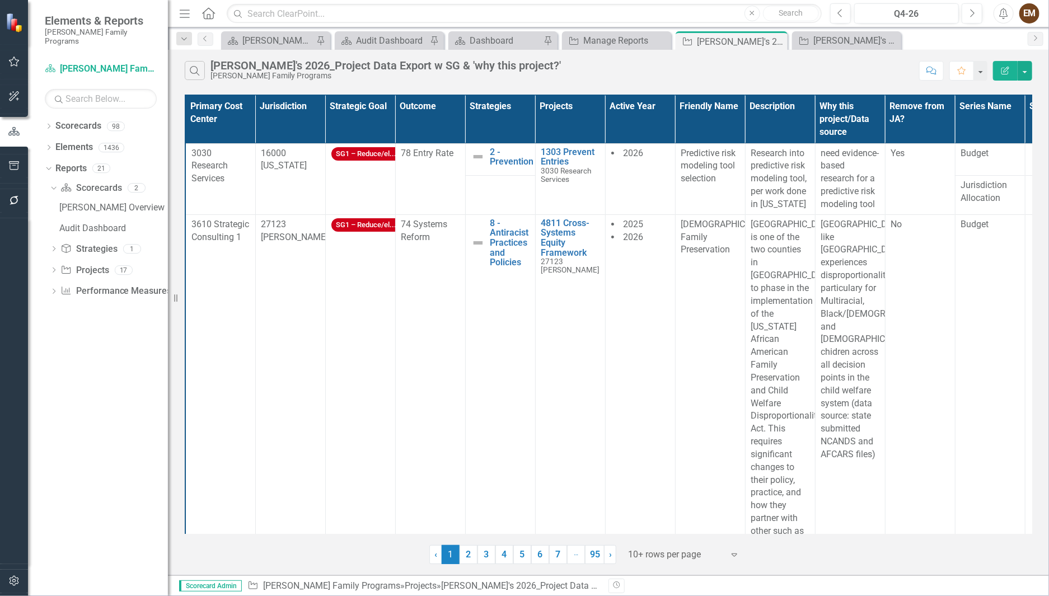
scroll to position [0, 70]
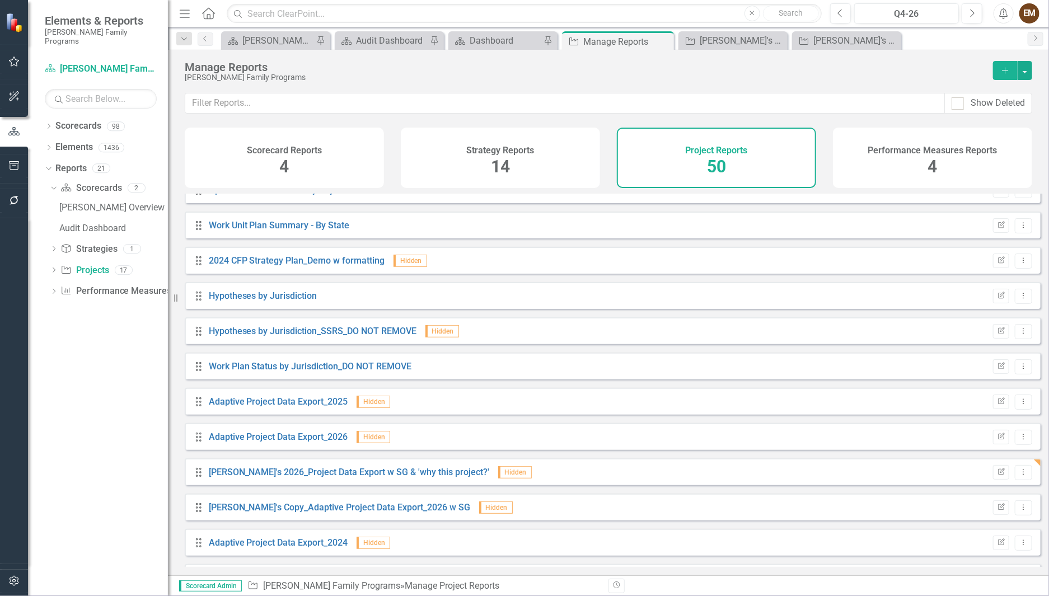
scroll to position [503, 0]
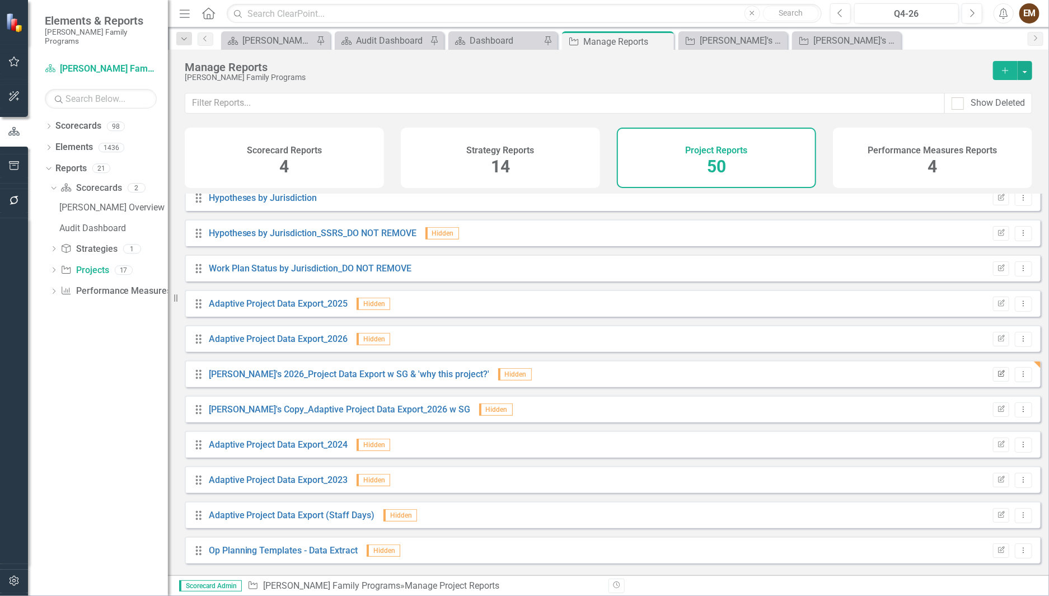
click at [997, 378] on icon "Edit Report" at bounding box center [1001, 374] width 8 height 7
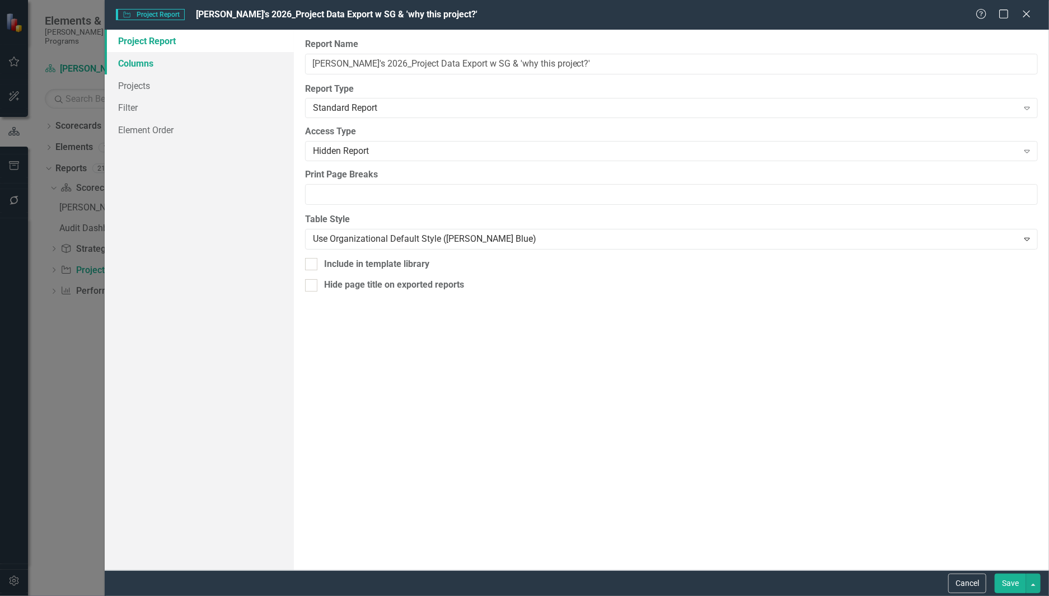
click at [143, 58] on link "Columns" at bounding box center [199, 63] width 189 height 22
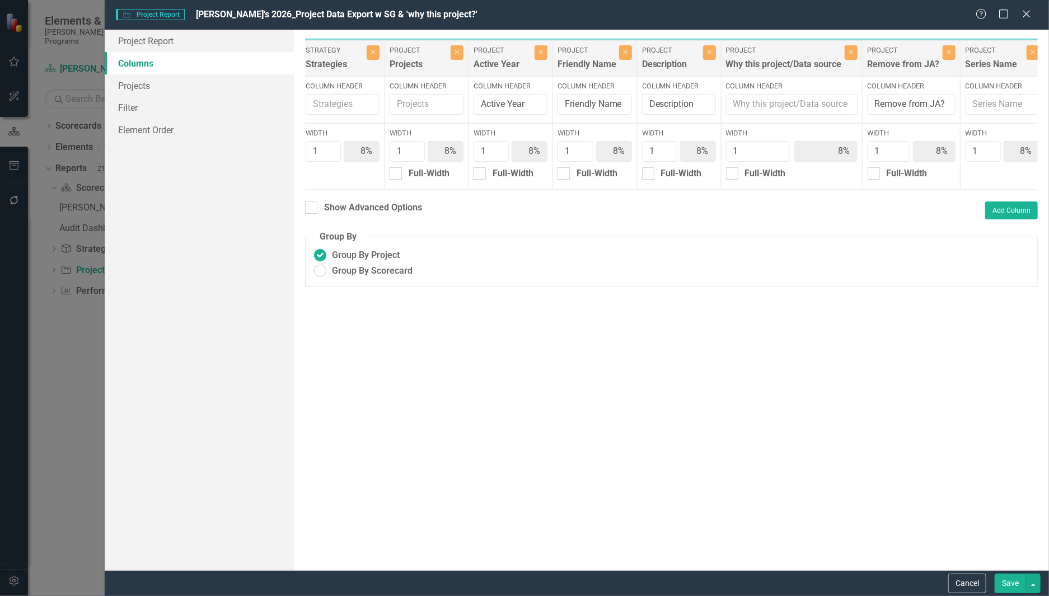
scroll to position [0, 539]
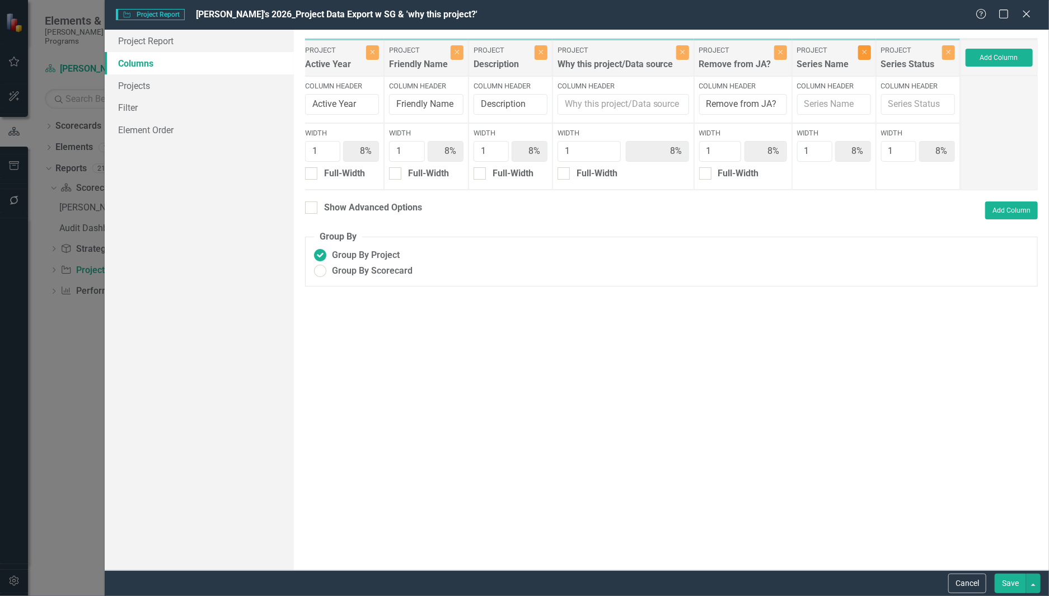
click at [865, 54] on icon "button" at bounding box center [864, 52] width 4 height 4
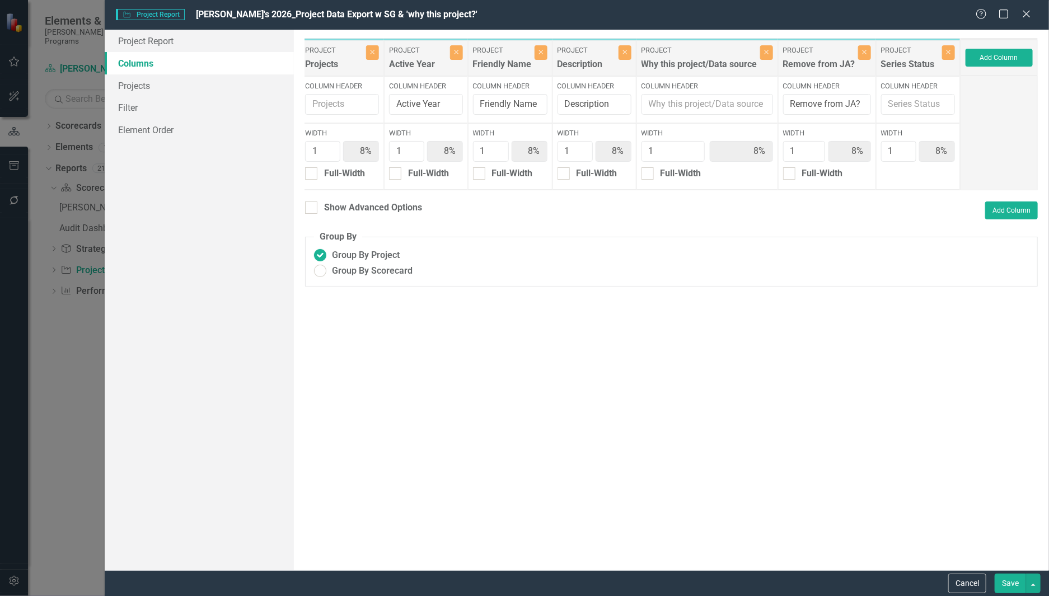
scroll to position [0, 455]
click at [948, 58] on button "Close" at bounding box center [948, 52] width 13 height 15
type input "9%"
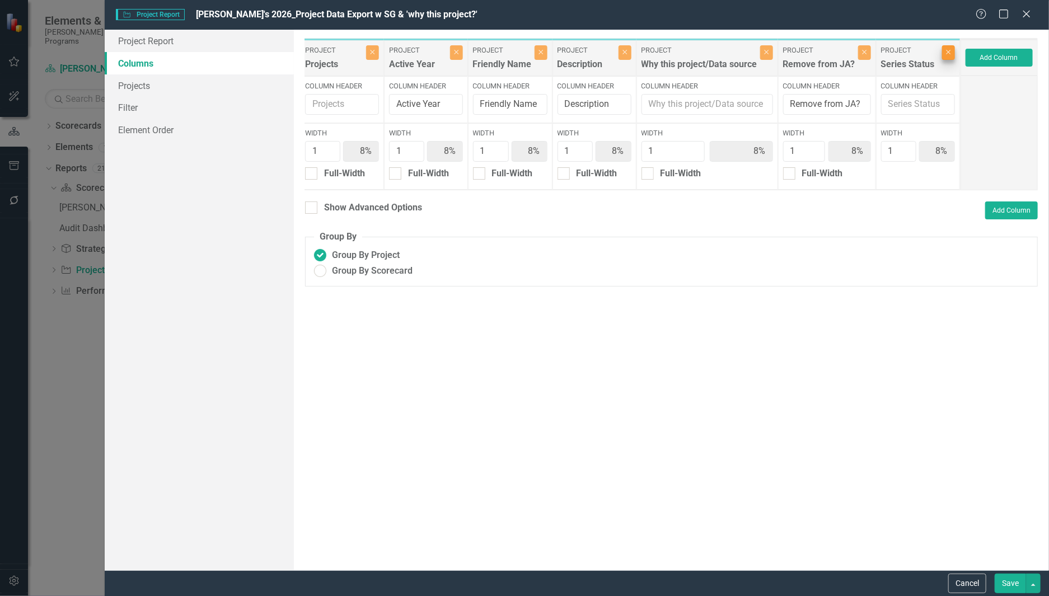
type input "9%"
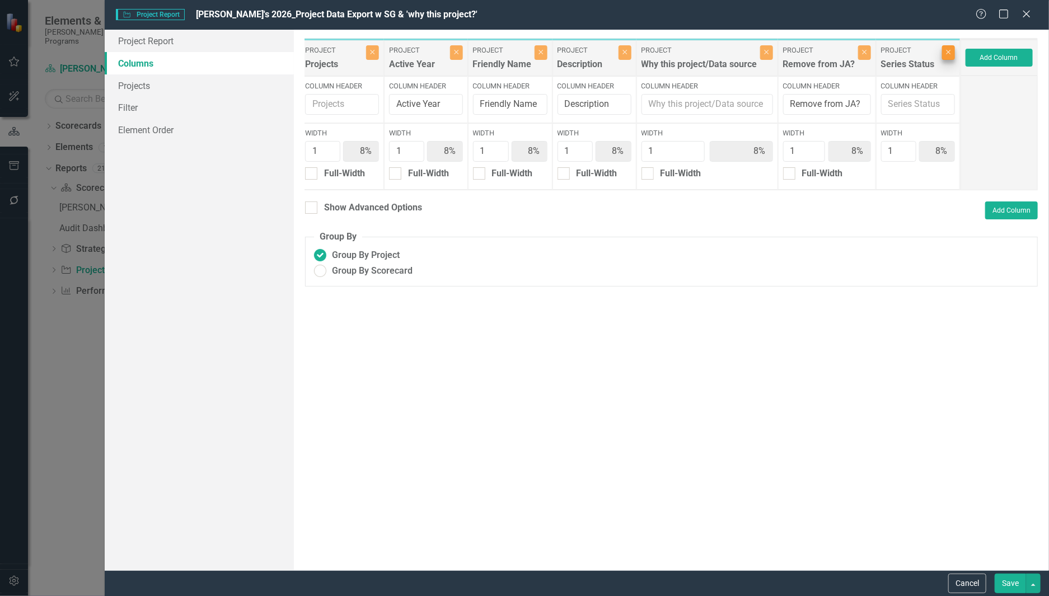
type input "9%"
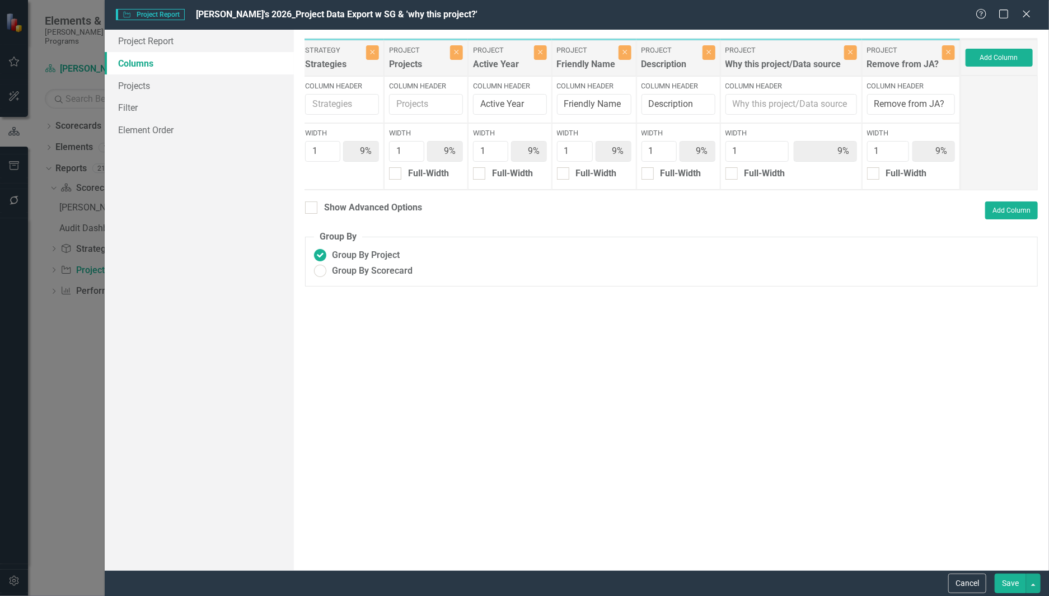
scroll to position [0, 371]
click at [1011, 580] on button "Save" at bounding box center [1009, 584] width 31 height 20
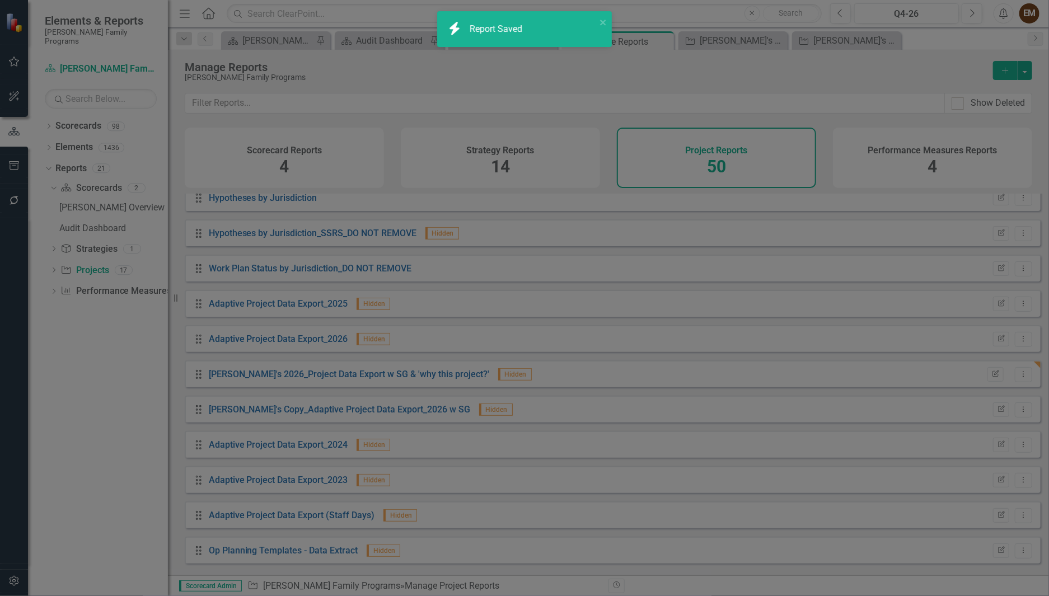
radio input "false"
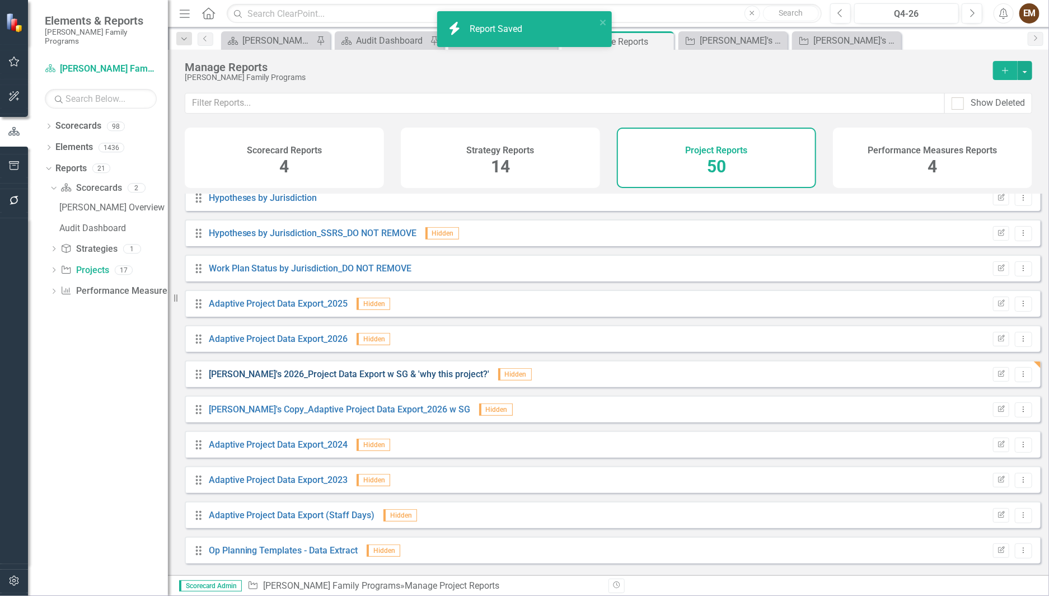
click at [257, 379] on link "[PERSON_NAME]'s 2026_Project Data Export w SG & 'why this project?'" at bounding box center [349, 374] width 281 height 11
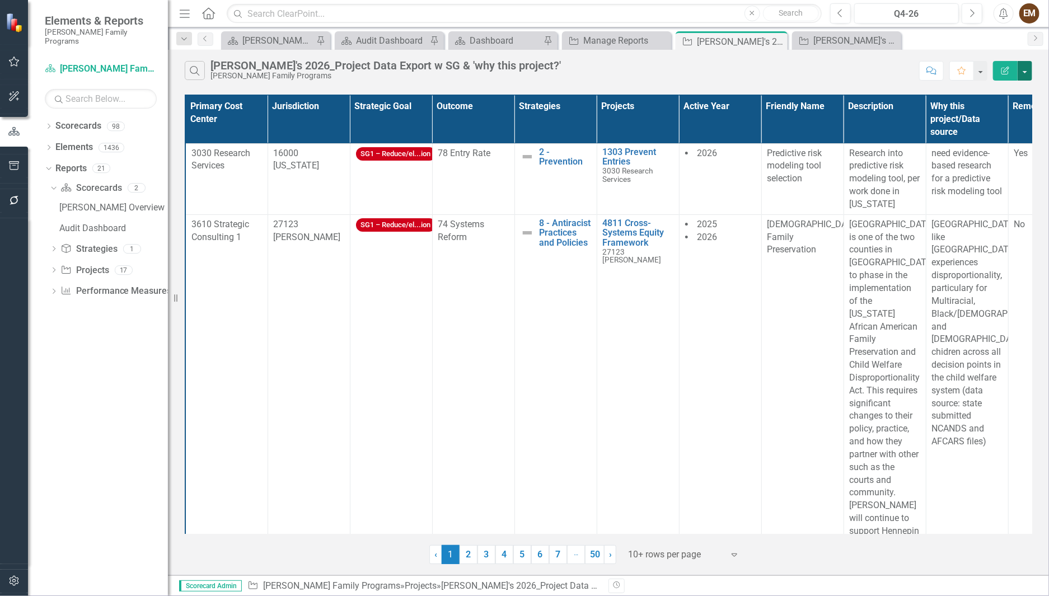
click at [1022, 74] on button "button" at bounding box center [1024, 71] width 15 height 20
click at [977, 143] on link "Excel Export to Excel" at bounding box center [987, 139] width 88 height 21
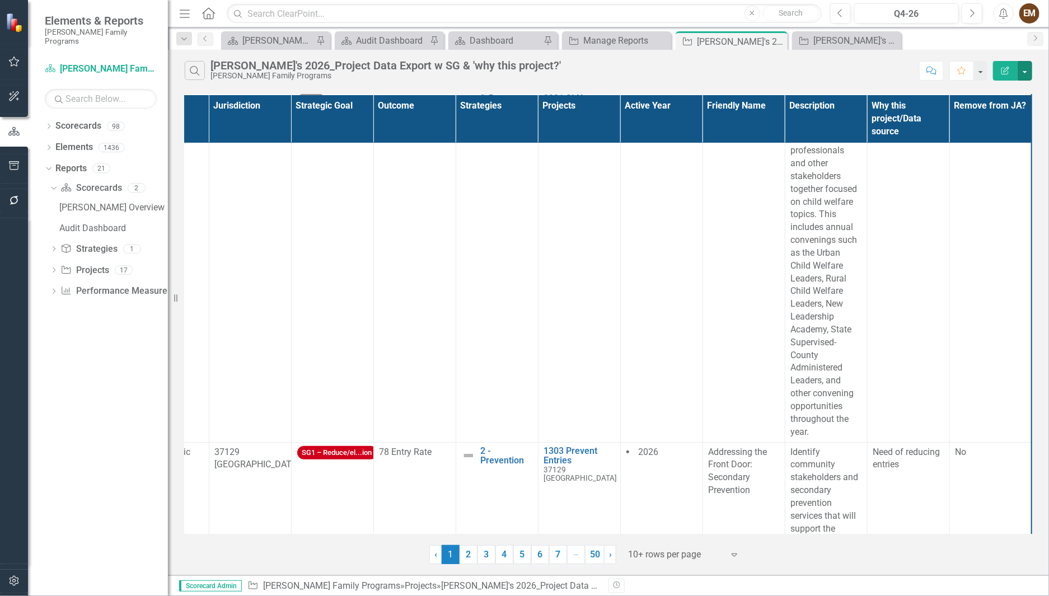
scroll to position [2552, 66]
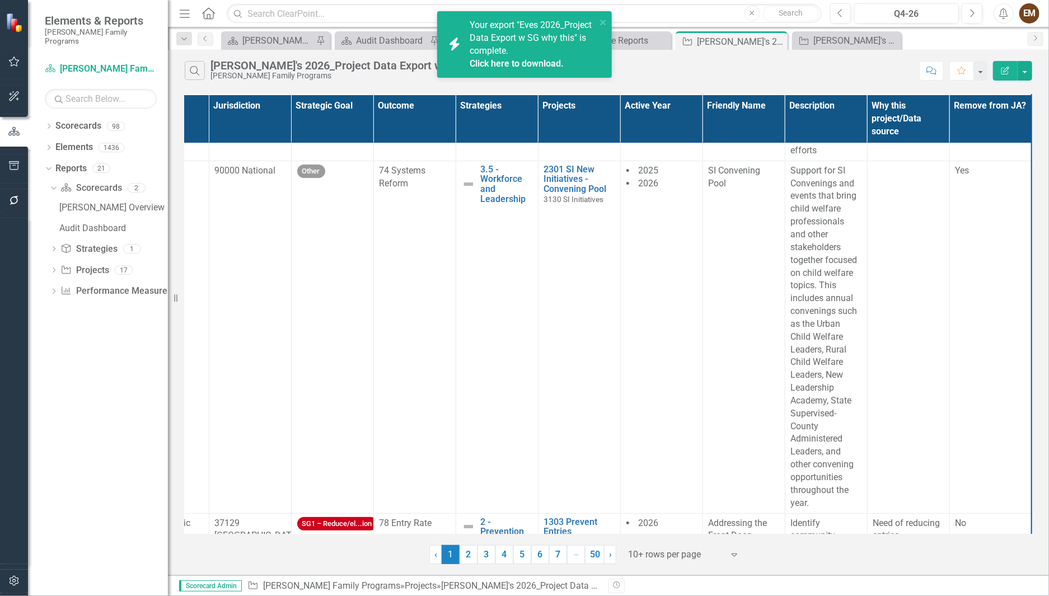
click at [514, 55] on span "Your export "Eves 2026_Project Data Export w SG why this" is complete. Click he…" at bounding box center [532, 45] width 124 height 50
